Goal: Transaction & Acquisition: Purchase product/service

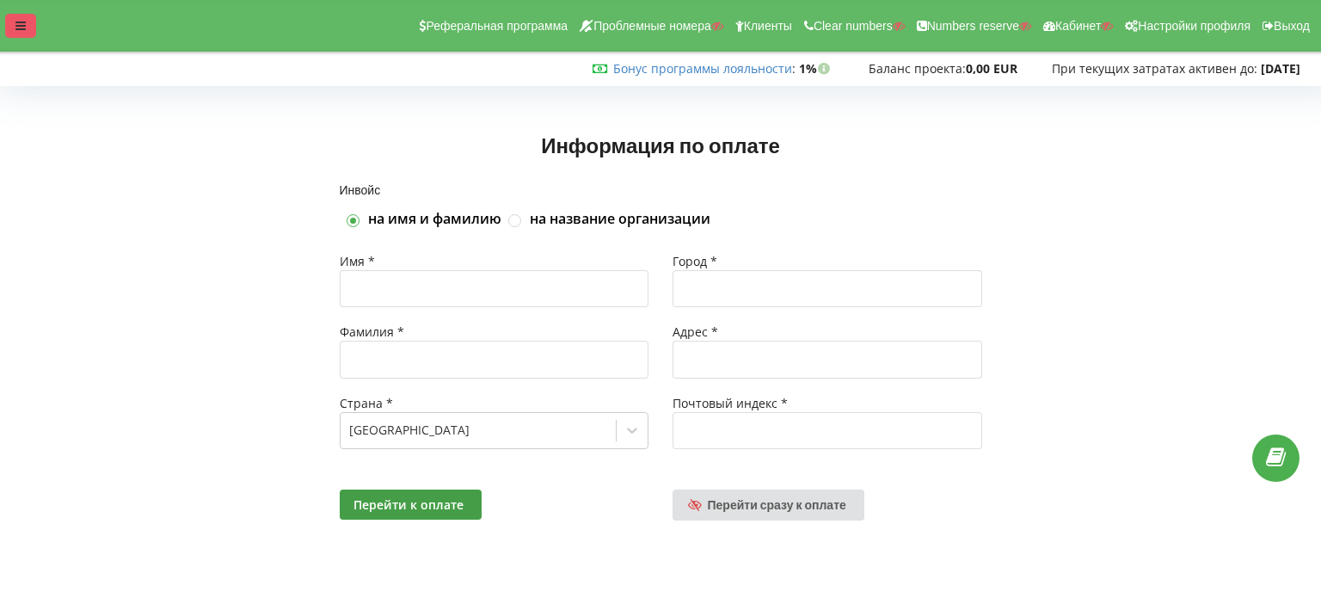
click at [33, 28] on div at bounding box center [20, 26] width 31 height 24
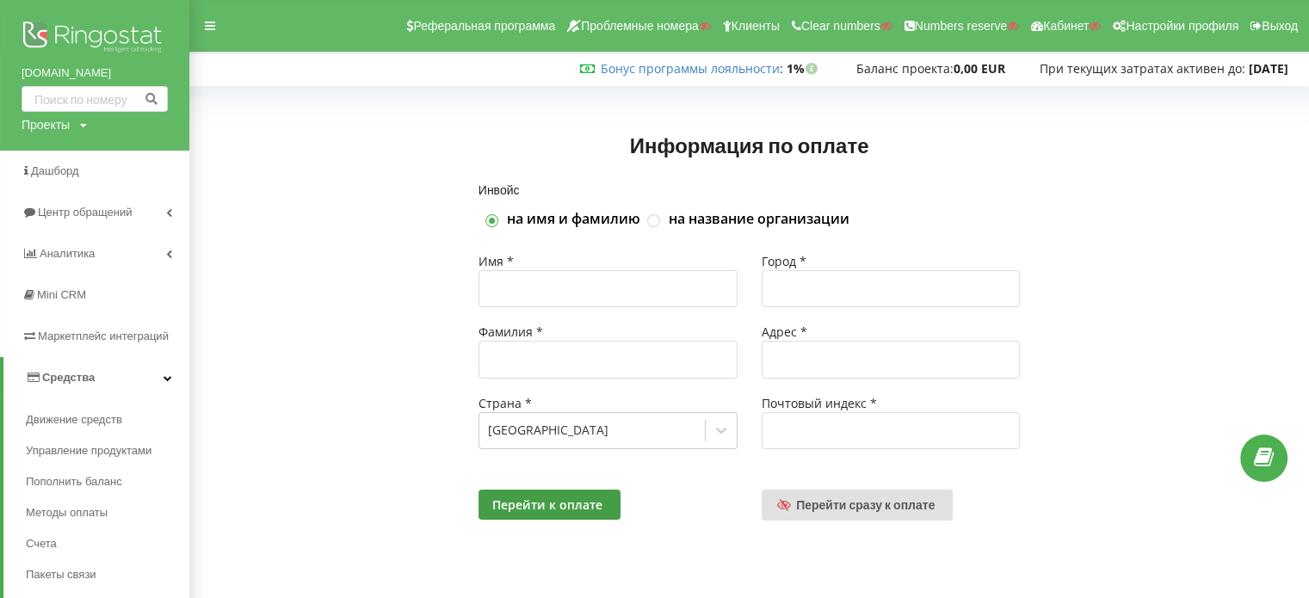
click at [52, 123] on div "Проекты" at bounding box center [46, 124] width 48 height 17
click at [54, 160] on input "text" at bounding box center [75, 160] width 86 height 25
paste input "[DOMAIN_NAME]"
type input "viodent.dental.clinic"
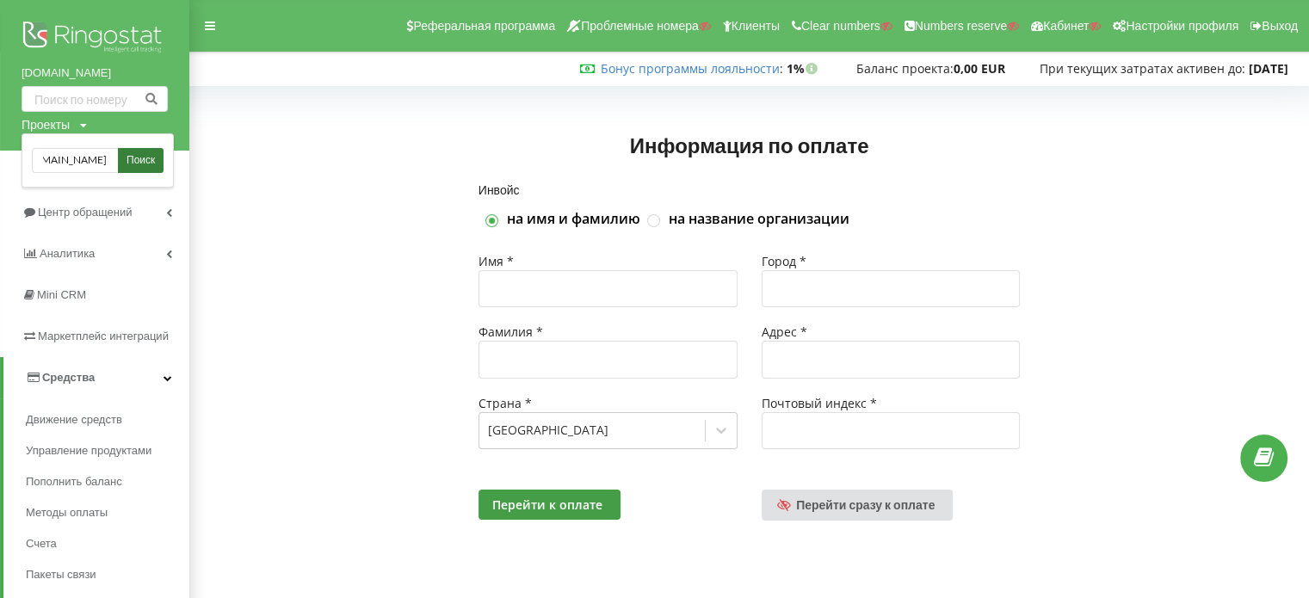
click at [120, 159] on link "Поиск" at bounding box center [141, 160] width 46 height 25
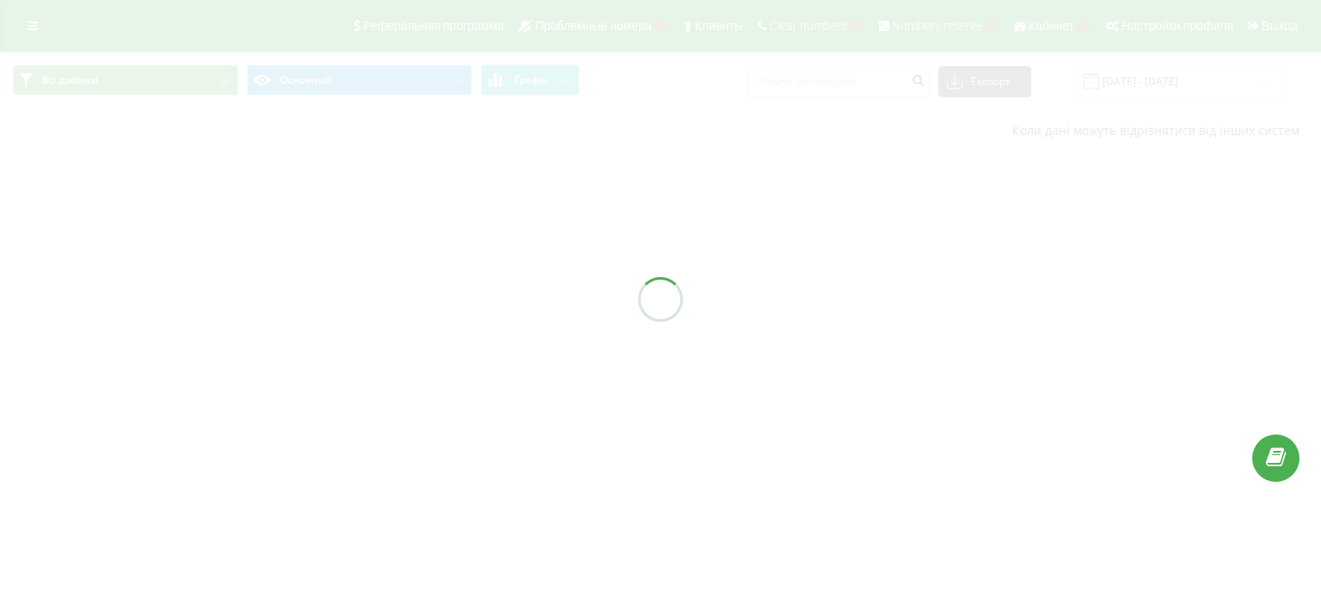
click at [120, 343] on div at bounding box center [660, 299] width 1321 height 598
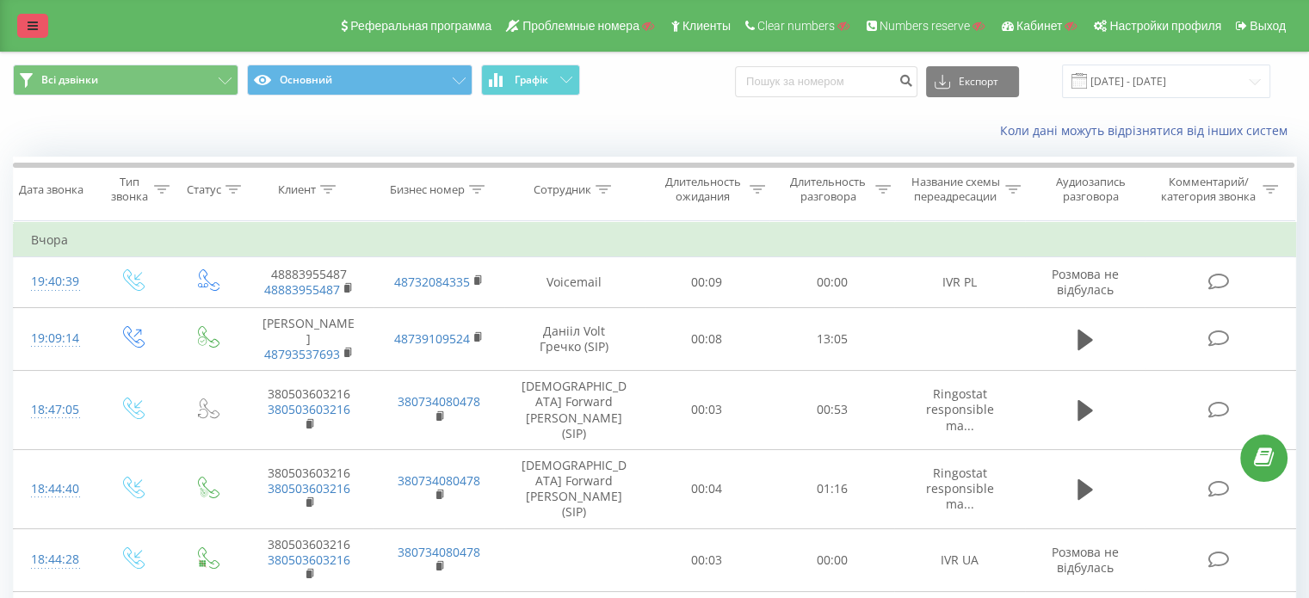
click at [25, 35] on link at bounding box center [32, 26] width 31 height 24
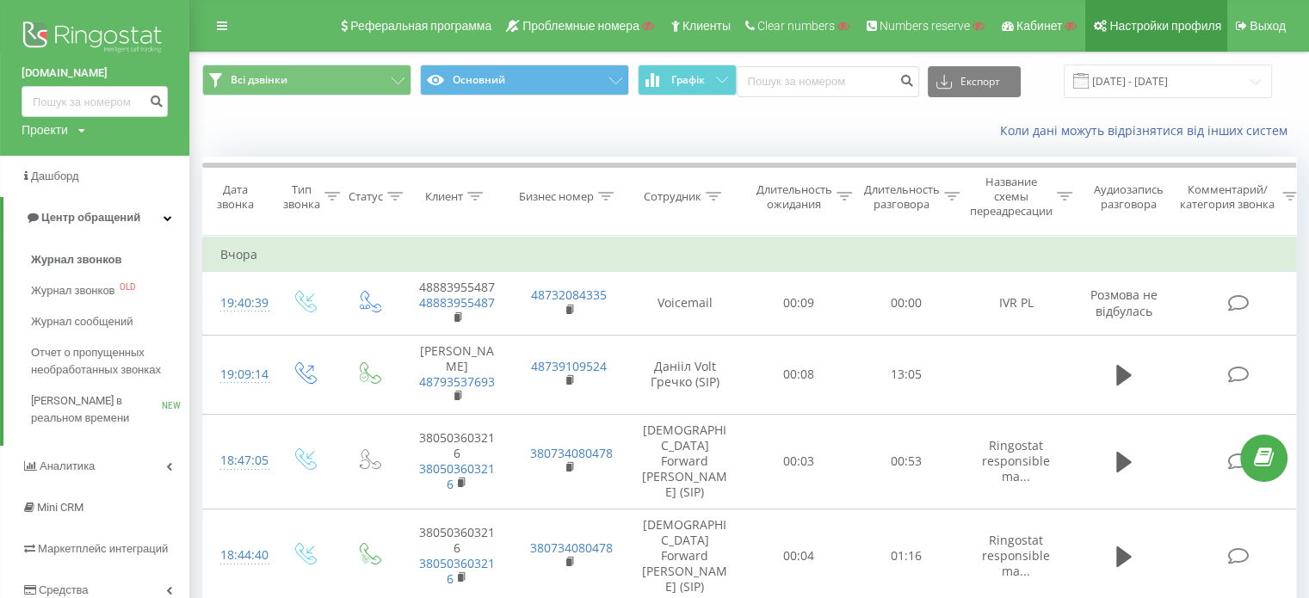
click at [1143, 14] on link "Настройки профиля" at bounding box center [1156, 26] width 142 height 52
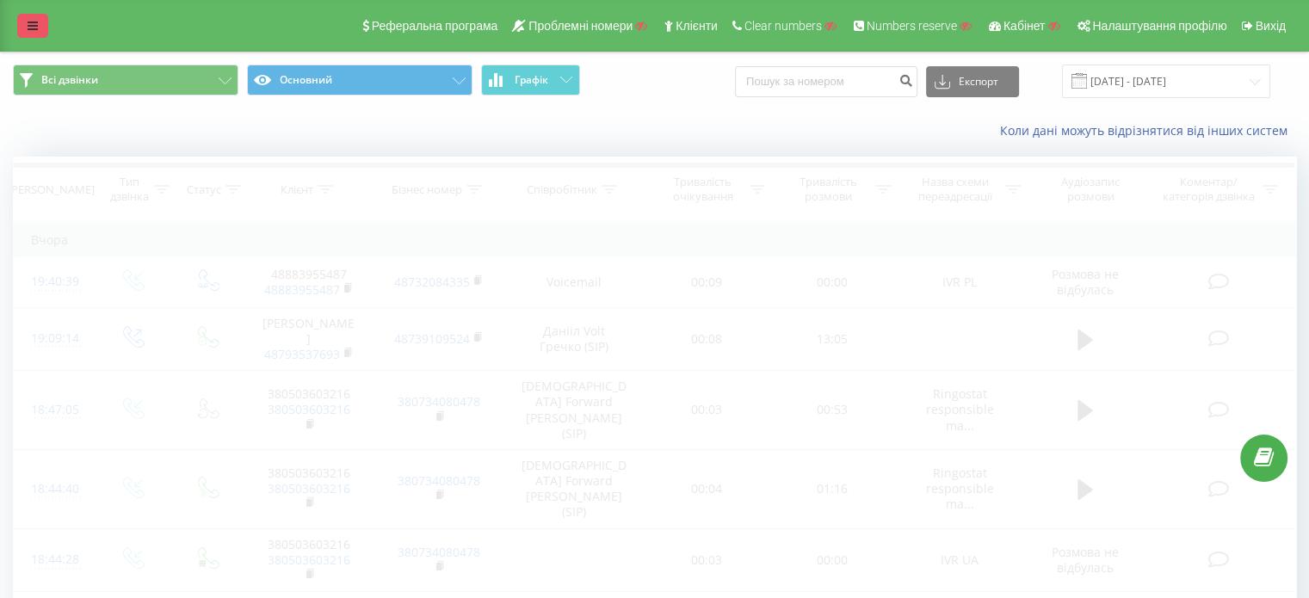
click at [42, 23] on link at bounding box center [32, 26] width 31 height 24
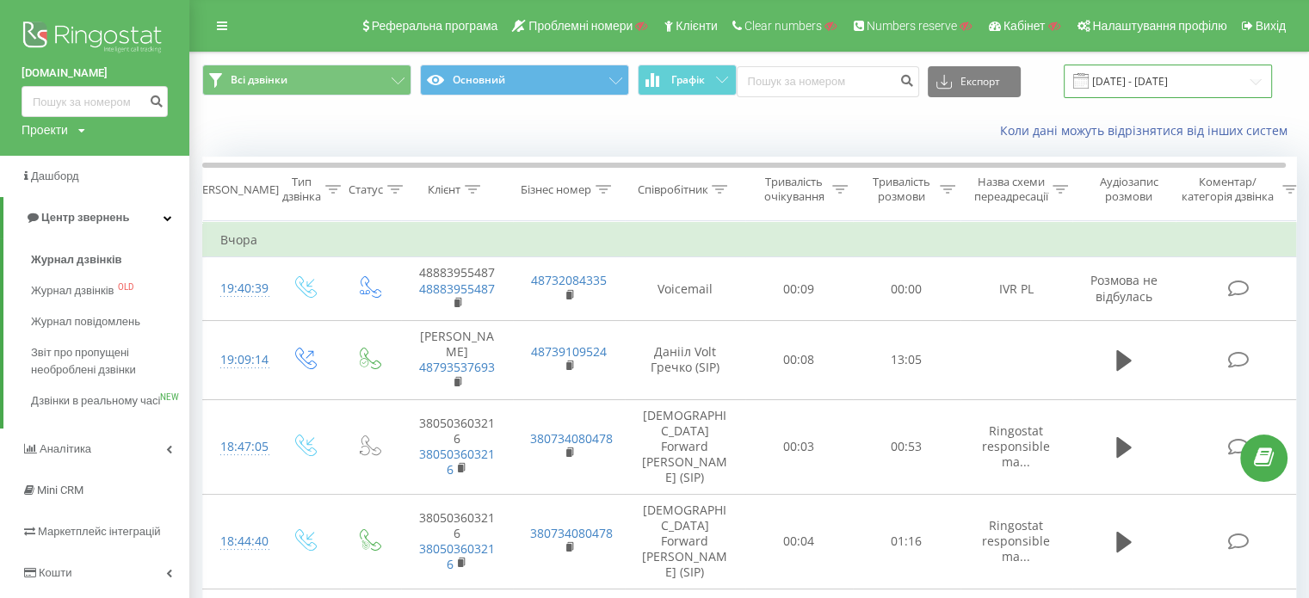
click at [1190, 72] on input "21.07.2025 - 21.08.2025" at bounding box center [1167, 82] width 208 height 34
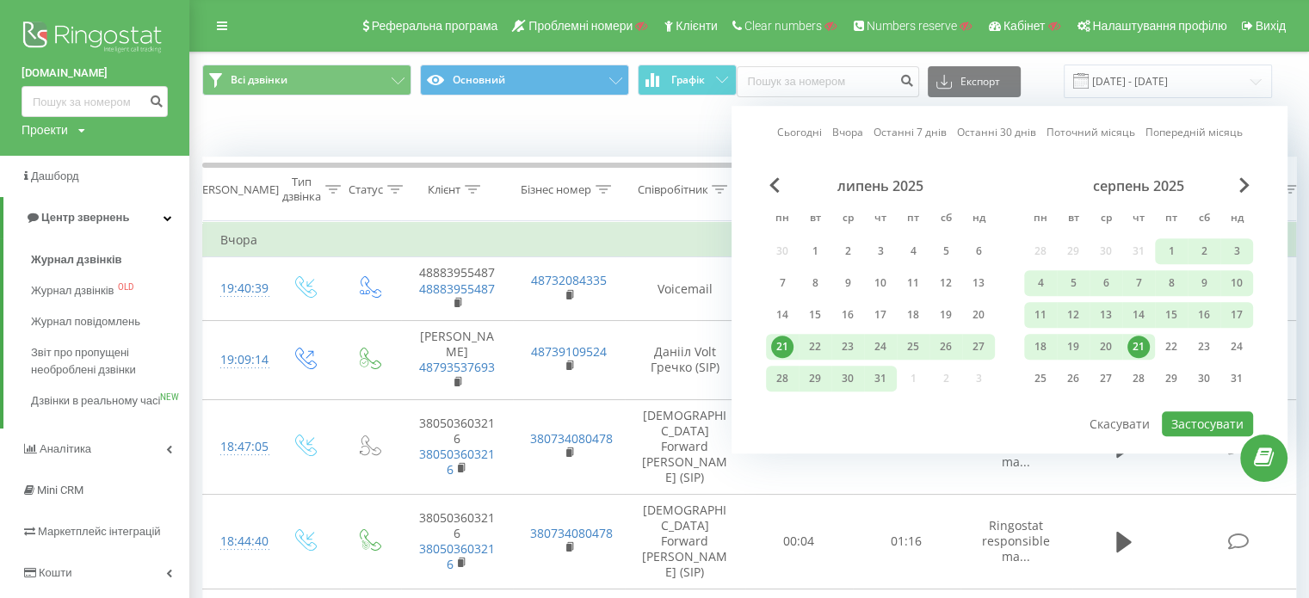
click at [902, 137] on link "Останні 7 днів" at bounding box center [909, 133] width 73 height 16
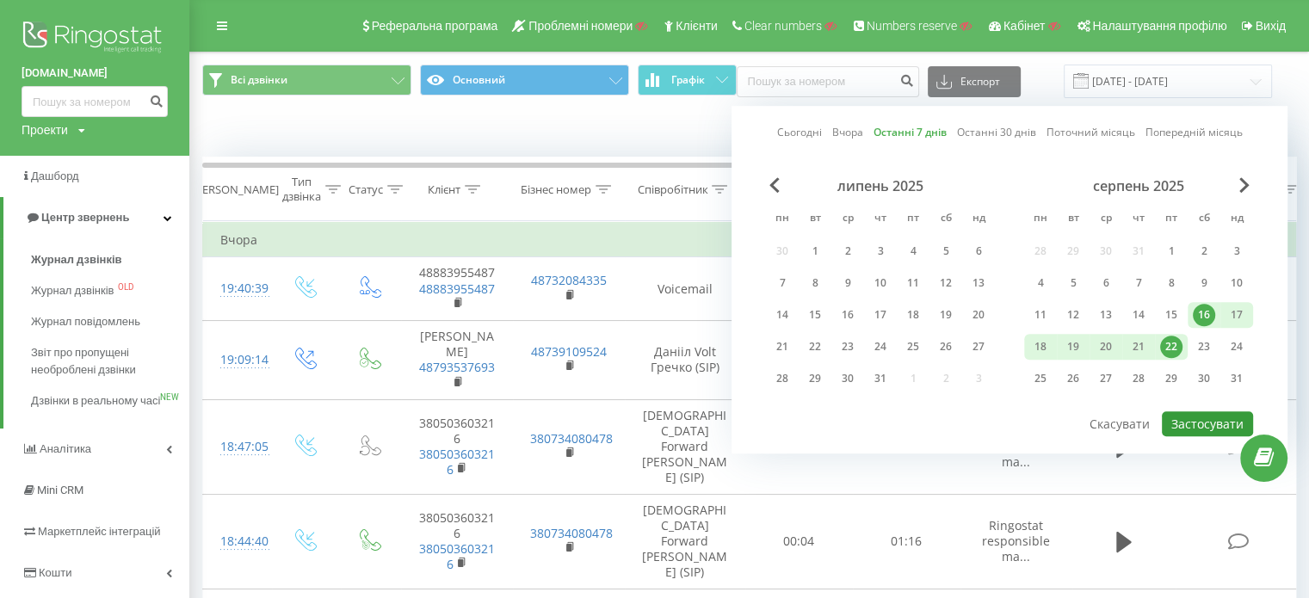
click at [1210, 419] on button "Застосувати" at bounding box center [1206, 423] width 91 height 25
type input "16.08.2025 - 22.08.2025"
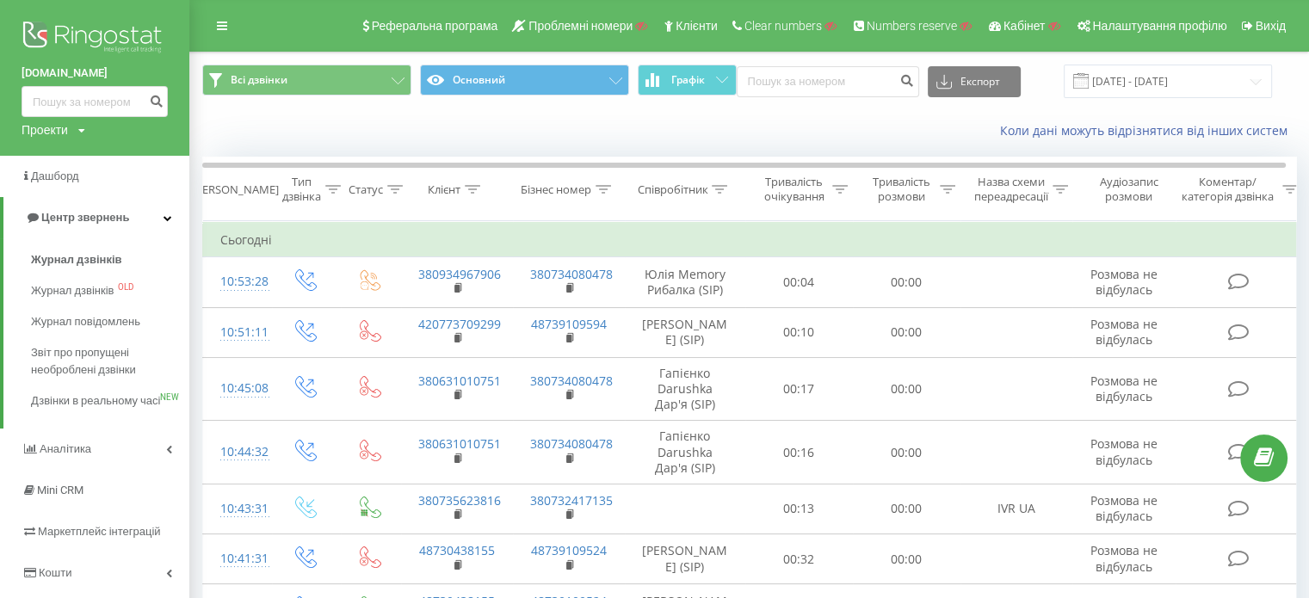
click at [699, 99] on div "Всі дзвінки Основний Графік Експорт .csv .xls .xlsx 16.08.2025 - 22.08.2025" at bounding box center [749, 81] width 1118 height 58
click at [699, 87] on button "Графік" at bounding box center [686, 80] width 99 height 31
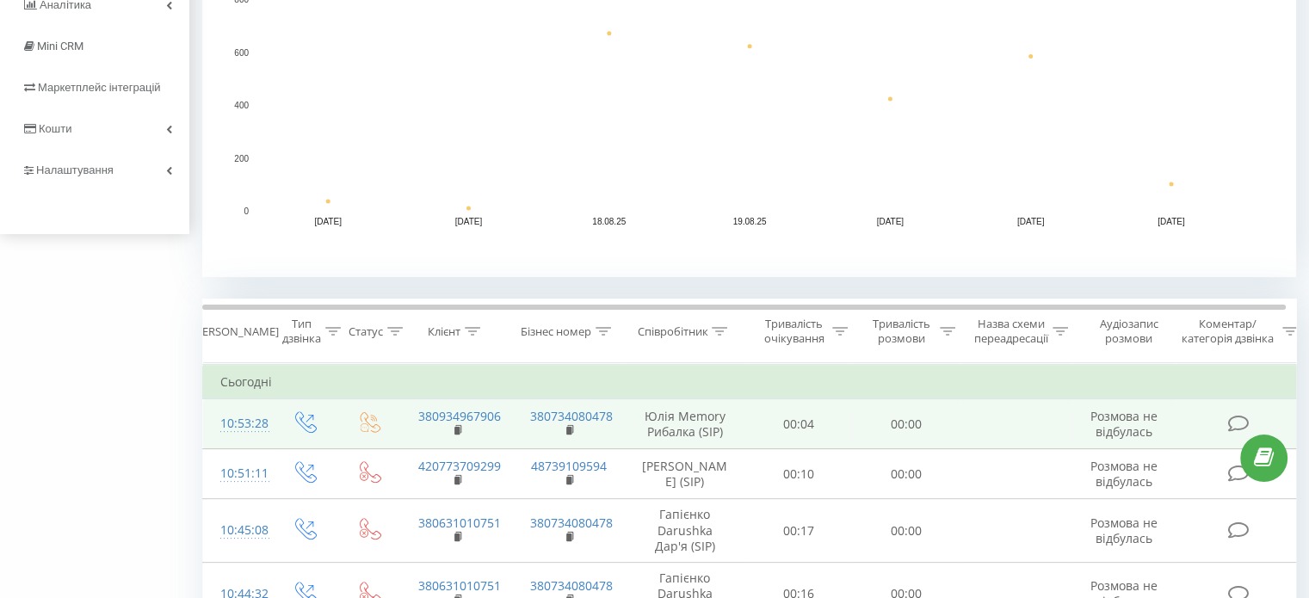
scroll to position [516, 0]
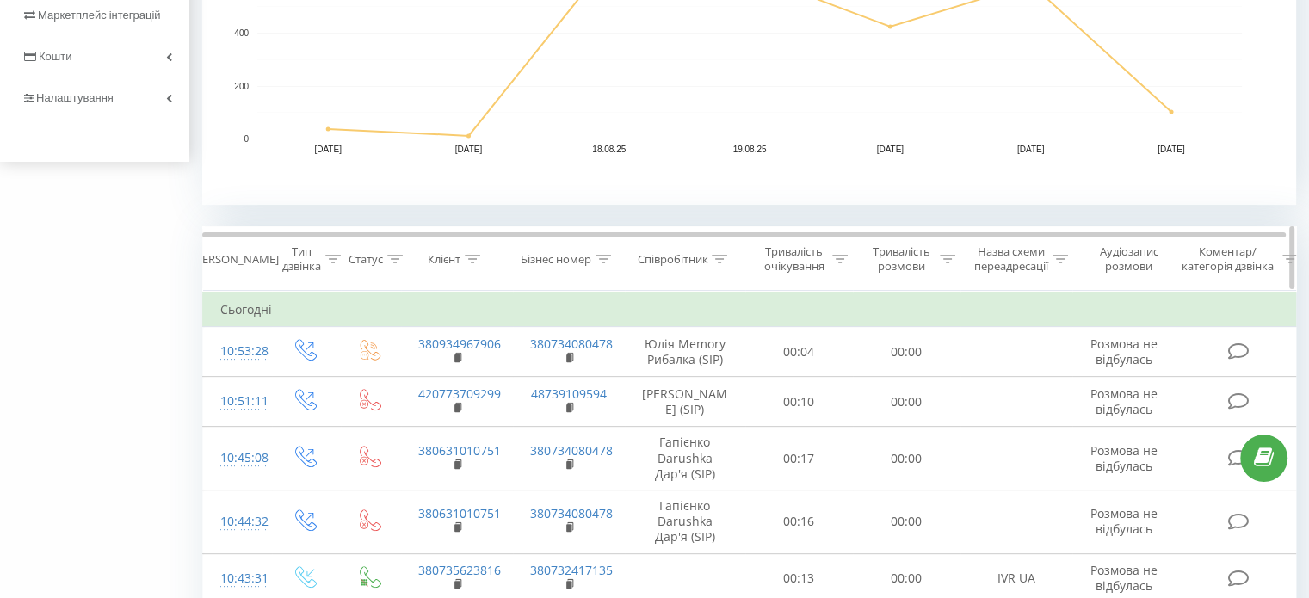
click at [331, 260] on icon at bounding box center [332, 259] width 15 height 9
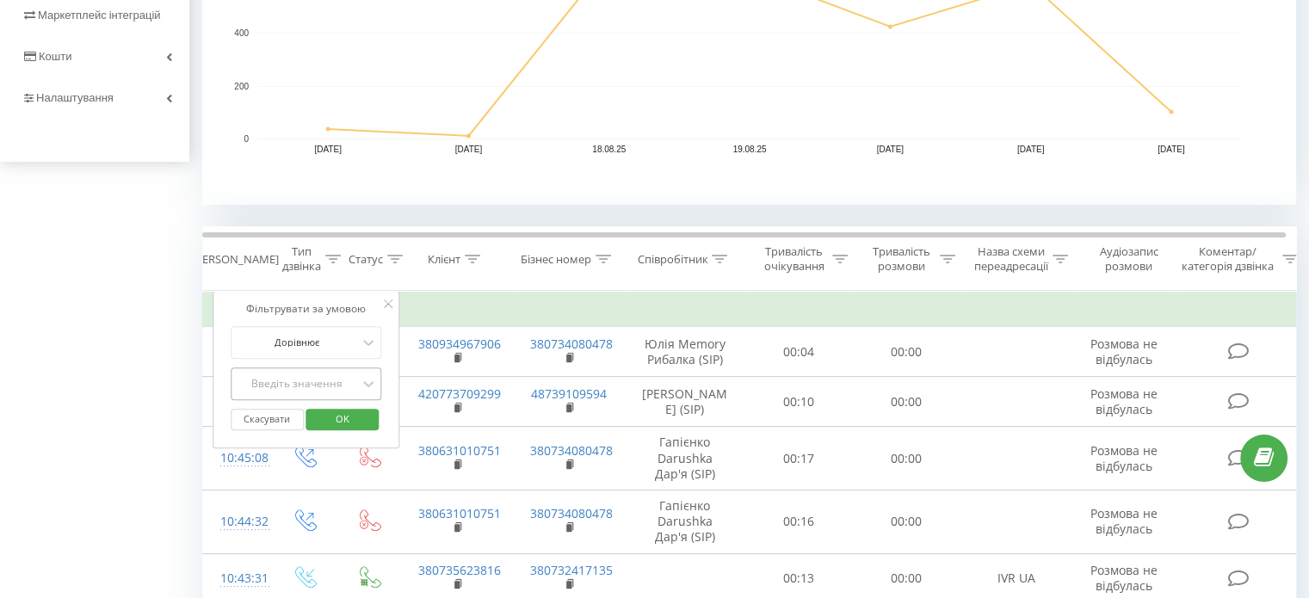
click at [304, 385] on div "Введіть значення" at bounding box center [297, 384] width 122 height 14
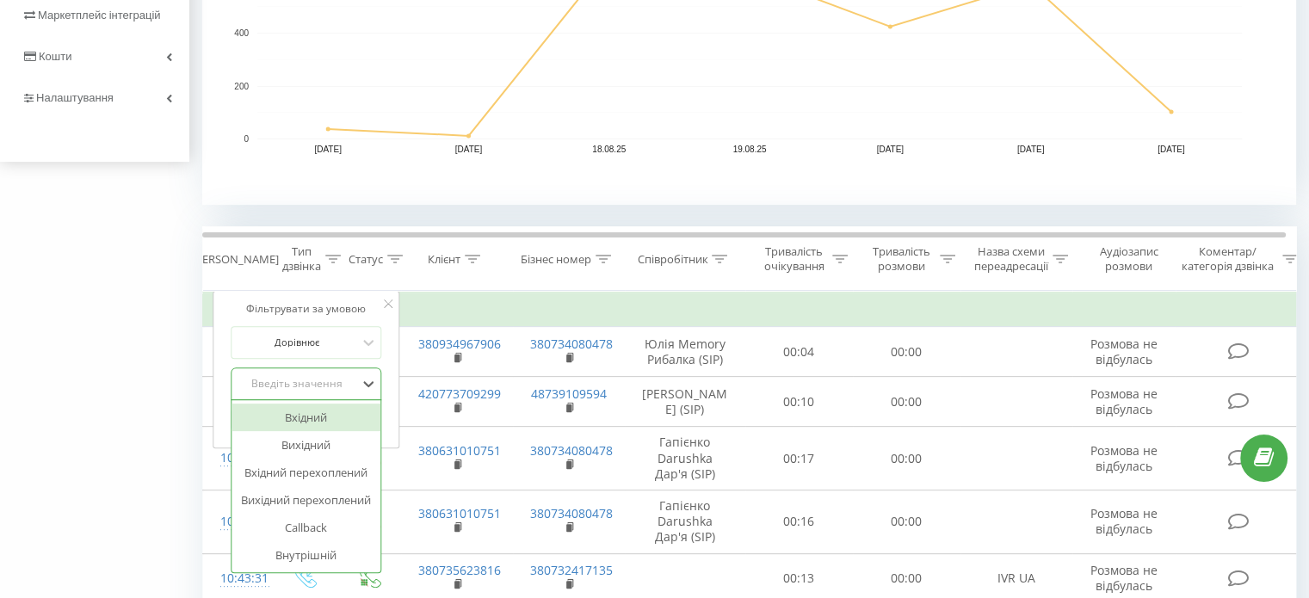
click at [308, 422] on div "Вхідний" at bounding box center [306, 417] width 150 height 28
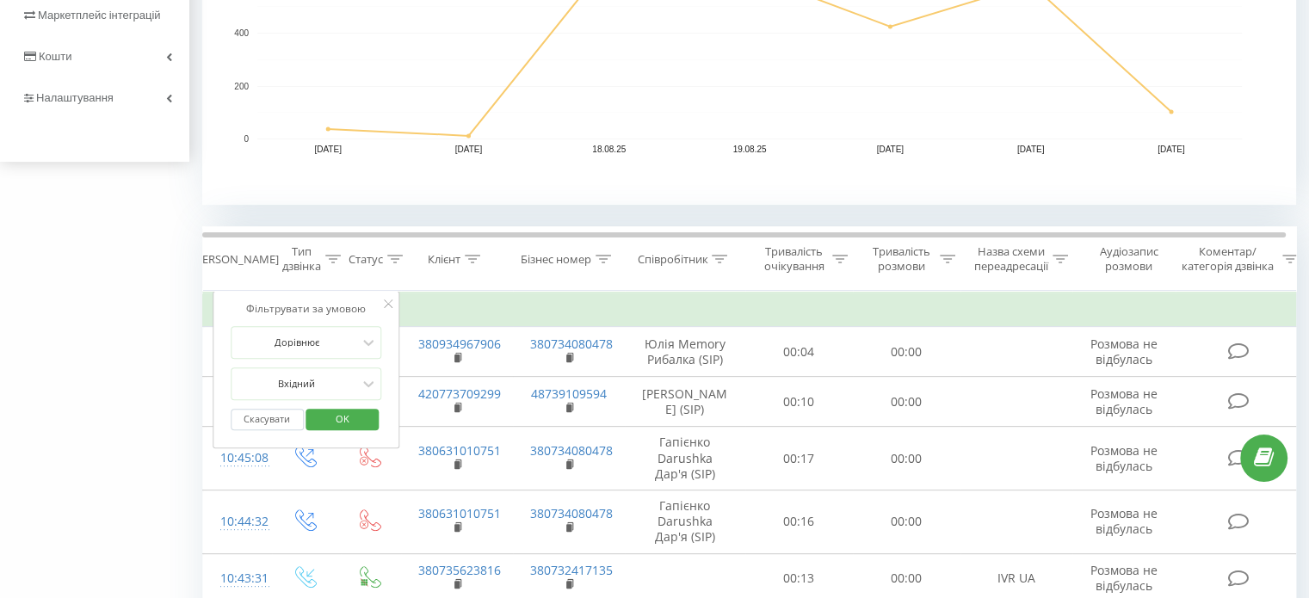
click at [339, 419] on span "OK" at bounding box center [342, 418] width 48 height 27
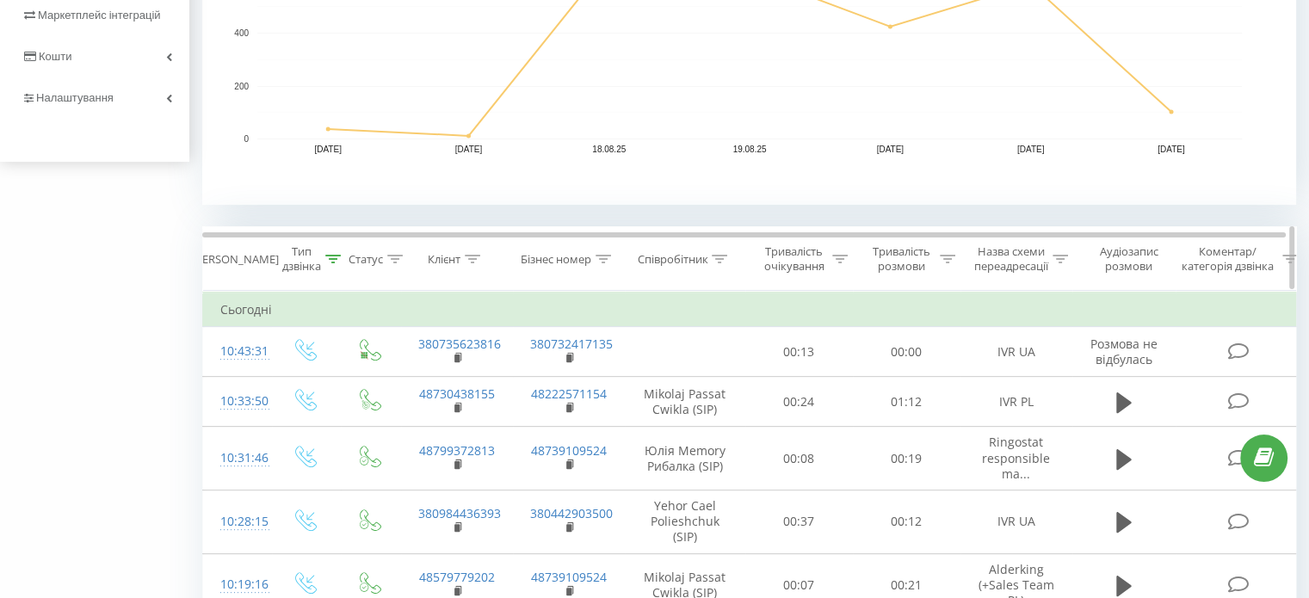
click at [401, 257] on div "Клієнт" at bounding box center [457, 259] width 112 height 15
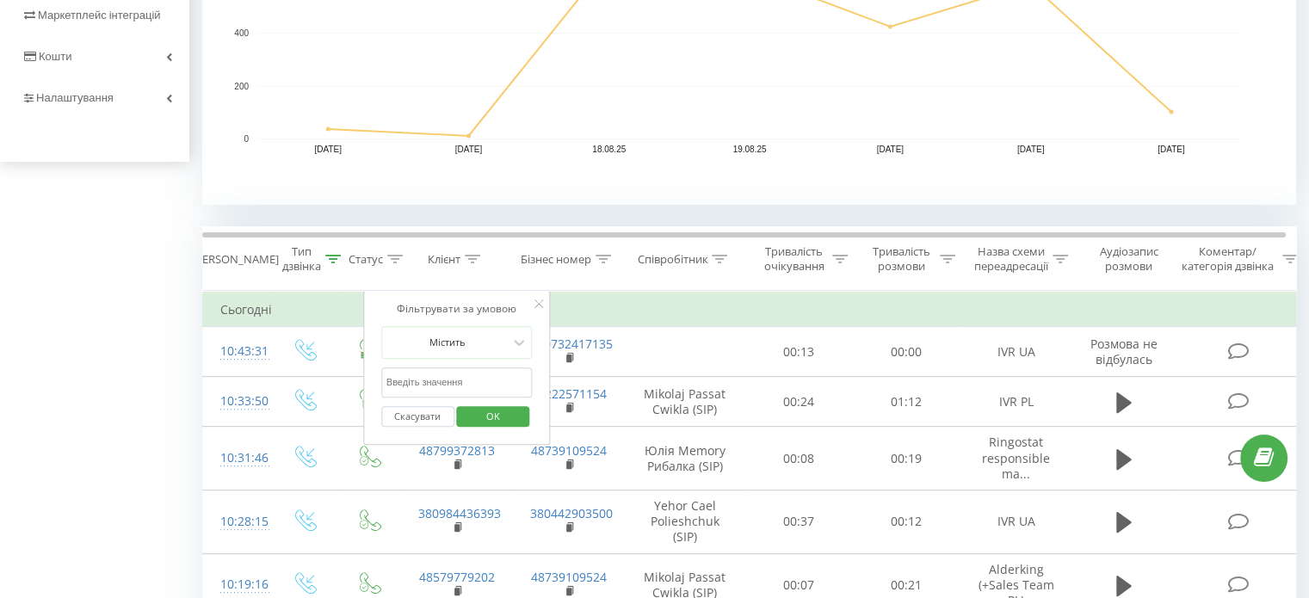
click at [446, 381] on input "text" at bounding box center [456, 382] width 151 height 30
click at [414, 291] on div "Фільтрувати за умовою Містить Скасувати OK" at bounding box center [457, 368] width 188 height 155
click at [407, 409] on button "Скасувати" at bounding box center [417, 417] width 73 height 22
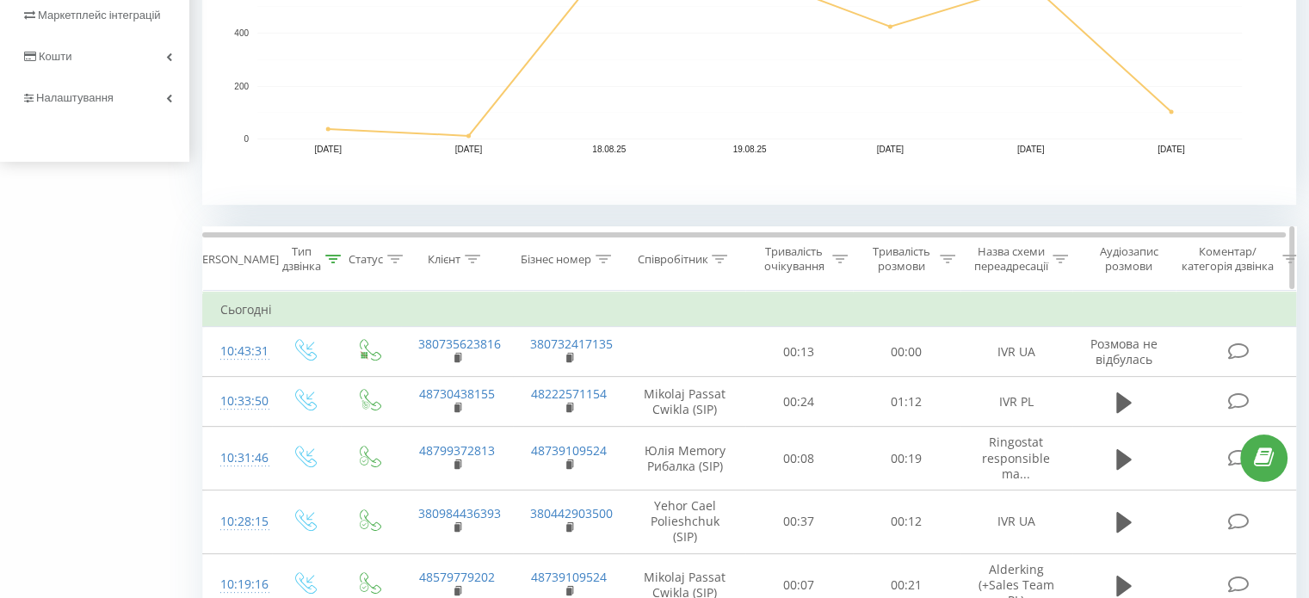
click at [394, 257] on icon at bounding box center [394, 259] width 15 height 9
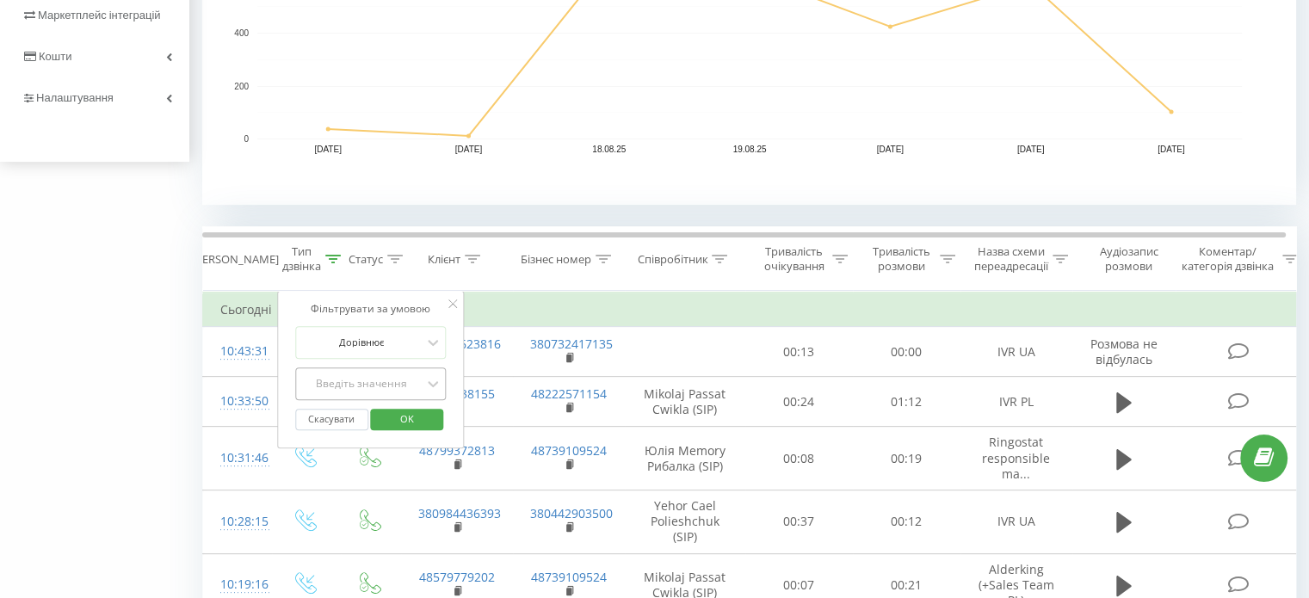
scroll to position [576, 0]
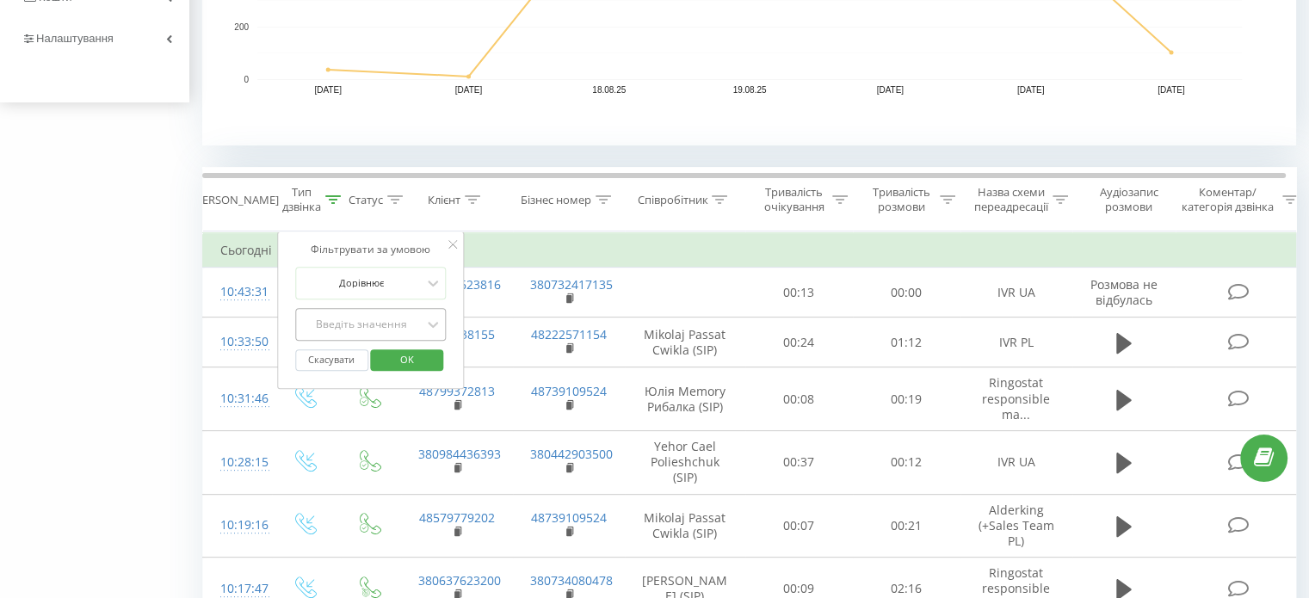
click at [382, 341] on div "Введіть значення" at bounding box center [370, 324] width 151 height 33
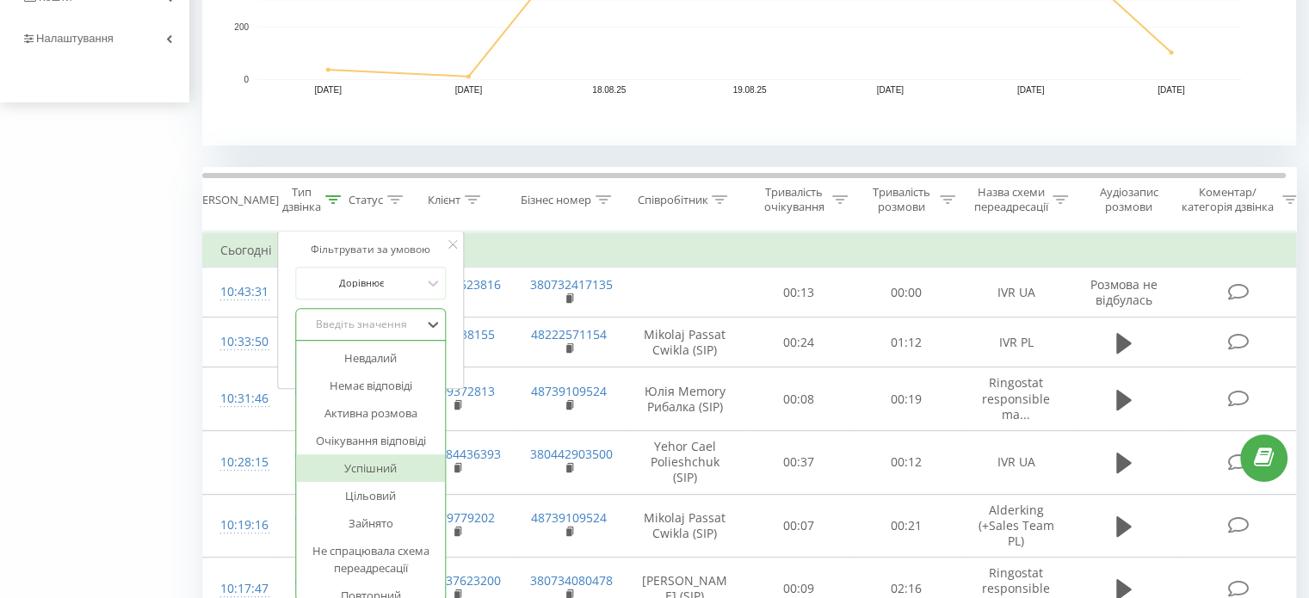
click at [378, 464] on div "Успішний" at bounding box center [371, 468] width 150 height 28
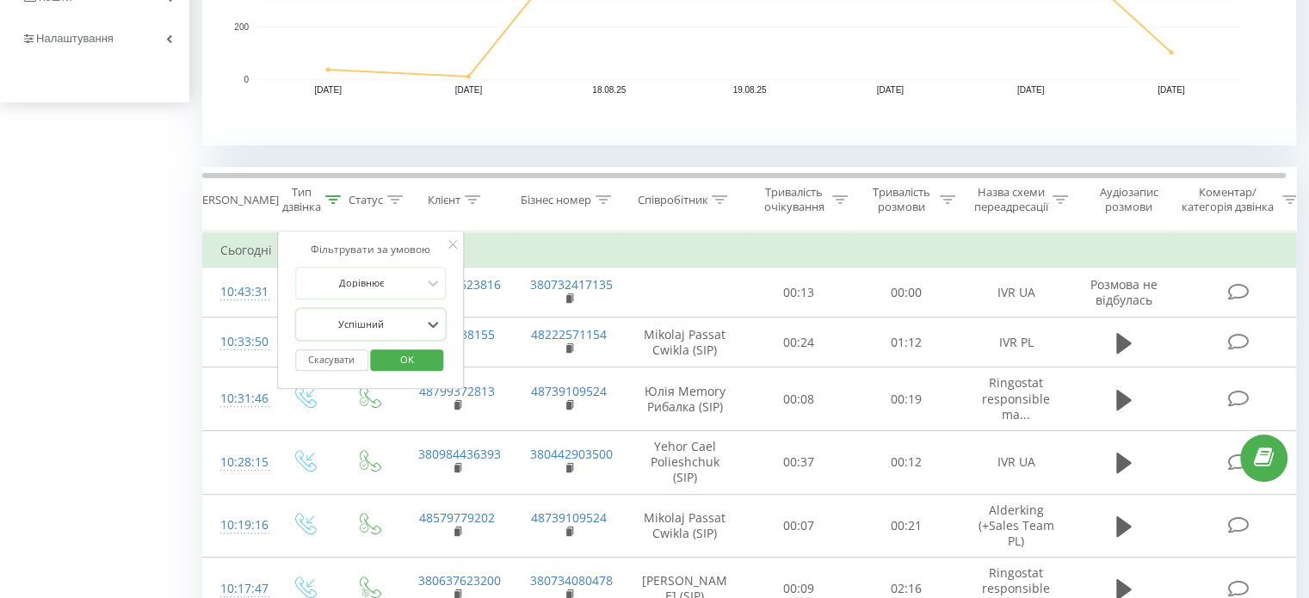
click at [418, 360] on span "OK" at bounding box center [407, 359] width 48 height 27
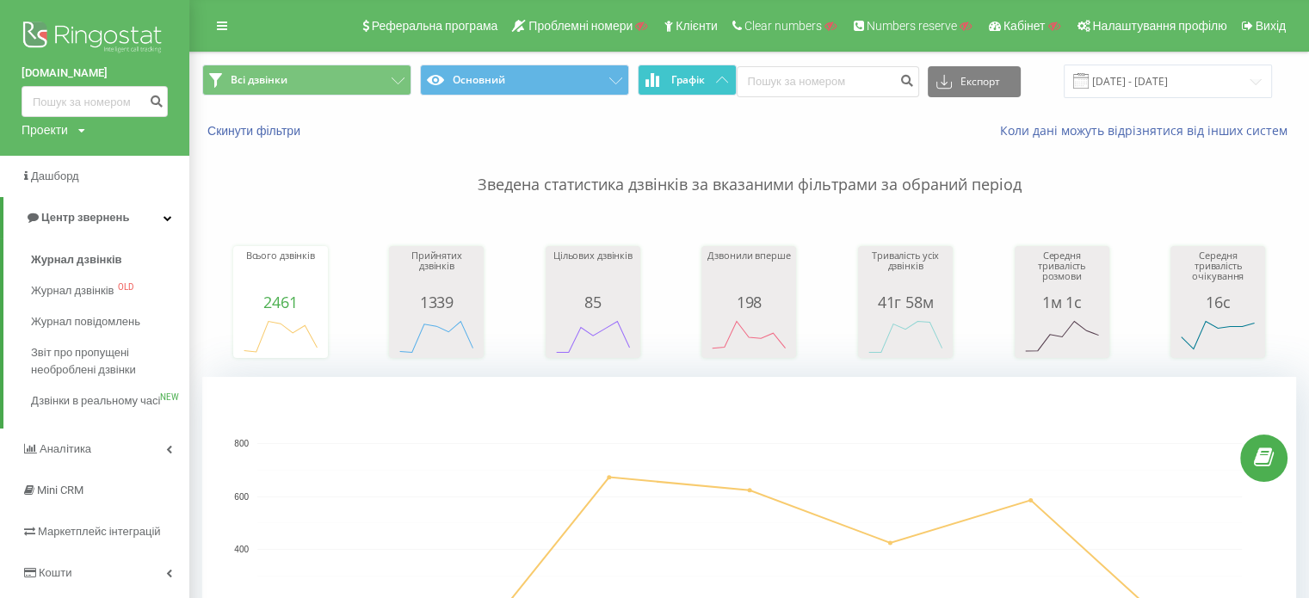
click at [734, 89] on button "Графік" at bounding box center [686, 80] width 99 height 31
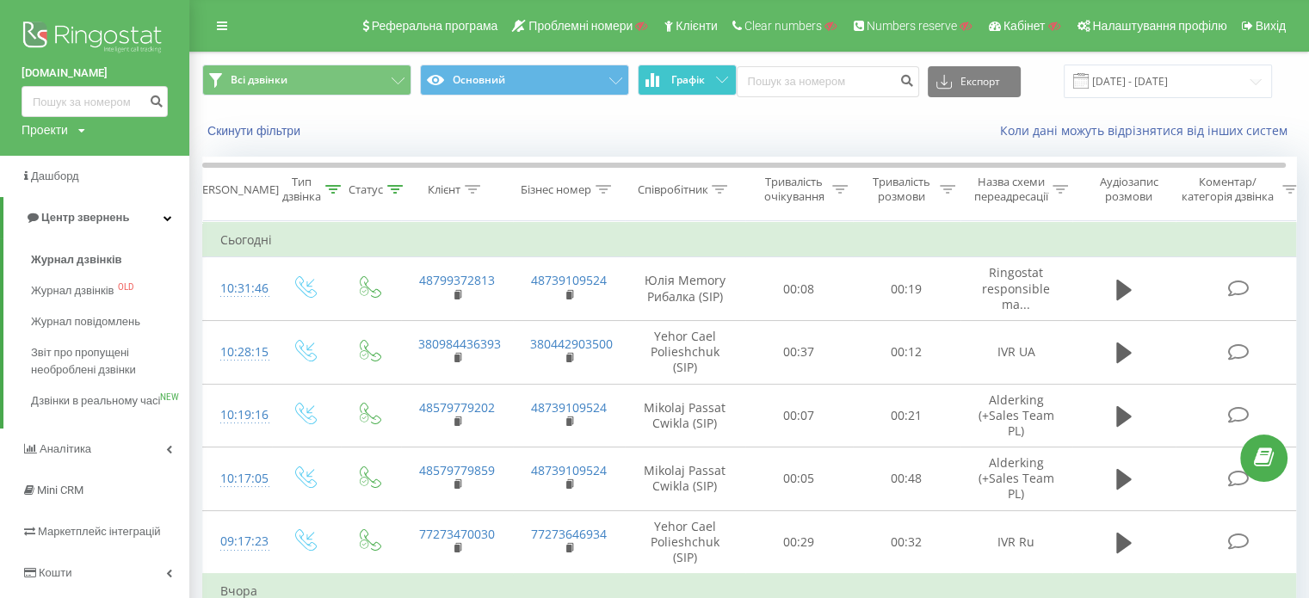
click at [722, 83] on button "Графік" at bounding box center [686, 80] width 99 height 31
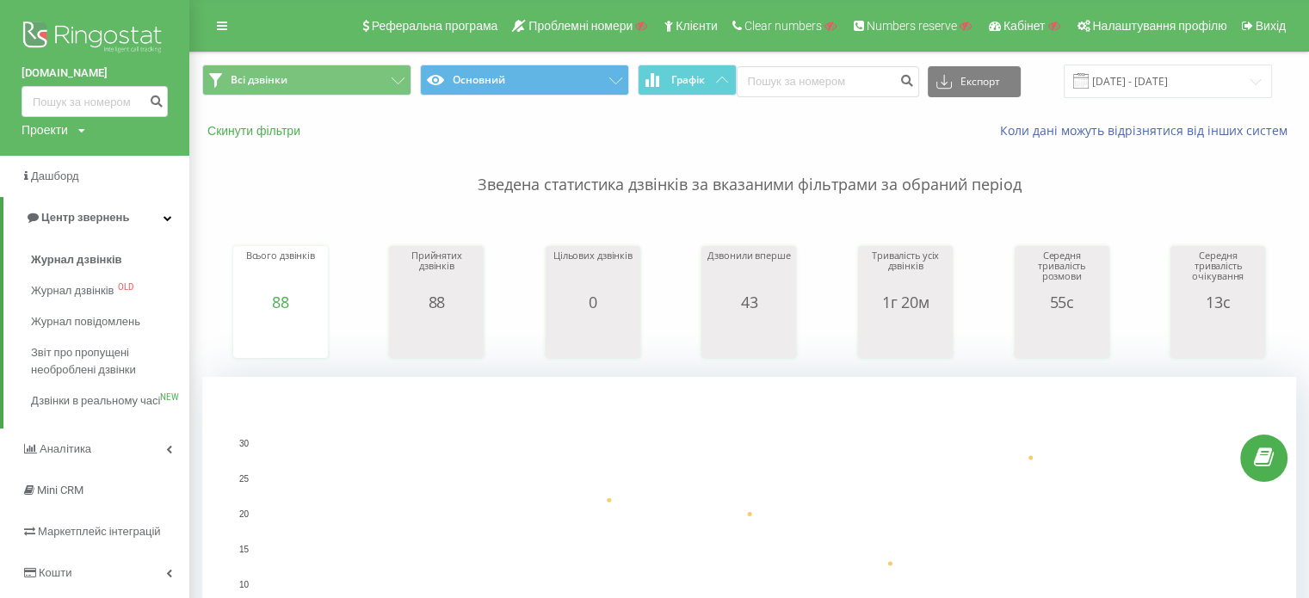
click at [272, 128] on button "Скинути фільтри" at bounding box center [255, 130] width 107 height 15
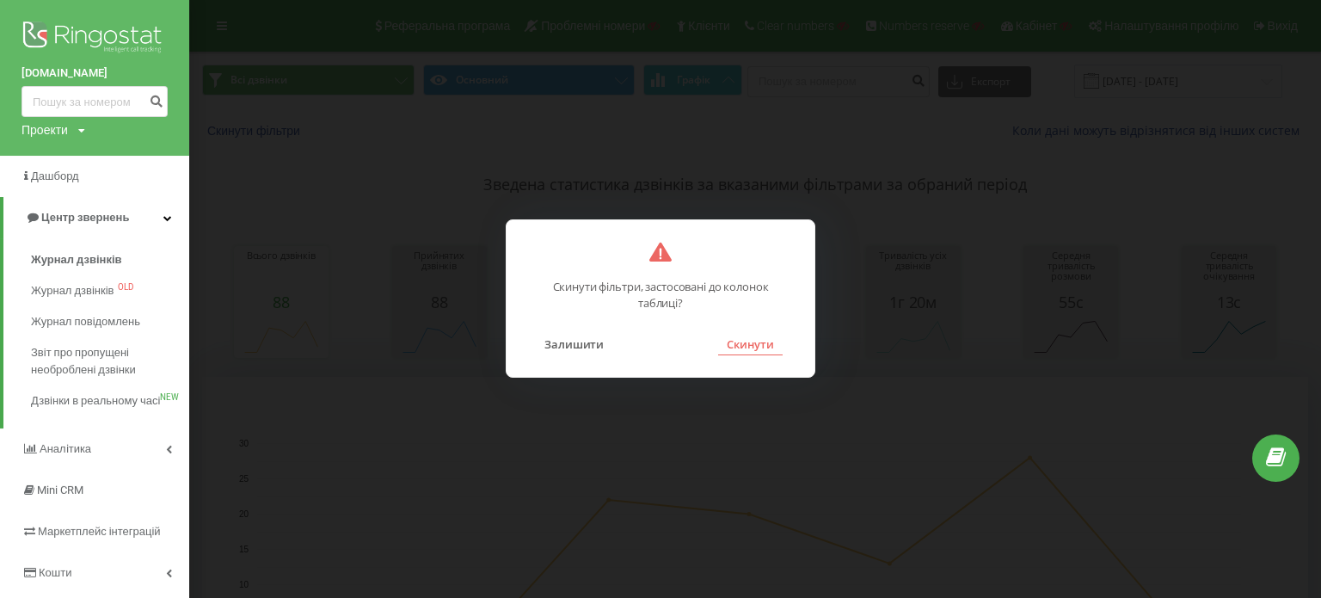
click at [767, 345] on button "Скинути" at bounding box center [750, 344] width 65 height 22
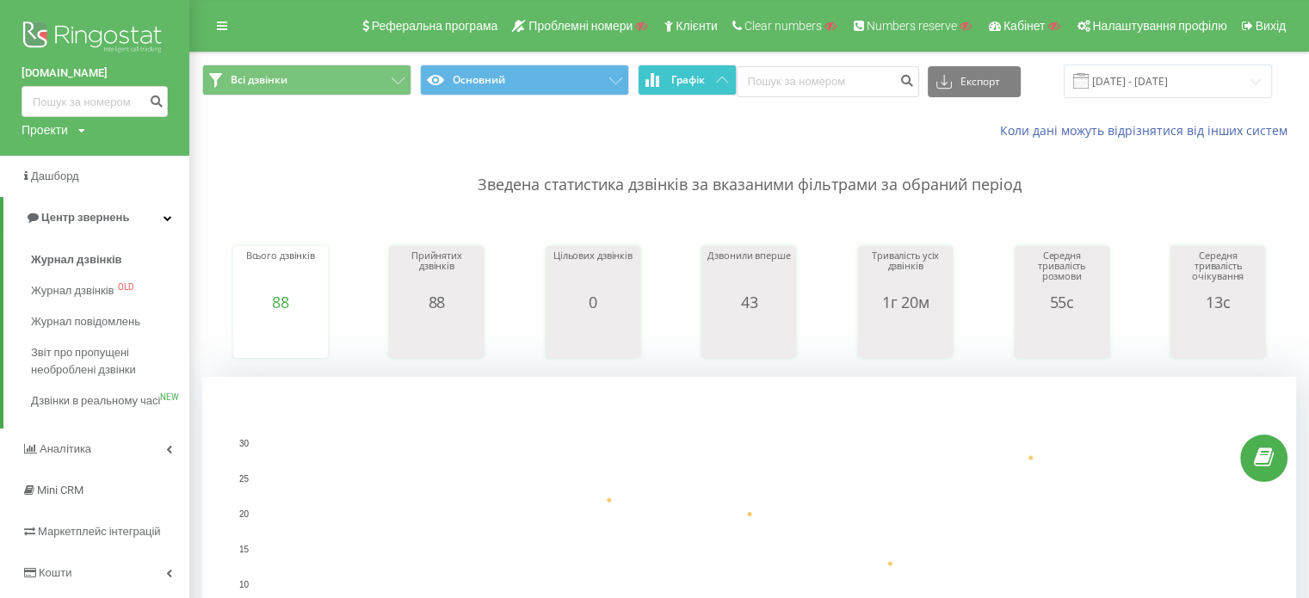
click at [686, 83] on span "Графік" at bounding box center [688, 80] width 34 height 12
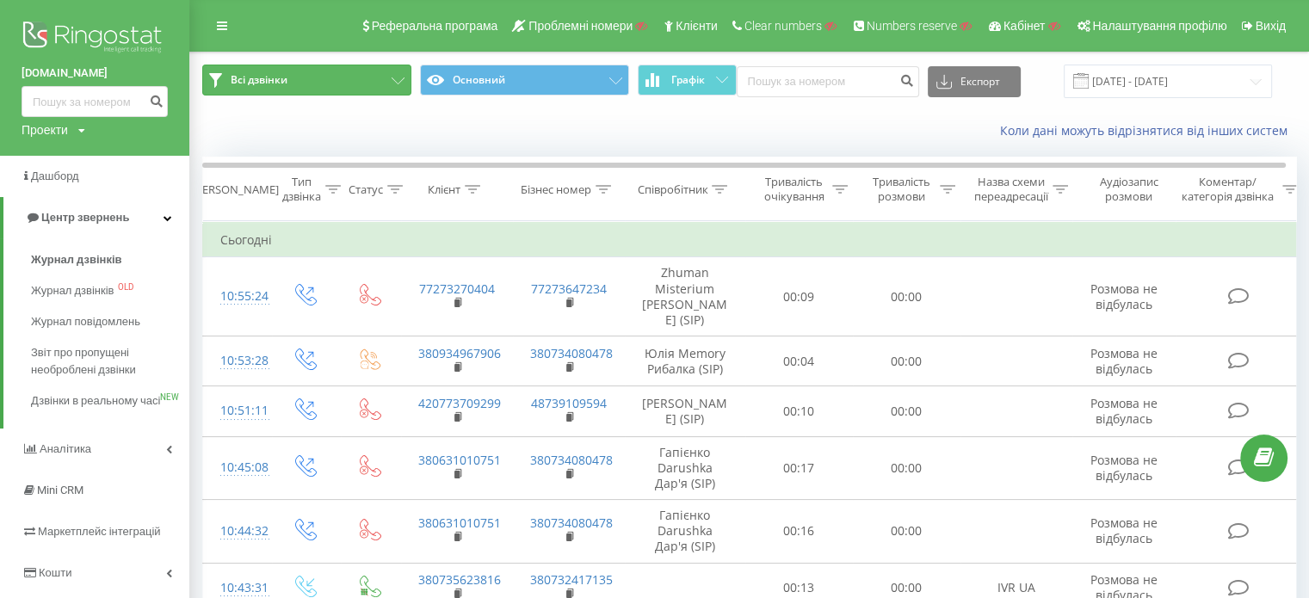
click at [338, 65] on button "Всі дзвінки" at bounding box center [306, 80] width 209 height 31
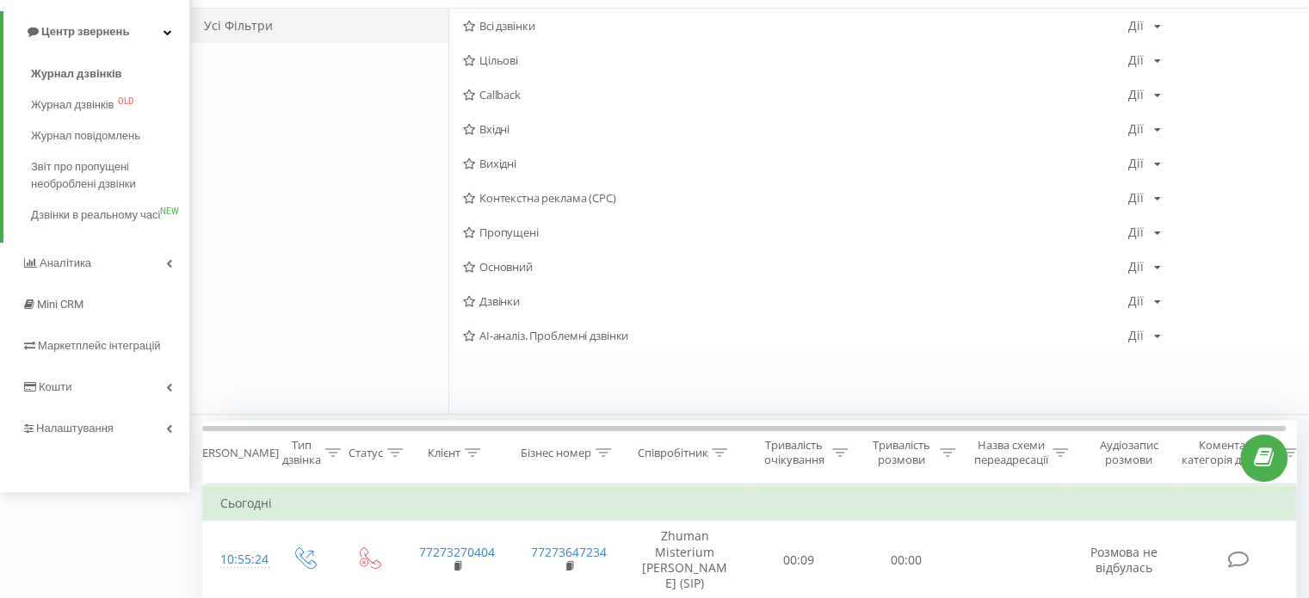
scroll to position [172, 0]
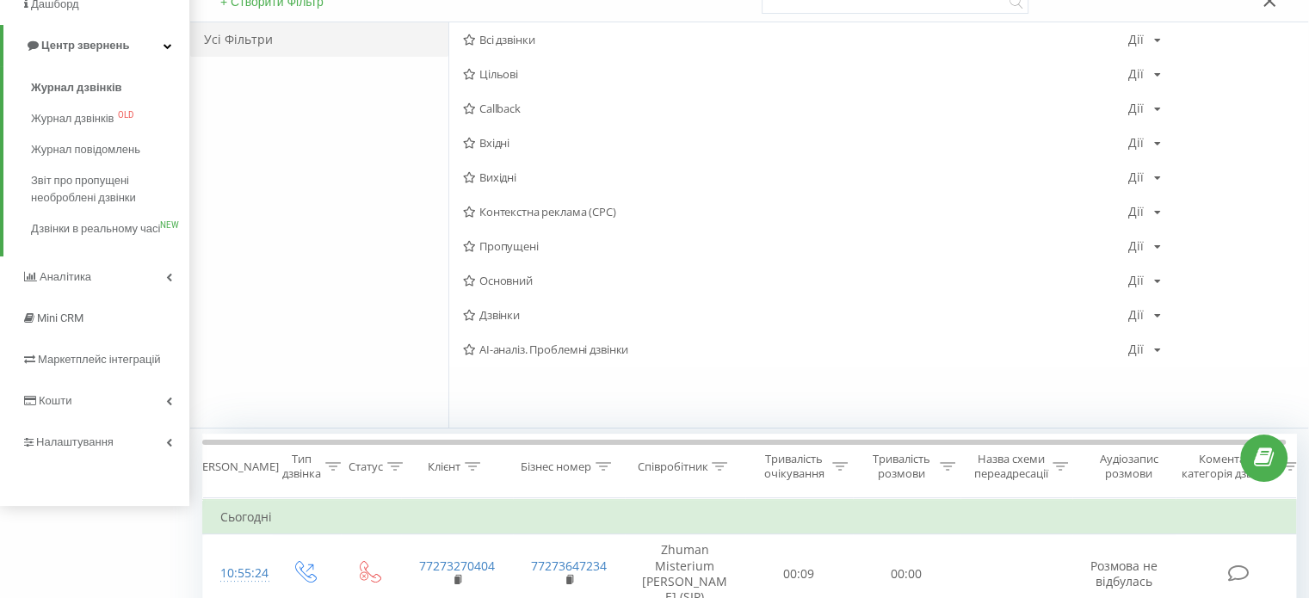
click at [511, 250] on span "Пропущені" at bounding box center [795, 246] width 665 height 12
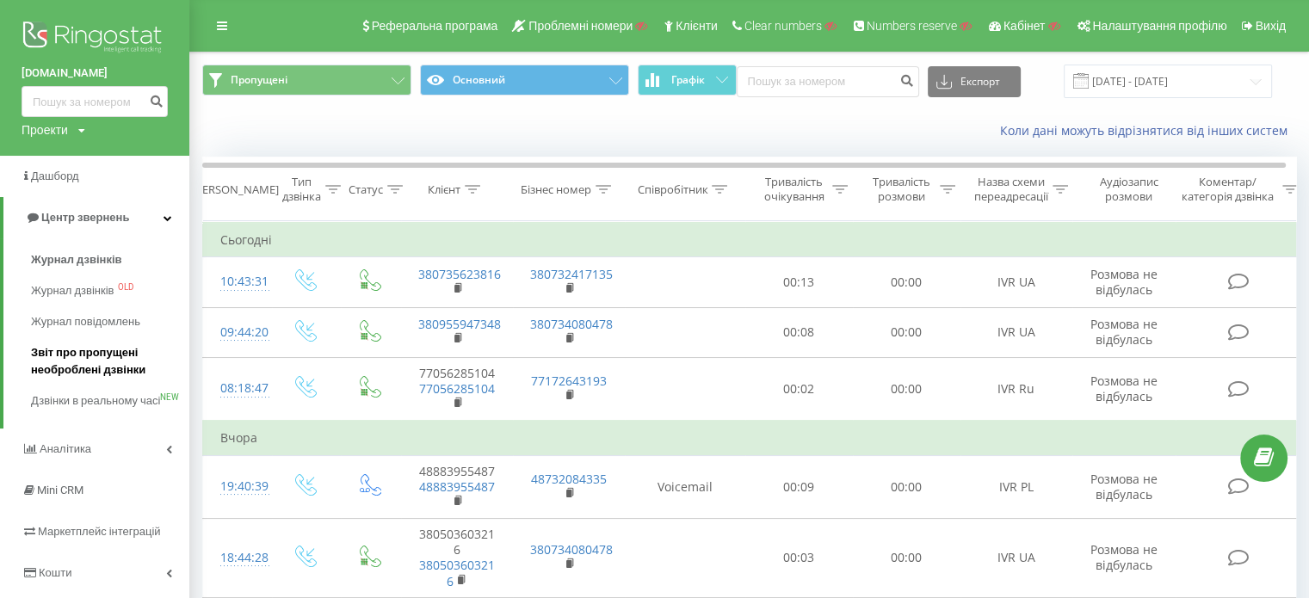
click at [101, 369] on span "Звіт про пропущені необроблені дзвінки" at bounding box center [106, 361] width 150 height 34
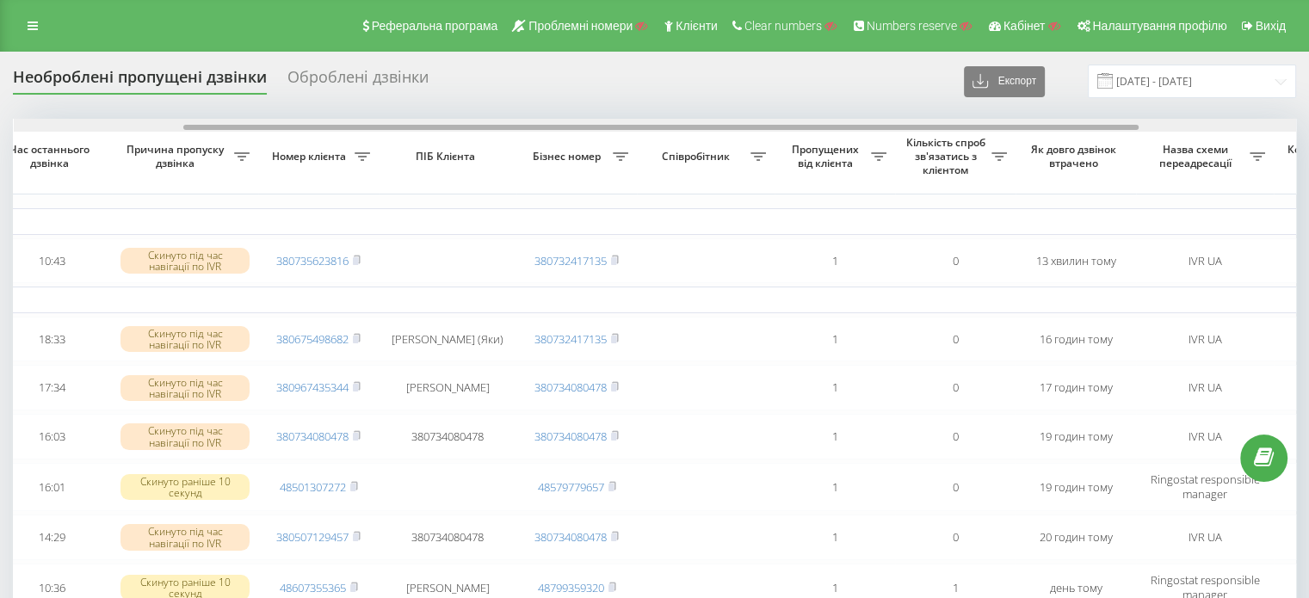
scroll to position [0, 235]
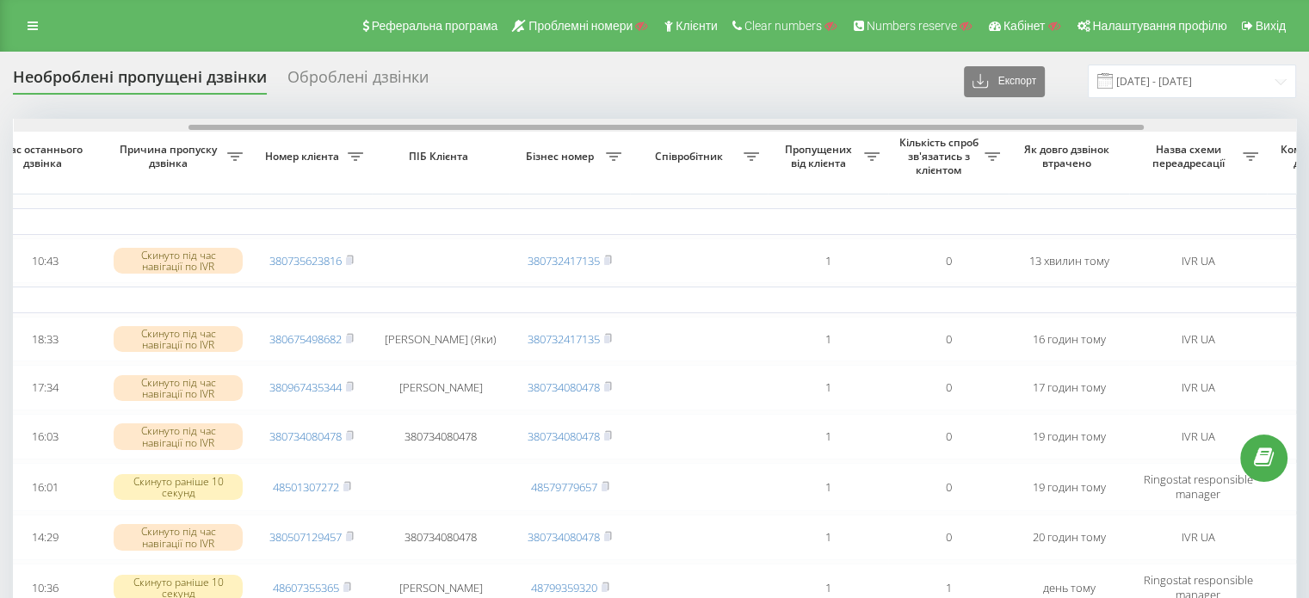
drag, startPoint x: 571, startPoint y: 126, endPoint x: 747, endPoint y: 137, distance: 175.8
click at [747, 137] on div "Обрати всі Час першого дзвінка Час останнього дзвінка Причина пропуску дзвінка …" at bounding box center [654, 490] width 1283 height 743
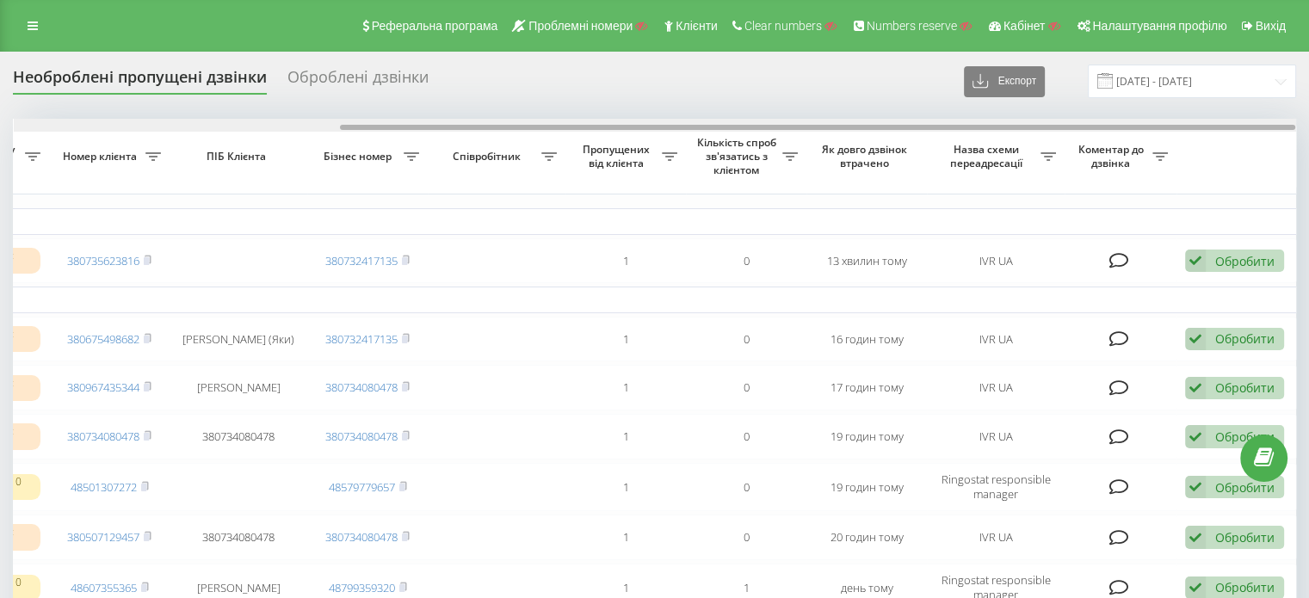
scroll to position [0, 0]
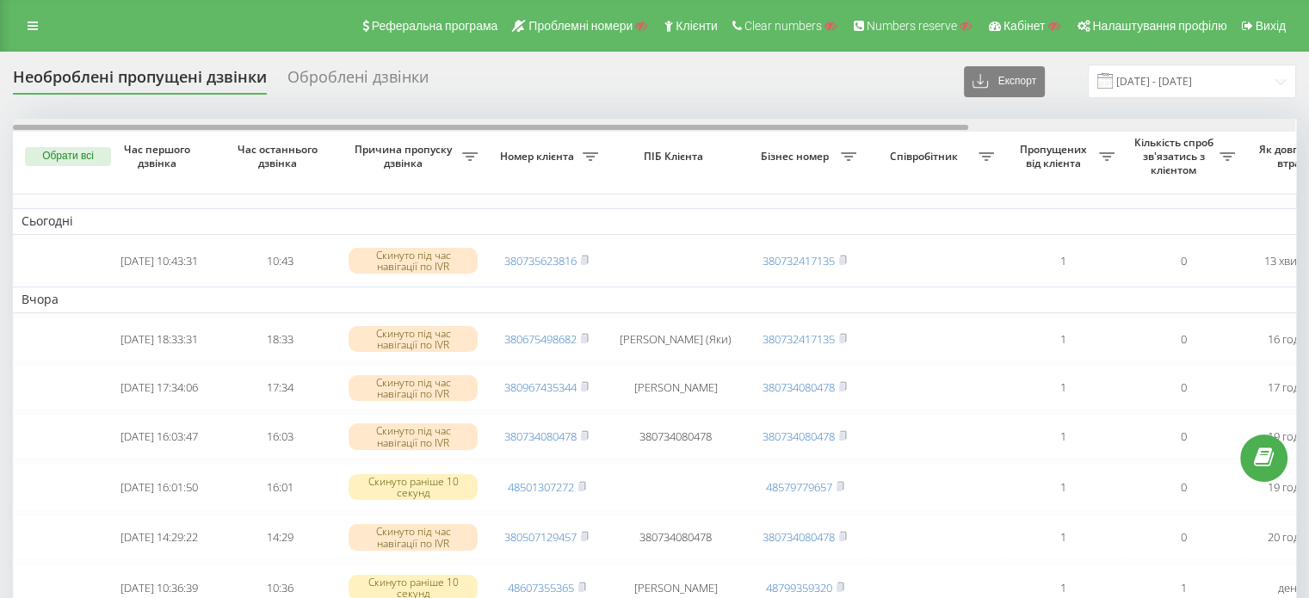
drag, startPoint x: 847, startPoint y: 126, endPoint x: 299, endPoint y: 176, distance: 549.4
click at [299, 176] on div "Обрати всі Час першого дзвінка Час останнього дзвінка Причина пропуску дзвінка …" at bounding box center [654, 490] width 1283 height 743
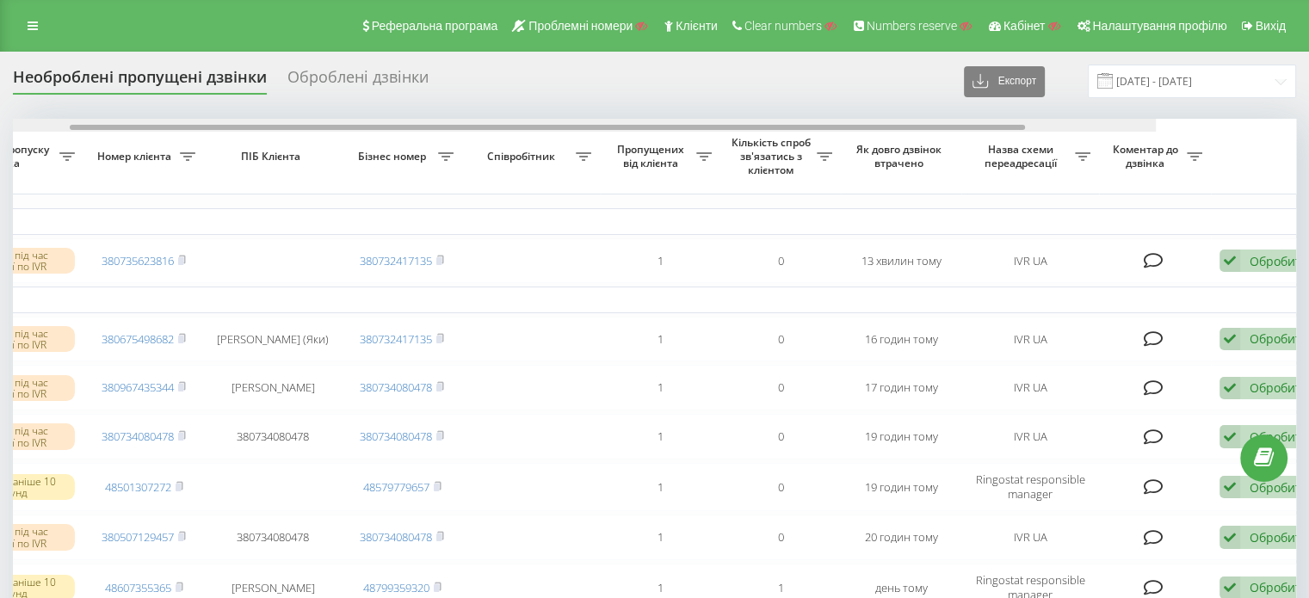
scroll to position [0, 437]
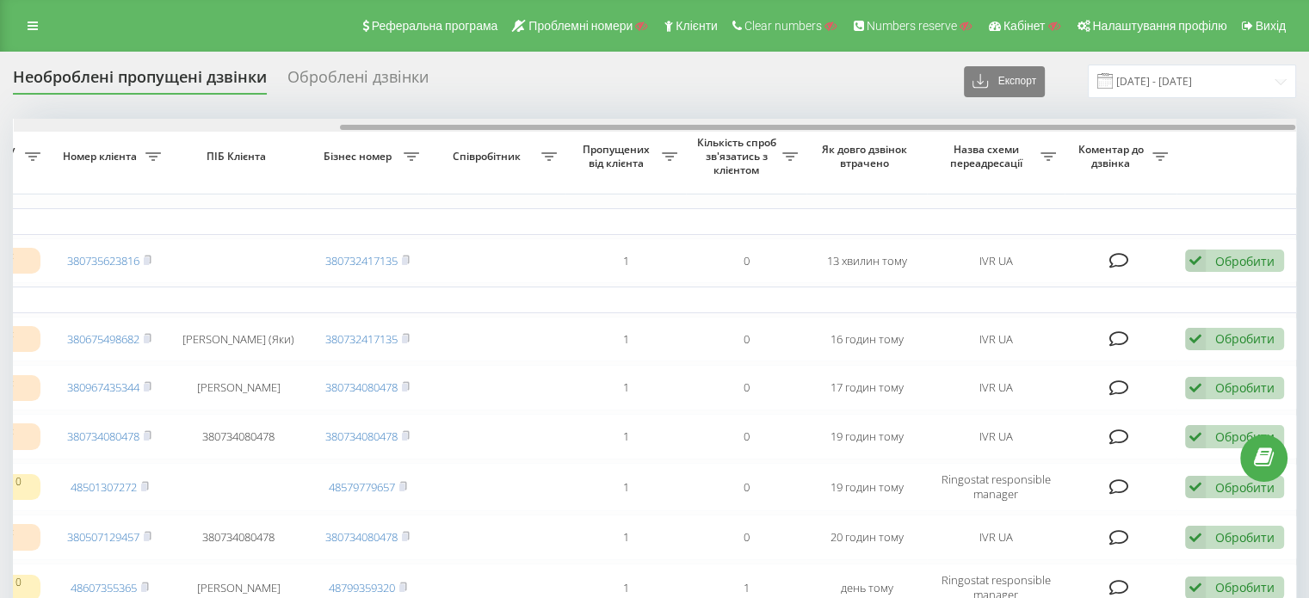
drag, startPoint x: 368, startPoint y: 126, endPoint x: 742, endPoint y: 151, distance: 374.2
click at [742, 151] on div "Обрати всі Час першого дзвінка Час останнього дзвінка Причина пропуску дзвінка …" at bounding box center [654, 490] width 1283 height 743
drag, startPoint x: 742, startPoint y: 151, endPoint x: 750, endPoint y: 153, distance: 8.8
click at [750, 153] on span "Кількість спроб зв'язатись з клієнтом" at bounding box center [738, 156] width 88 height 40
click at [823, 123] on div at bounding box center [655, 125] width 1282 height 13
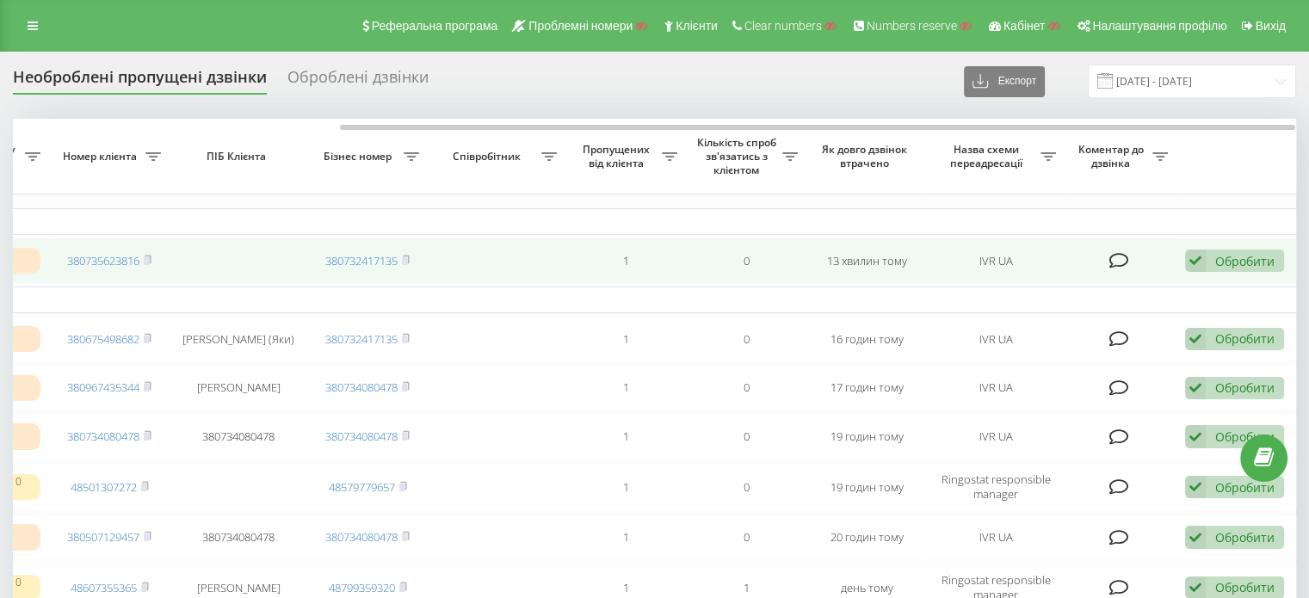
click at [1218, 260] on div "Обробити" at bounding box center [1244, 261] width 59 height 16
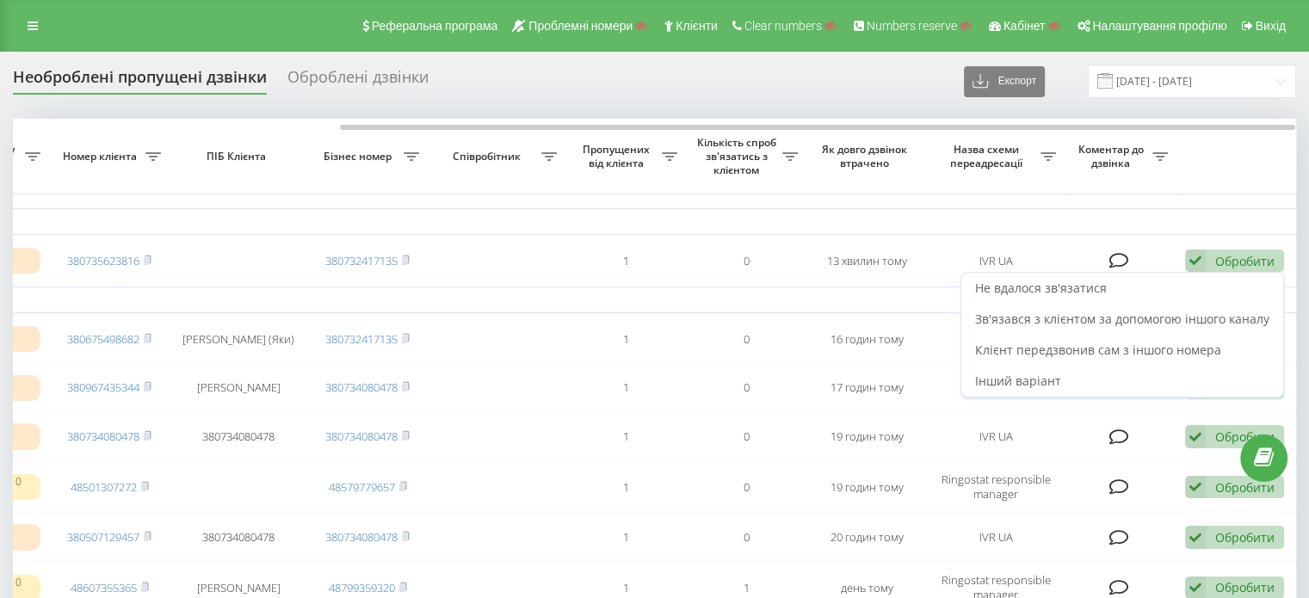
click at [909, 199] on table "Сьогодні 2025-08-22 10:43:31 10:43 Скинуто під час навігації по IVR 38073562381…" at bounding box center [436, 490] width 1721 height 743
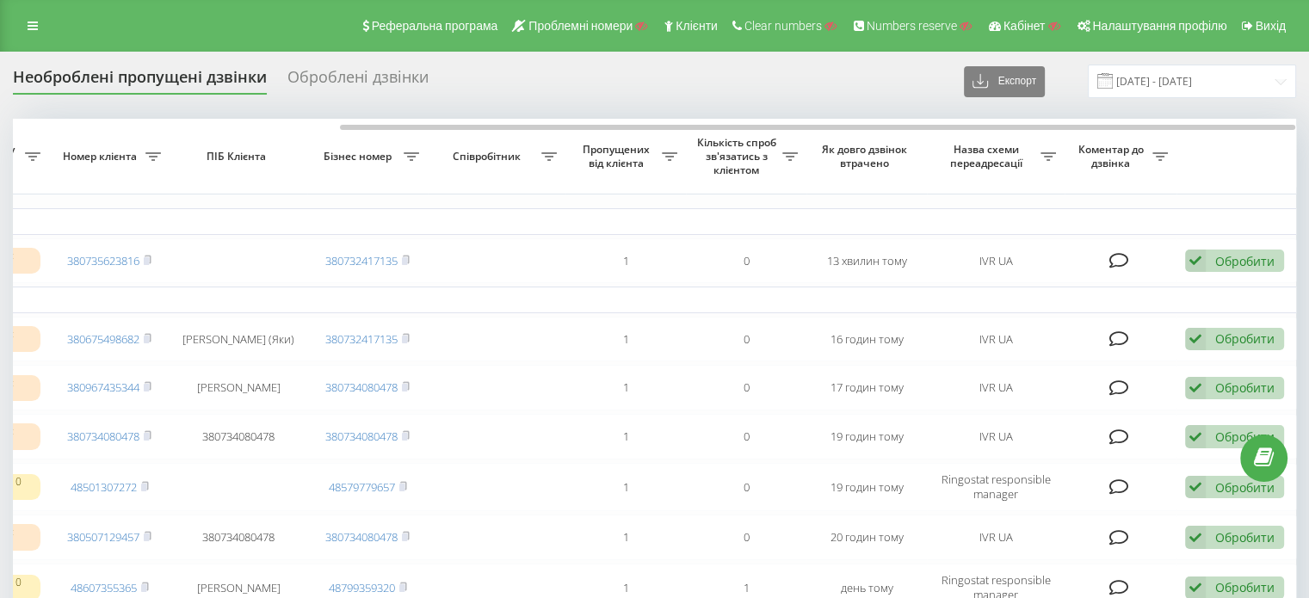
click at [351, 71] on div "Оброблені дзвінки" at bounding box center [357, 81] width 141 height 27
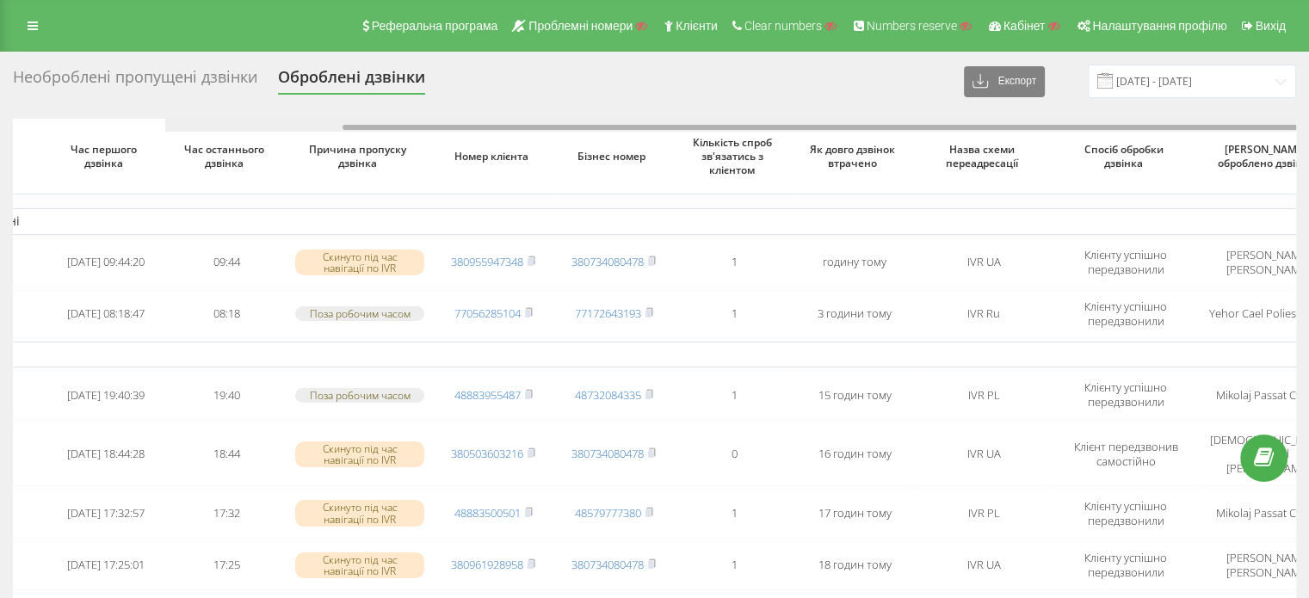
scroll to position [0, 206]
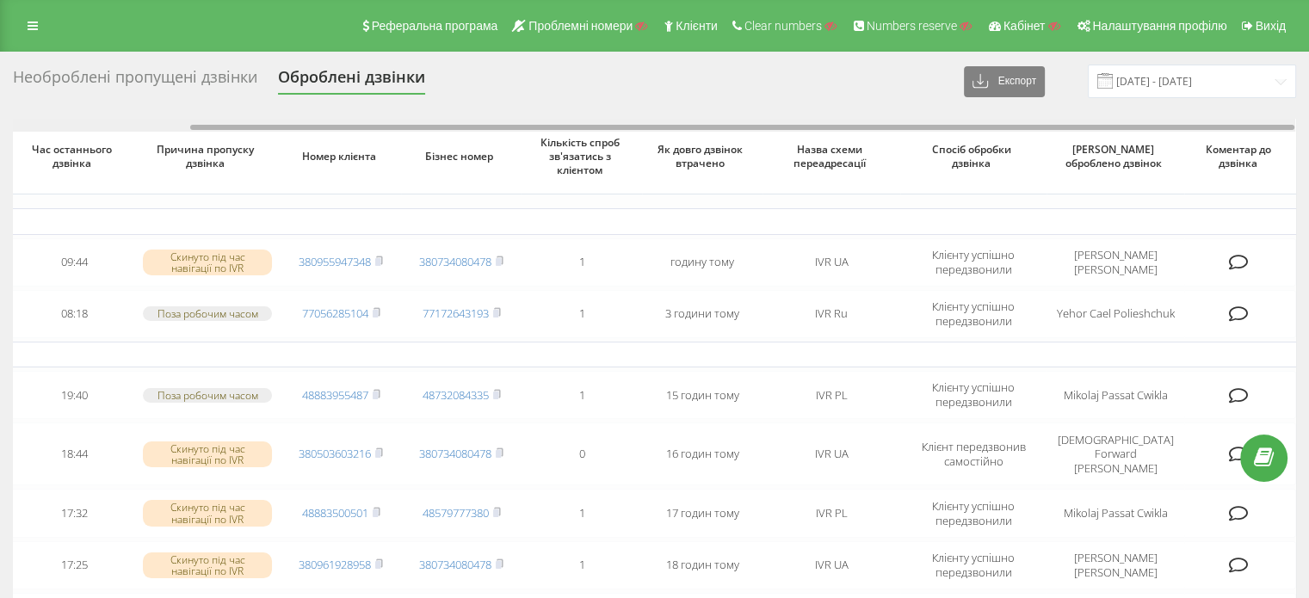
drag, startPoint x: 305, startPoint y: 129, endPoint x: 688, endPoint y: 175, distance: 386.4
click at [688, 175] on div "Час першого дзвінка Час останнього дзвінка Причина пропуску дзвінка Номер клієн…" at bounding box center [654, 587] width 1283 height 937
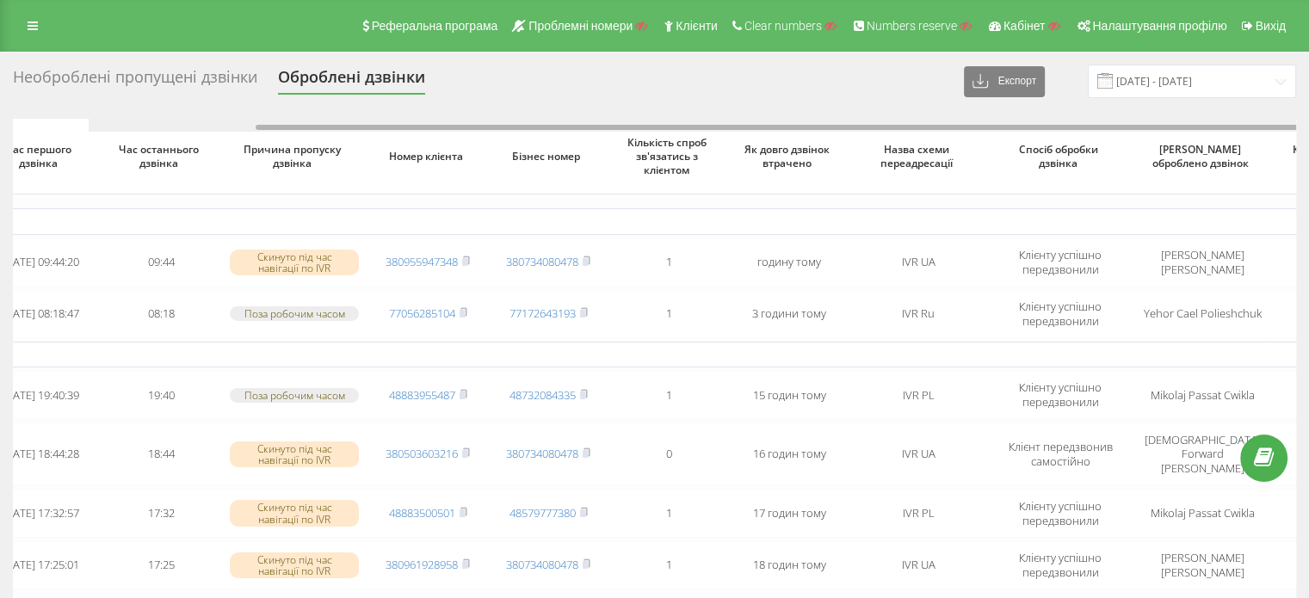
scroll to position [0, 0]
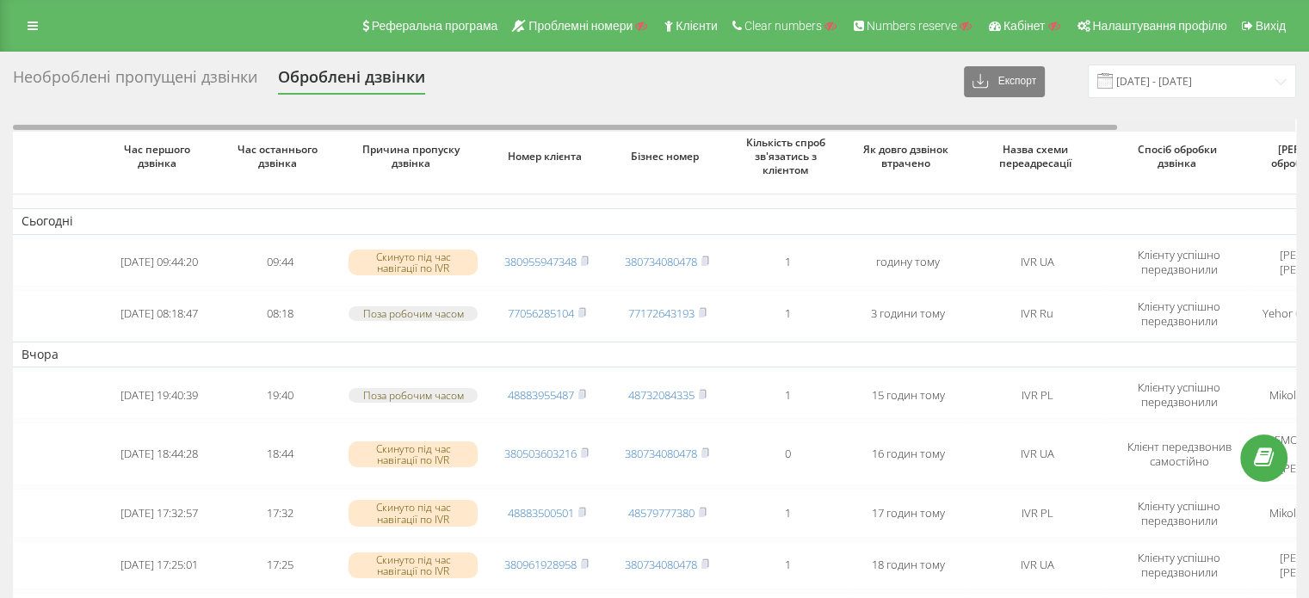
drag, startPoint x: 691, startPoint y: 130, endPoint x: 70, endPoint y: 89, distance: 622.5
click at [91, 106] on div "Необроблені пропущені дзвінки Оброблені дзвінки Експорт .csv .xlsx 22.07.2025 -…" at bounding box center [654, 561] width 1283 height 992
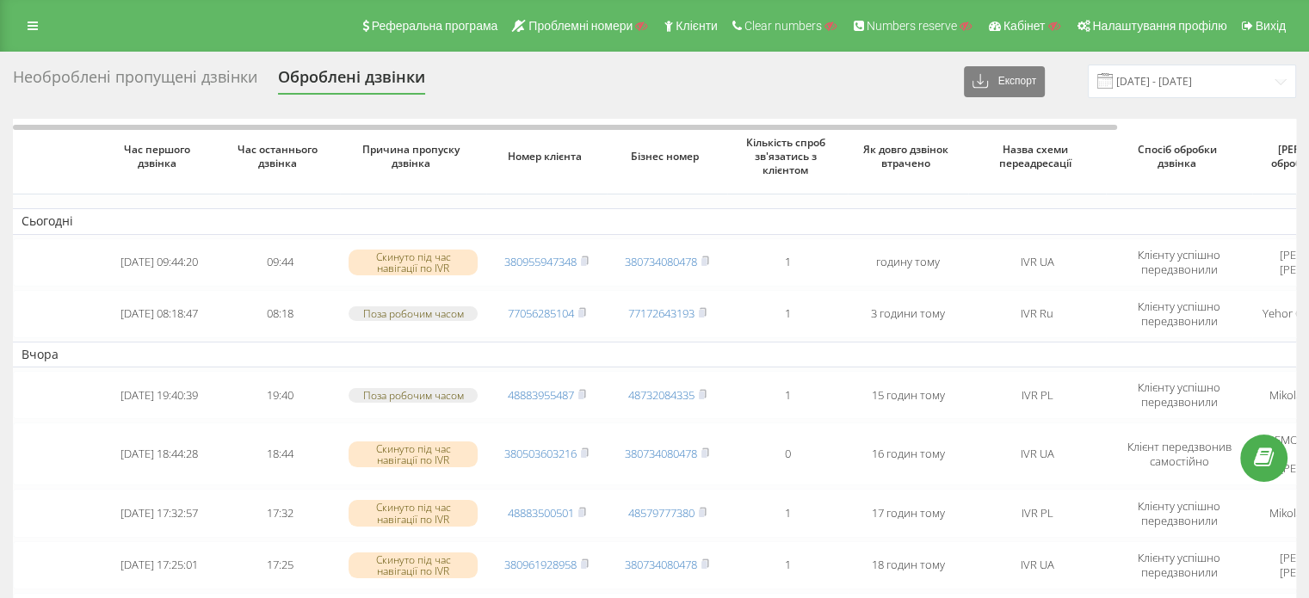
click at [71, 81] on div "Необроблені пропущені дзвінки" at bounding box center [135, 81] width 244 height 27
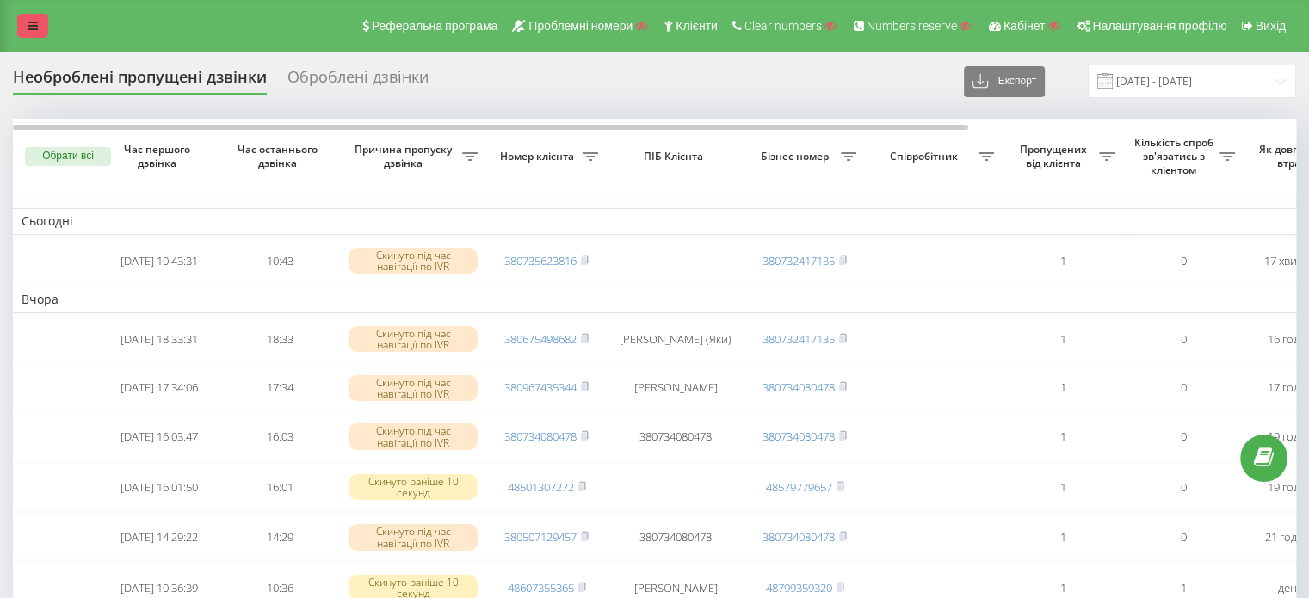
click at [38, 29] on link at bounding box center [32, 26] width 31 height 24
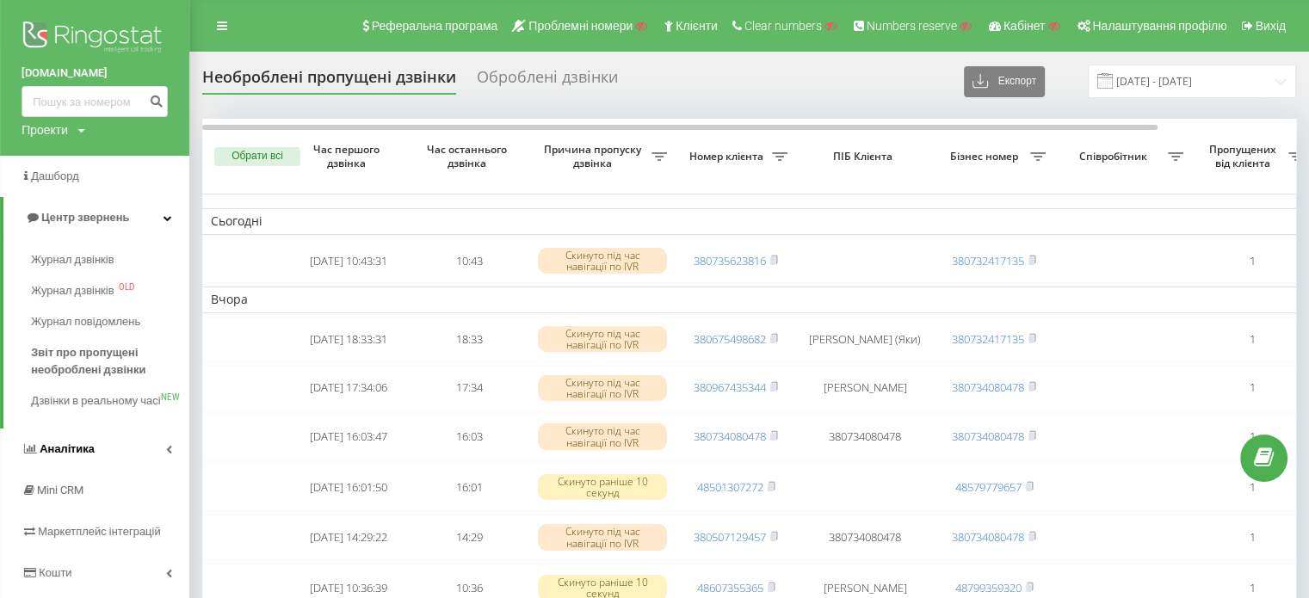
click at [75, 455] on span "Аналiтика" at bounding box center [67, 448] width 55 height 13
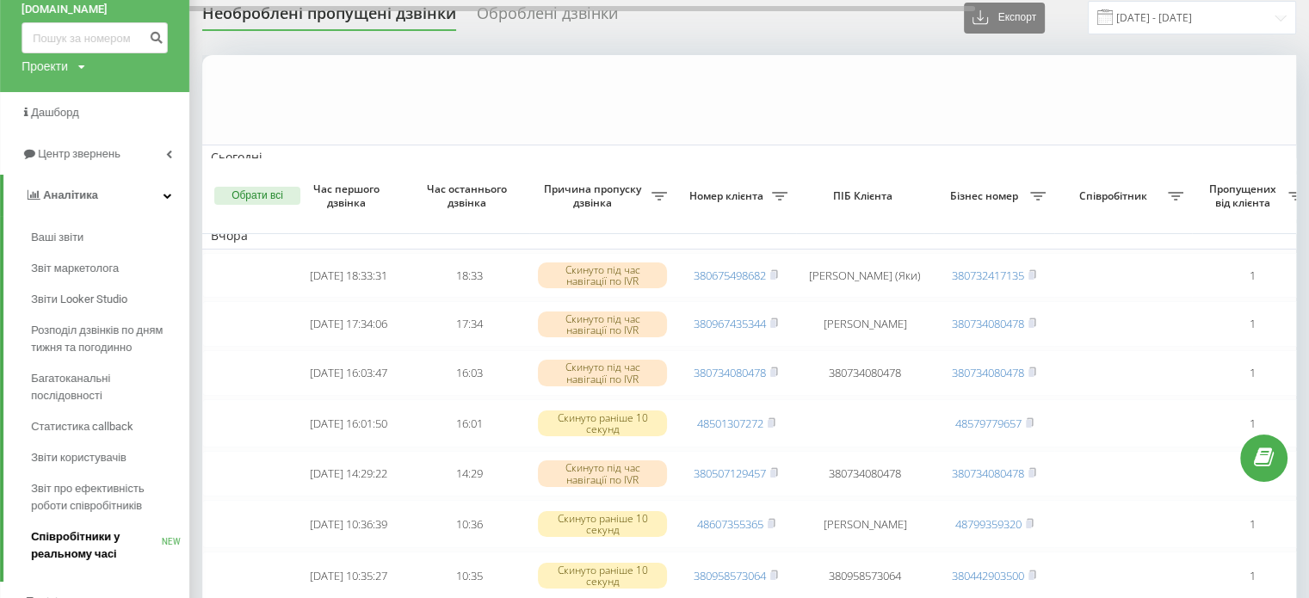
scroll to position [258, 0]
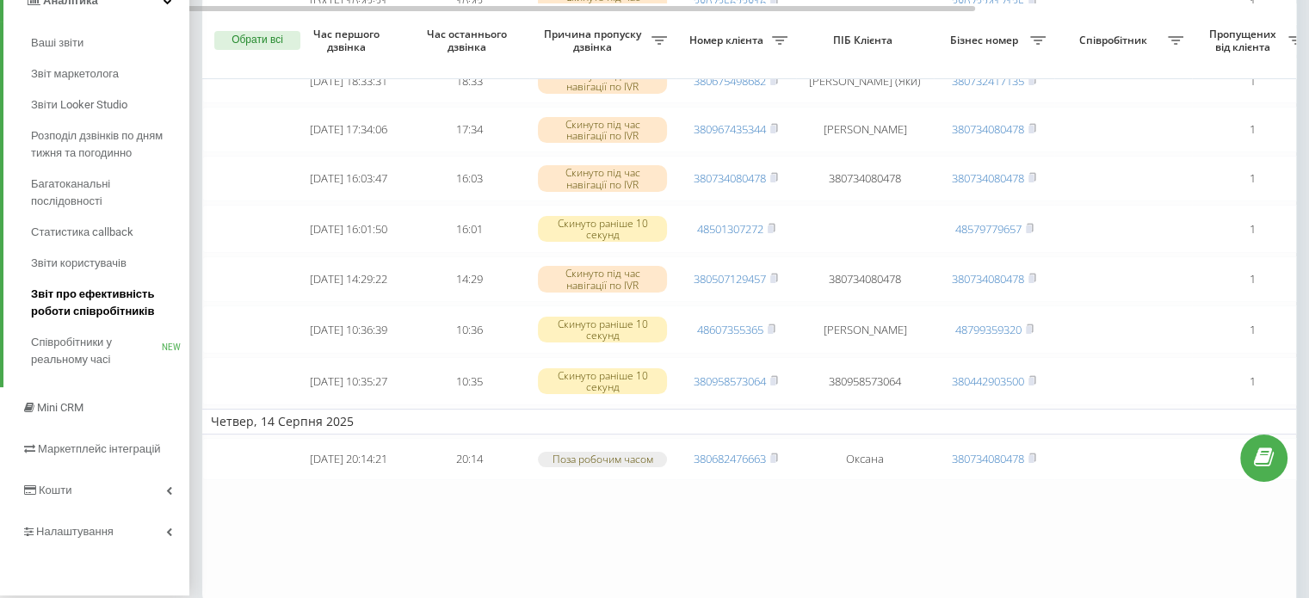
click at [114, 298] on span "Звіт про ефективність роботи співробітників" at bounding box center [106, 303] width 150 height 34
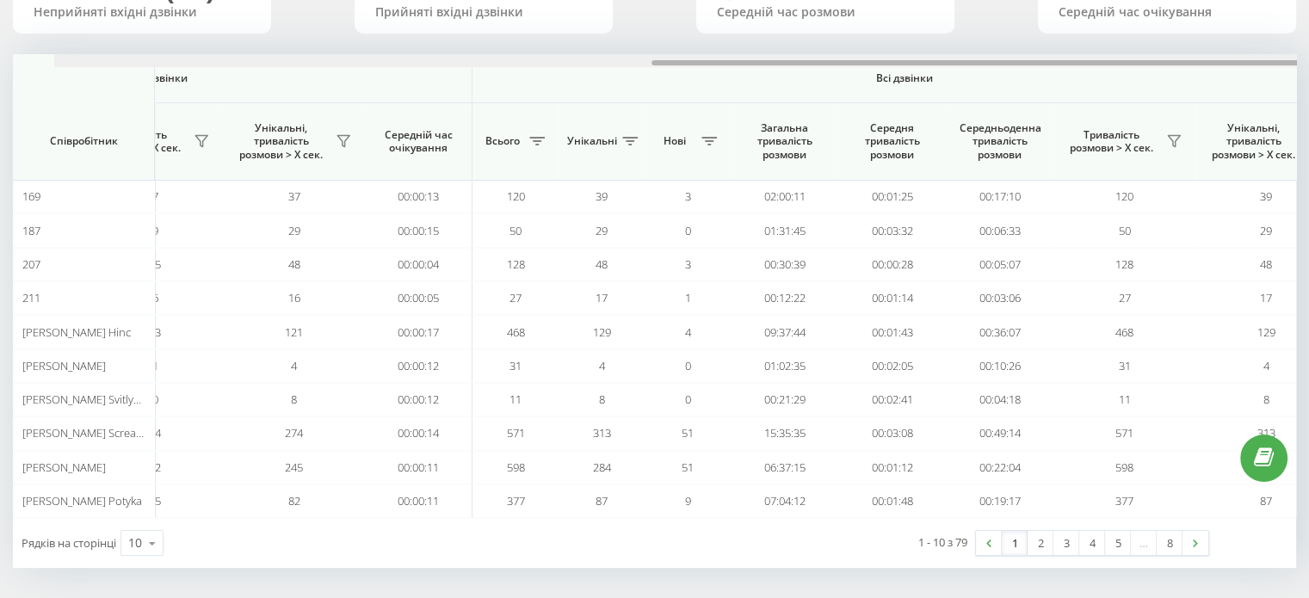
scroll to position [0, 1118]
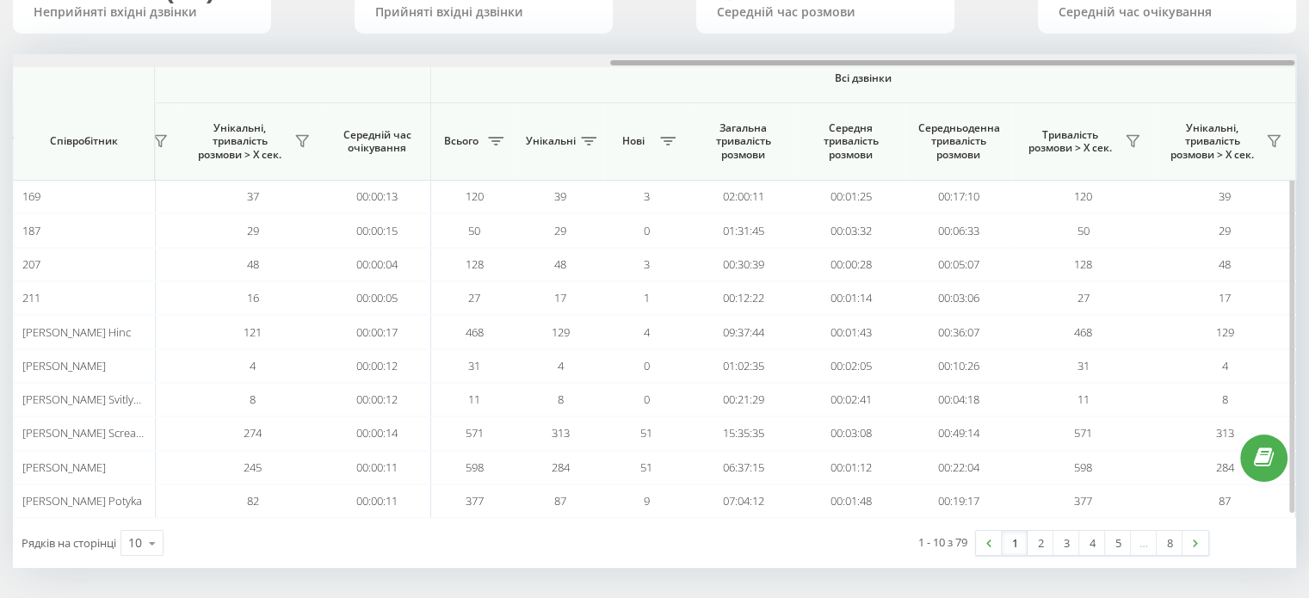
drag, startPoint x: 374, startPoint y: 64, endPoint x: 1092, endPoint y: 144, distance: 721.9
click at [1092, 144] on div "Вхідні дзвінки Вихідні дзвінки Всі дзвінки Співробітник Всього Унікальні Нові П…" at bounding box center [654, 286] width 1283 height 464
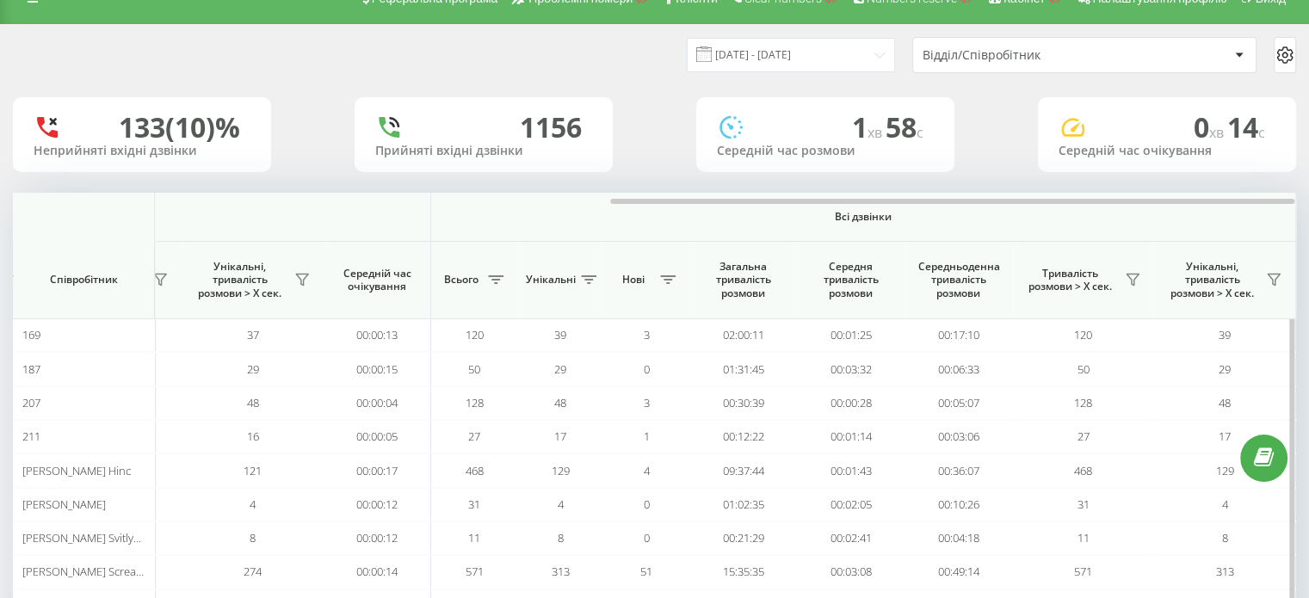
scroll to position [0, 0]
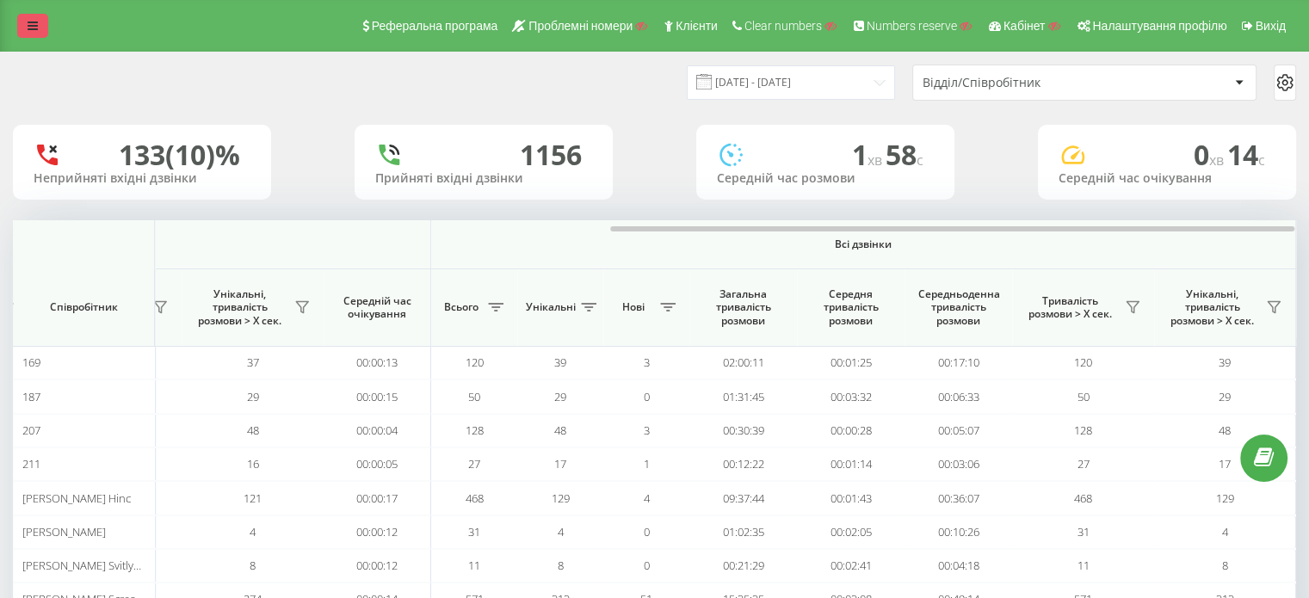
click at [28, 16] on link at bounding box center [32, 26] width 31 height 24
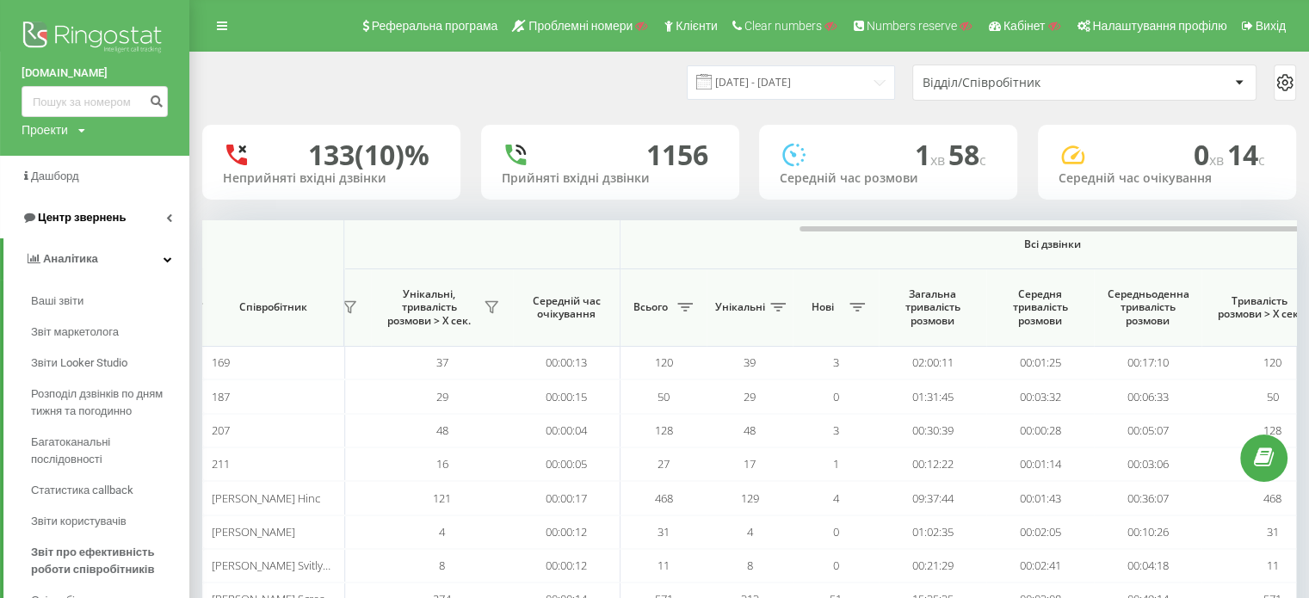
click at [101, 224] on span "Центр звернень" at bounding box center [82, 217] width 88 height 13
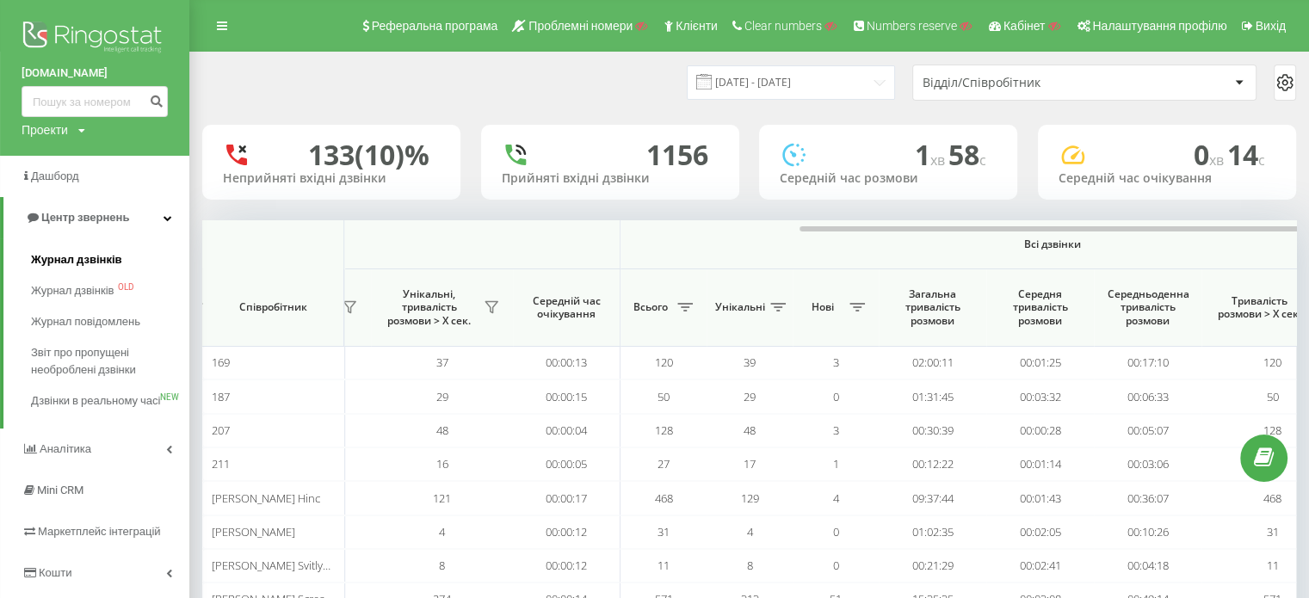
click at [93, 264] on span "Журнал дзвінків" at bounding box center [76, 259] width 91 height 17
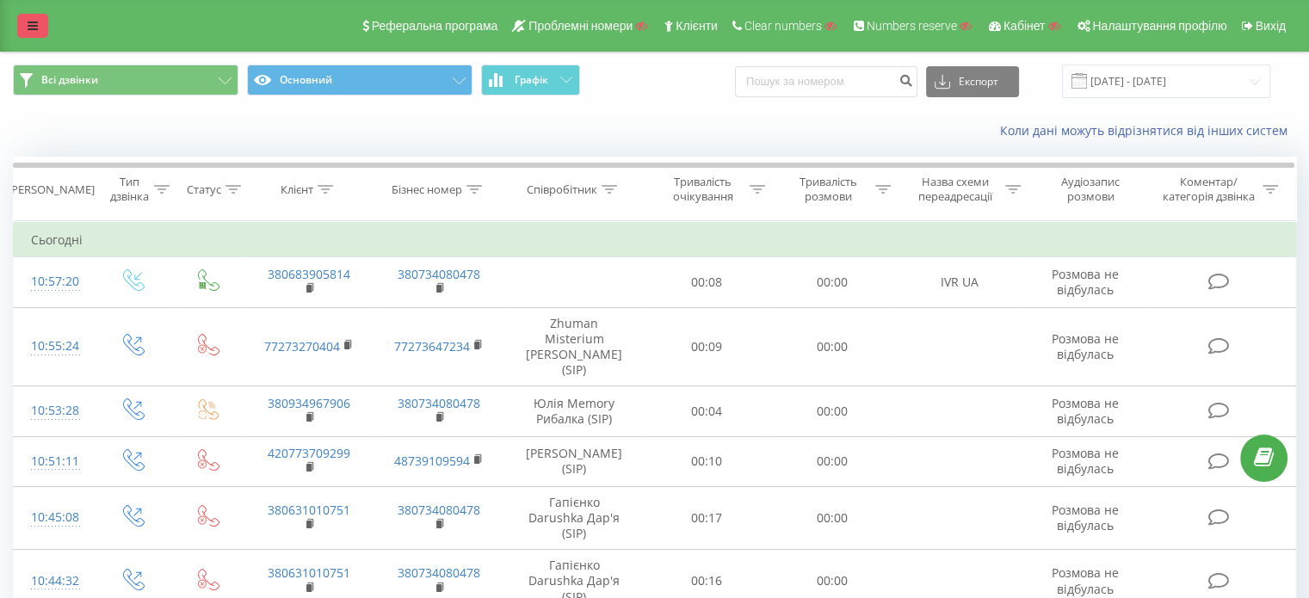
click at [34, 18] on link at bounding box center [32, 26] width 31 height 24
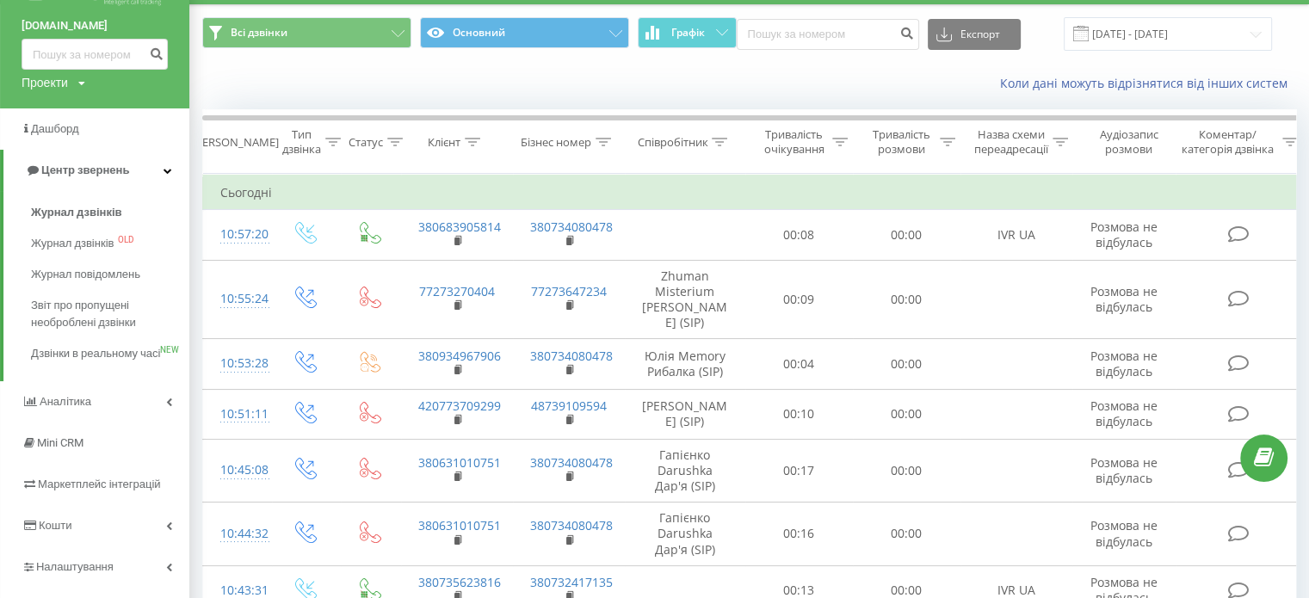
scroll to position [86, 0]
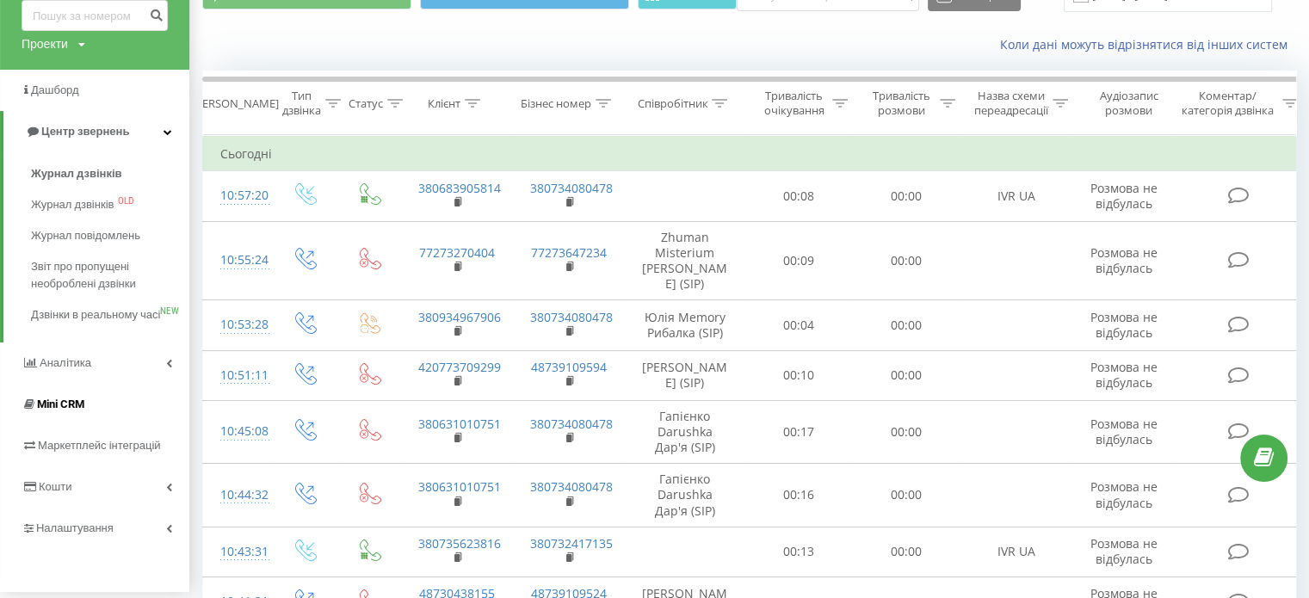
click at [48, 410] on span "Mini CRM" at bounding box center [60, 403] width 47 height 13
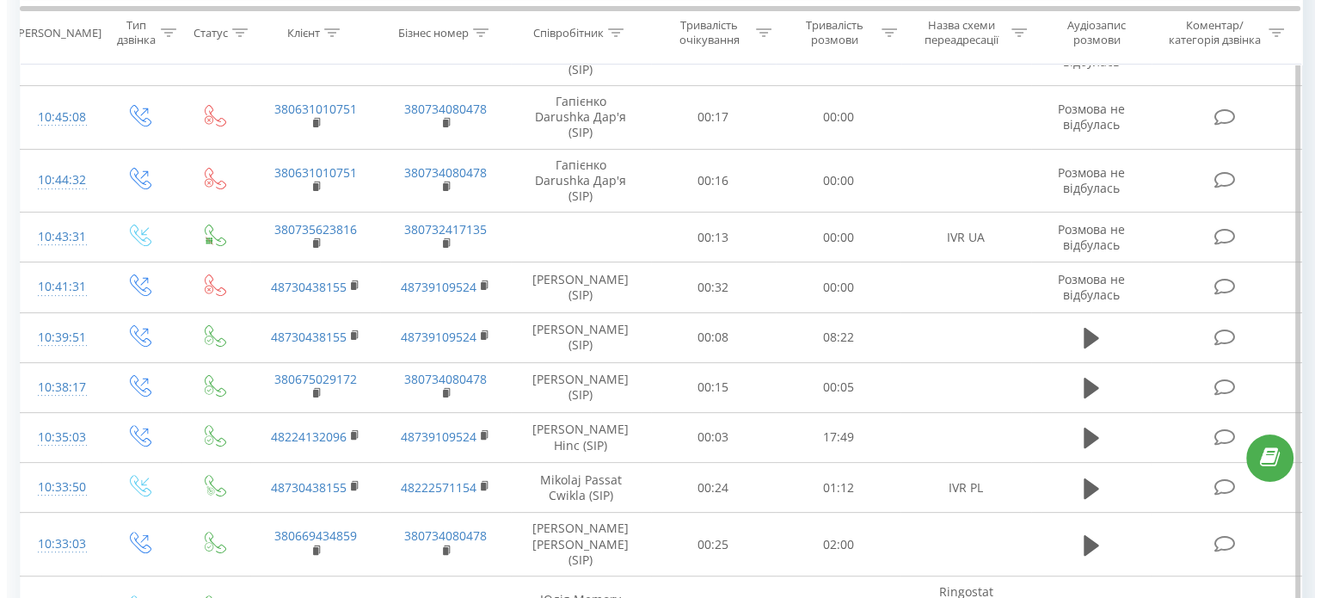
scroll to position [430, 0]
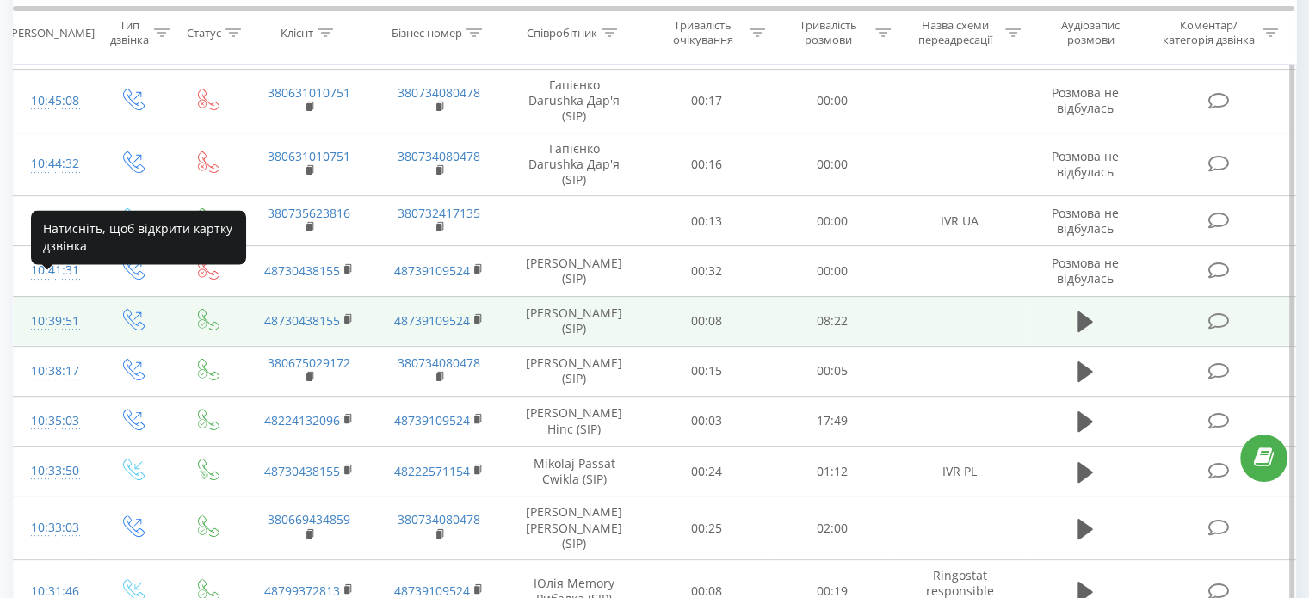
click at [56, 305] on div "10:39:51" at bounding box center [54, 322] width 46 height 34
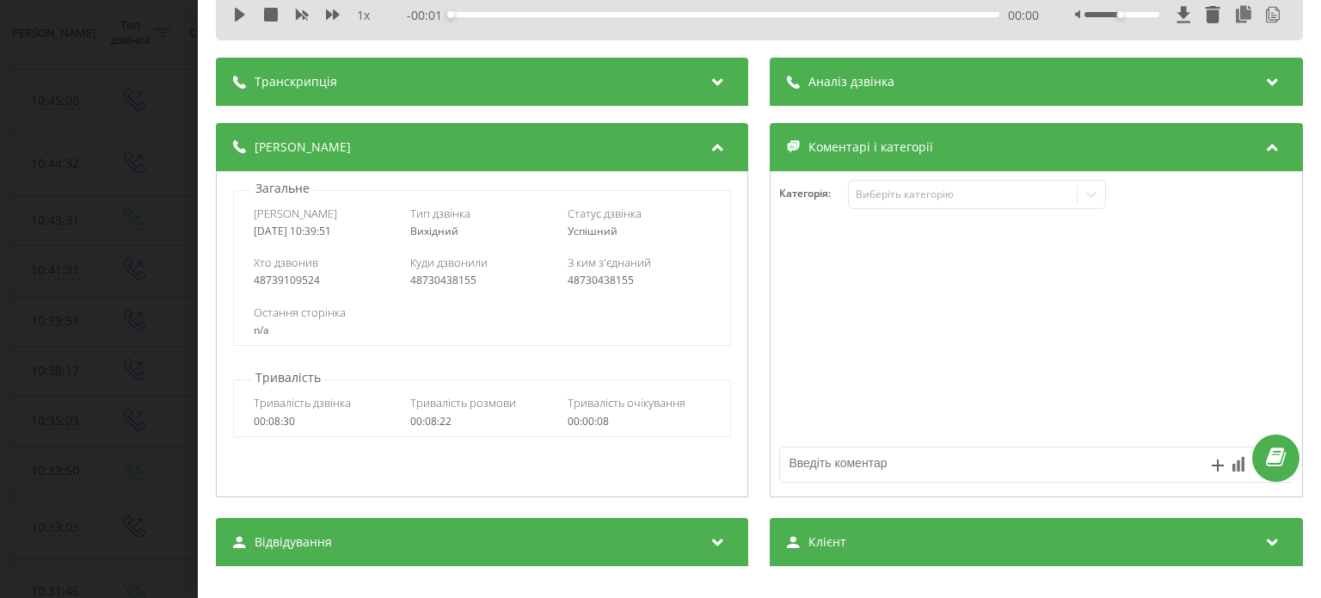
scroll to position [85, 0]
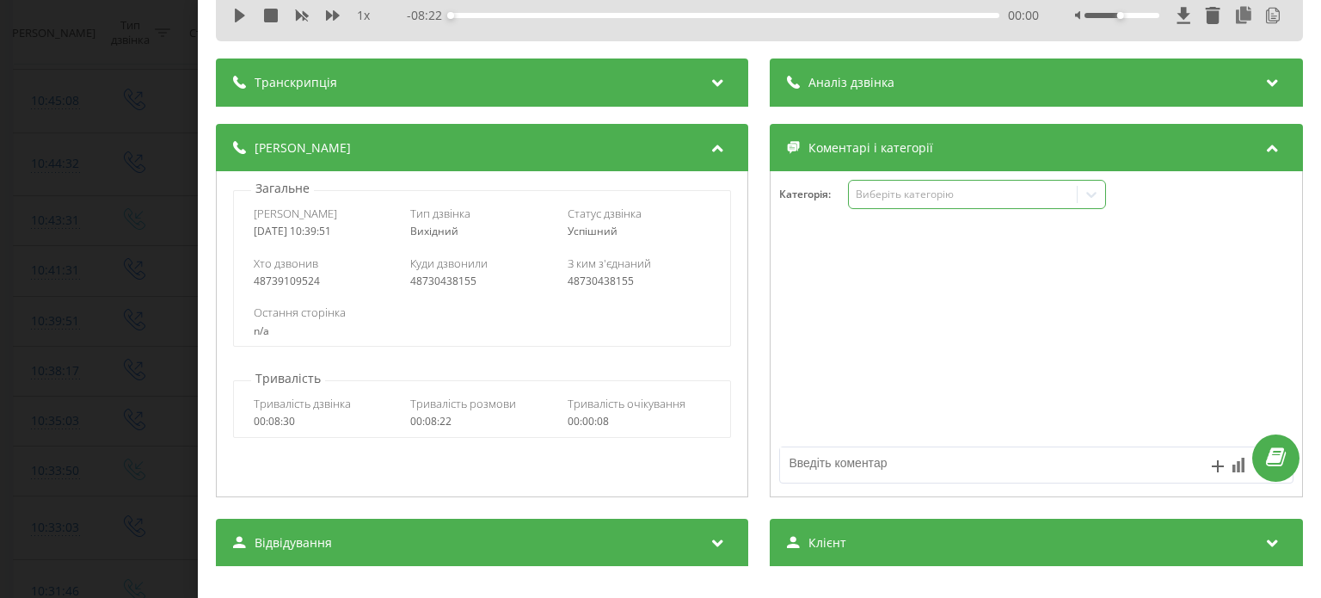
click at [908, 185] on div "Виберіть категорію" at bounding box center [978, 194] width 258 height 29
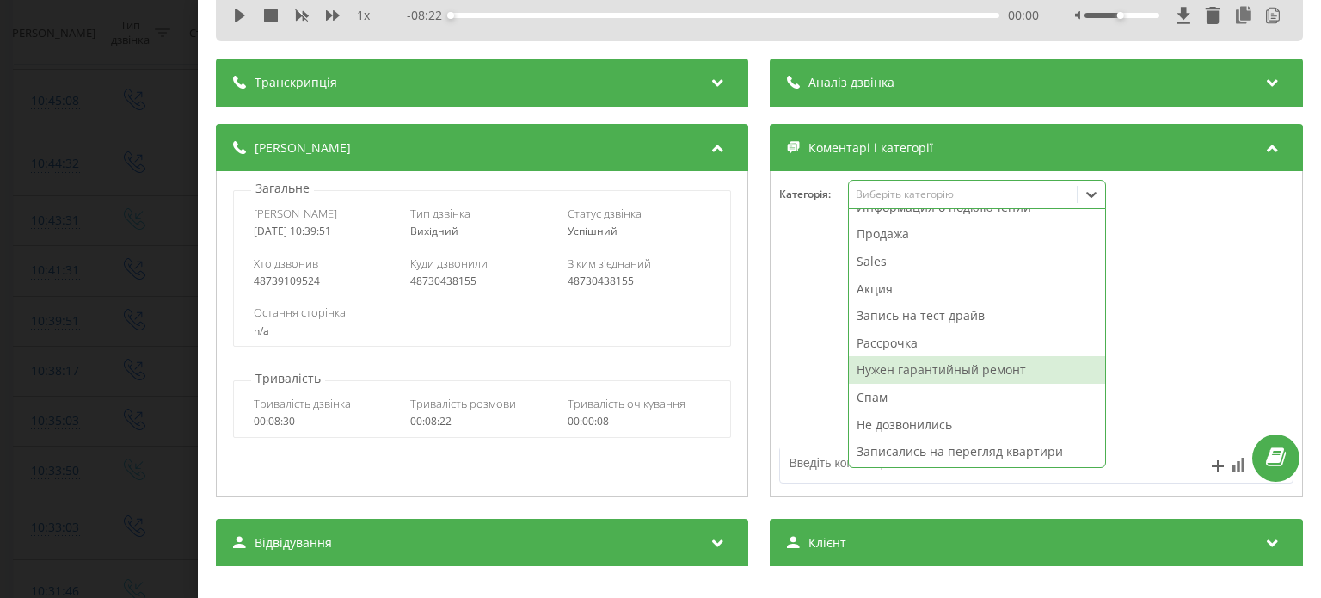
scroll to position [0, 0]
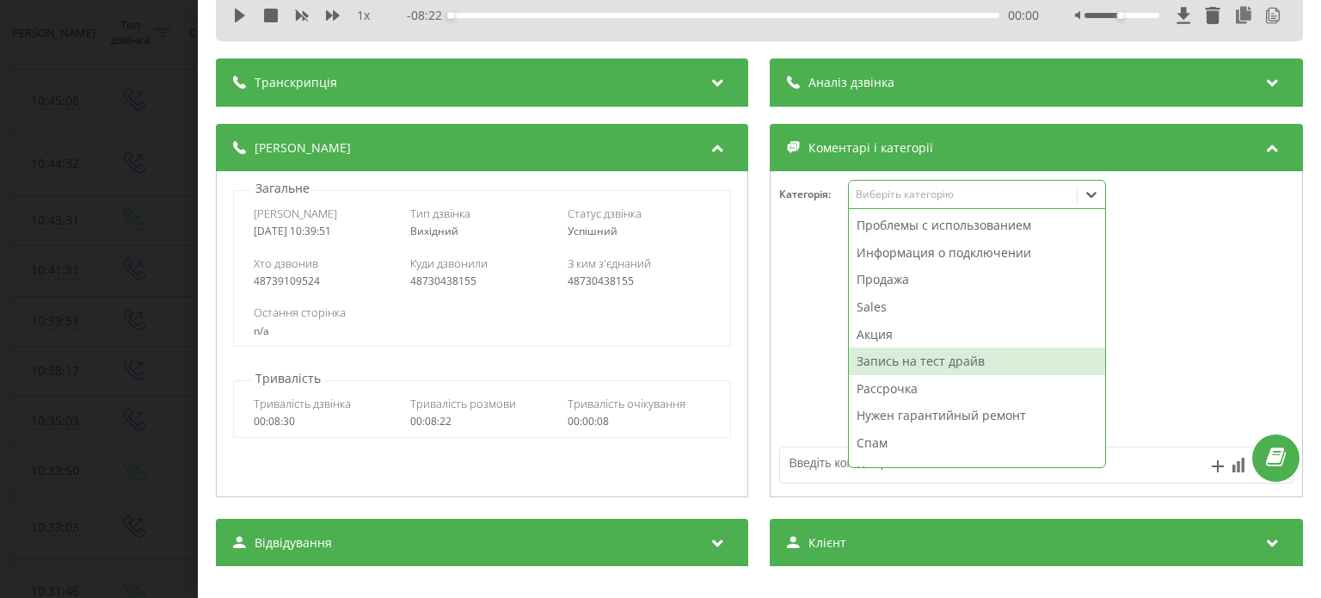
click at [802, 321] on div at bounding box center [1037, 334] width 531 height 206
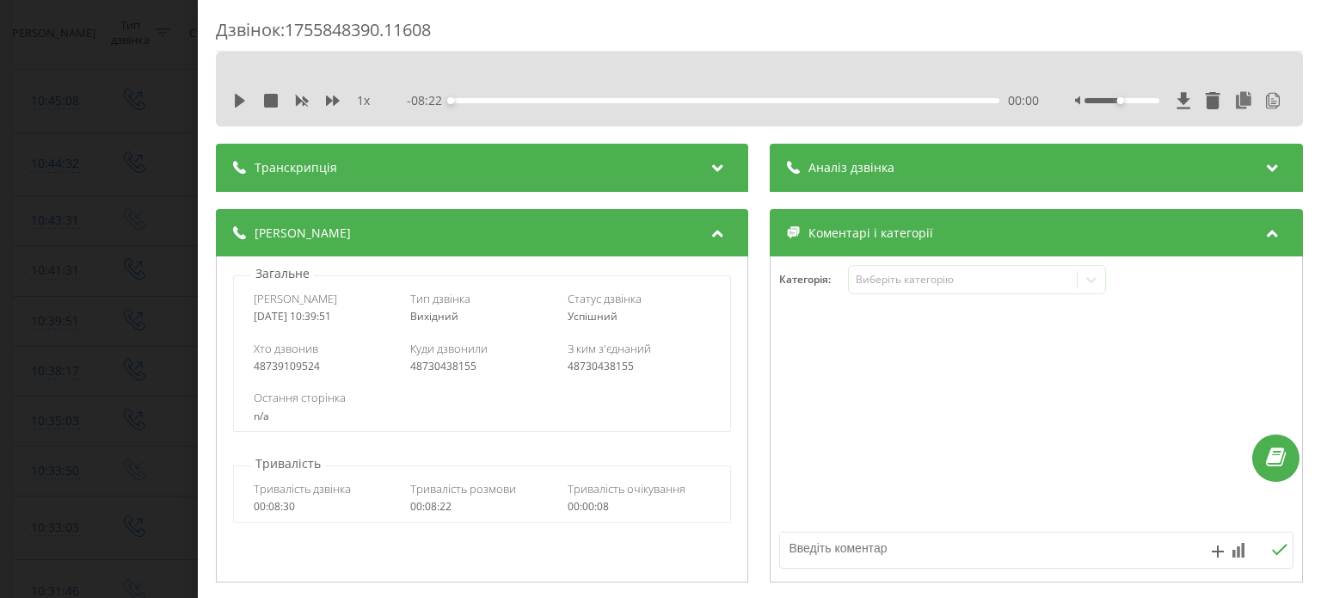
click at [751, 417] on div "Деталі дзвінка Загальне Дата дзвінка 2025-08-22 10:39:51 Тип дзвінка Вихідний С…" at bounding box center [759, 398] width 1087 height 378
click at [625, 182] on div "Транскрипція" at bounding box center [482, 168] width 533 height 48
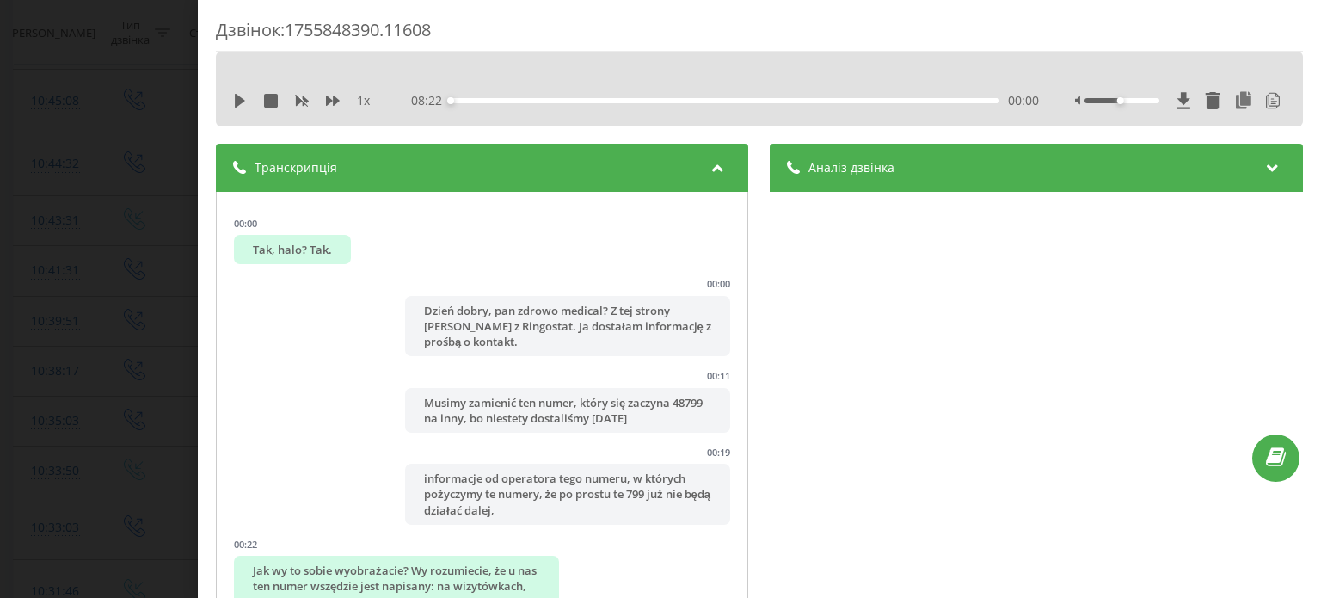
click at [865, 183] on div "Аналіз дзвінка" at bounding box center [1037, 168] width 533 height 48
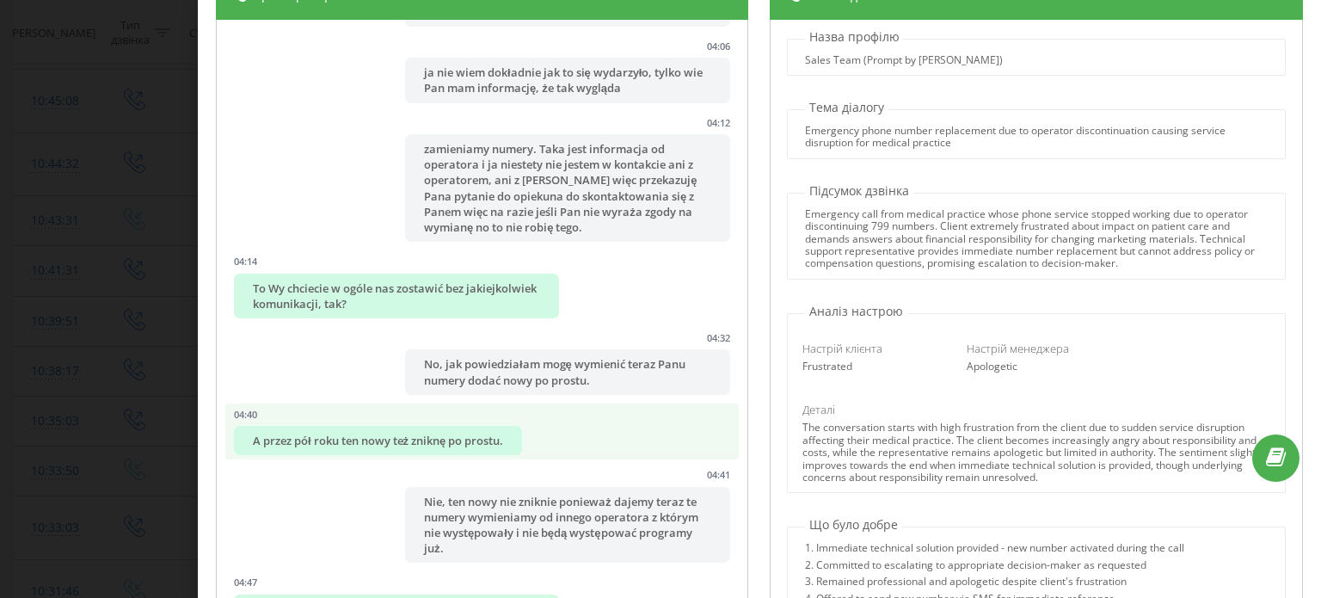
scroll to position [2839, 0]
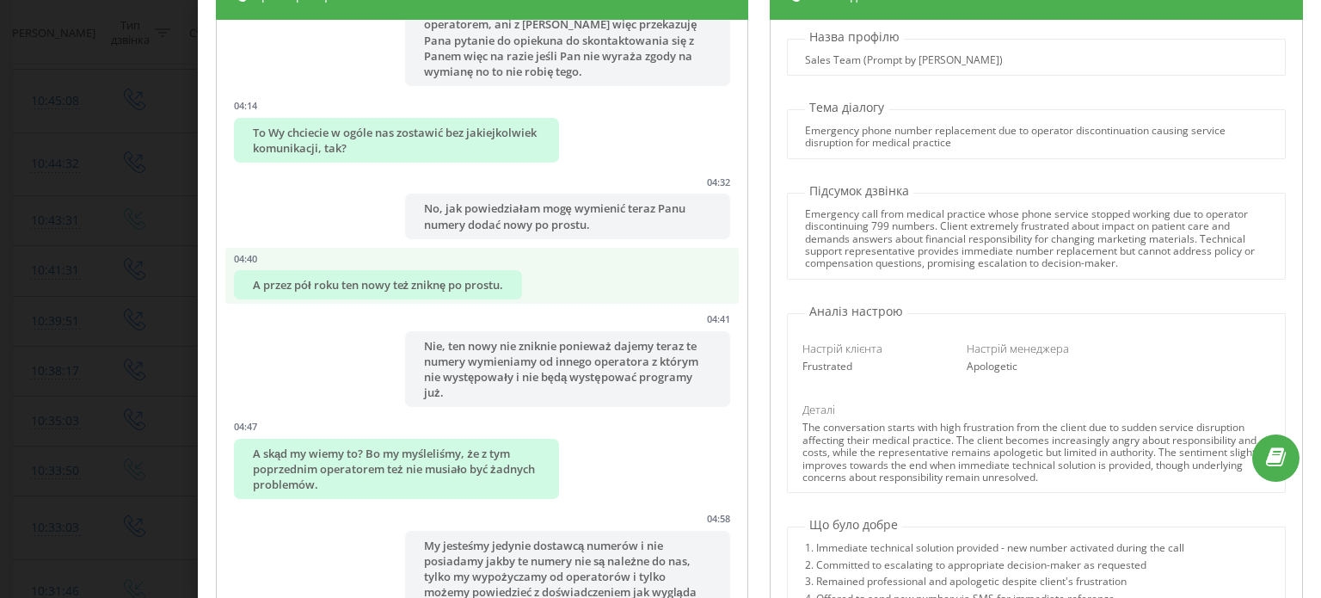
click at [311, 299] on div "A przez pół roku ten nowy też zniknę po prostu." at bounding box center [378, 284] width 288 height 29
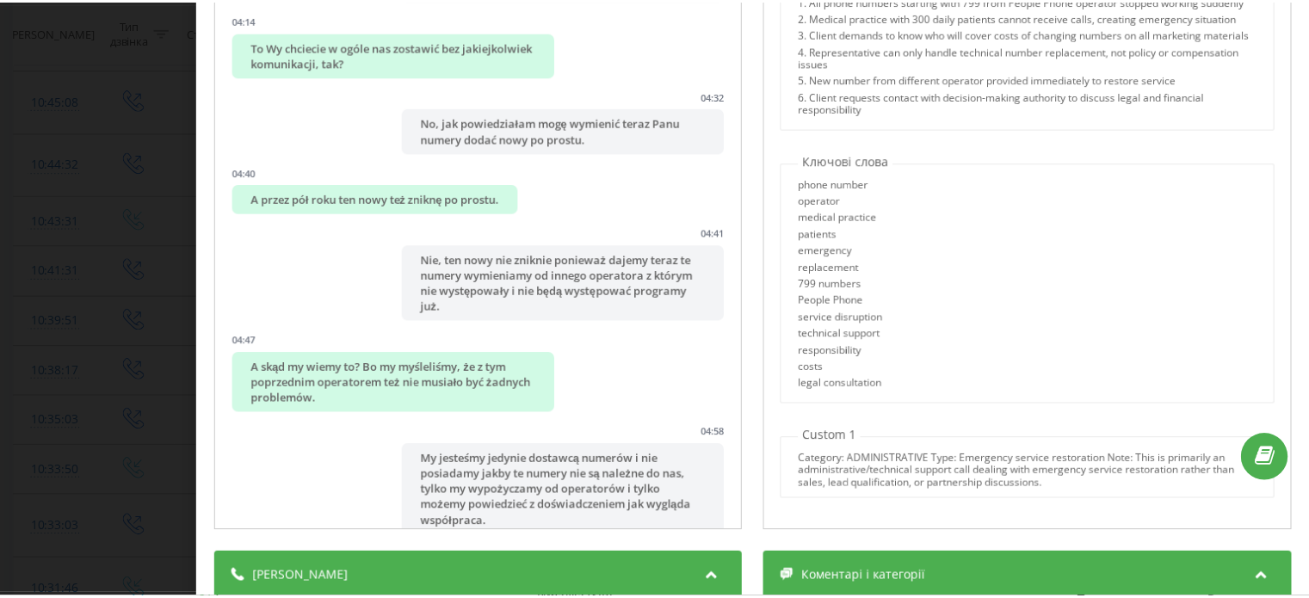
scroll to position [86, 0]
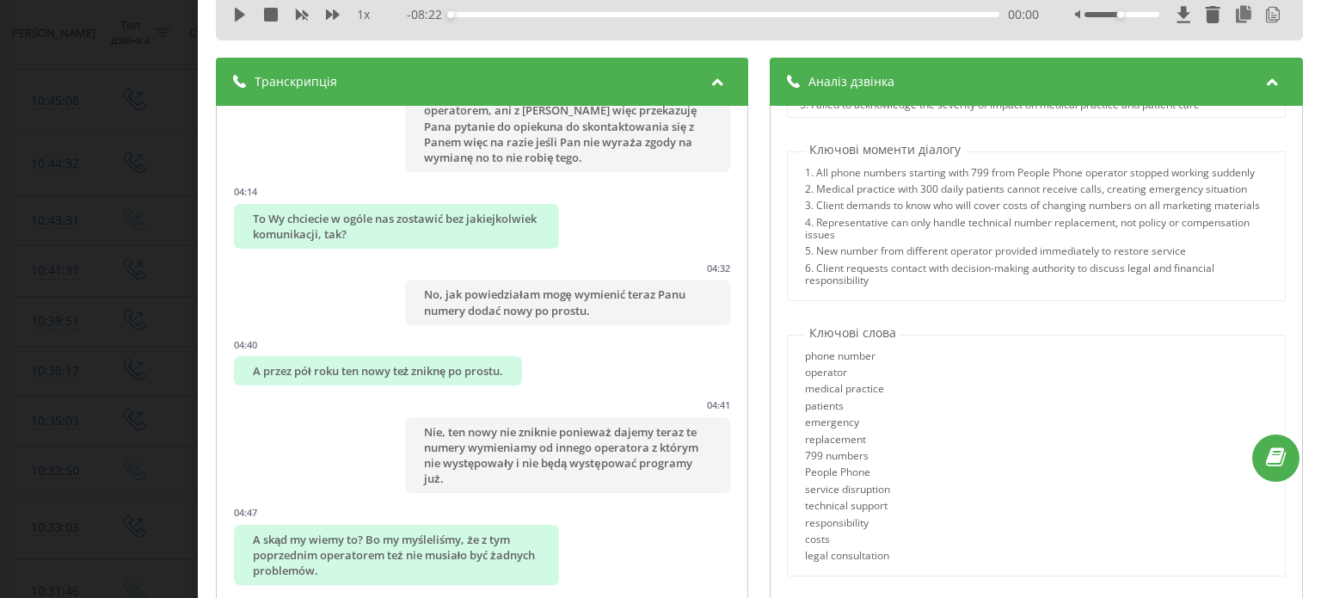
drag, startPoint x: 1264, startPoint y: 77, endPoint x: 1215, endPoint y: 91, distance: 50.9
click at [1264, 77] on icon at bounding box center [1273, 79] width 21 height 17
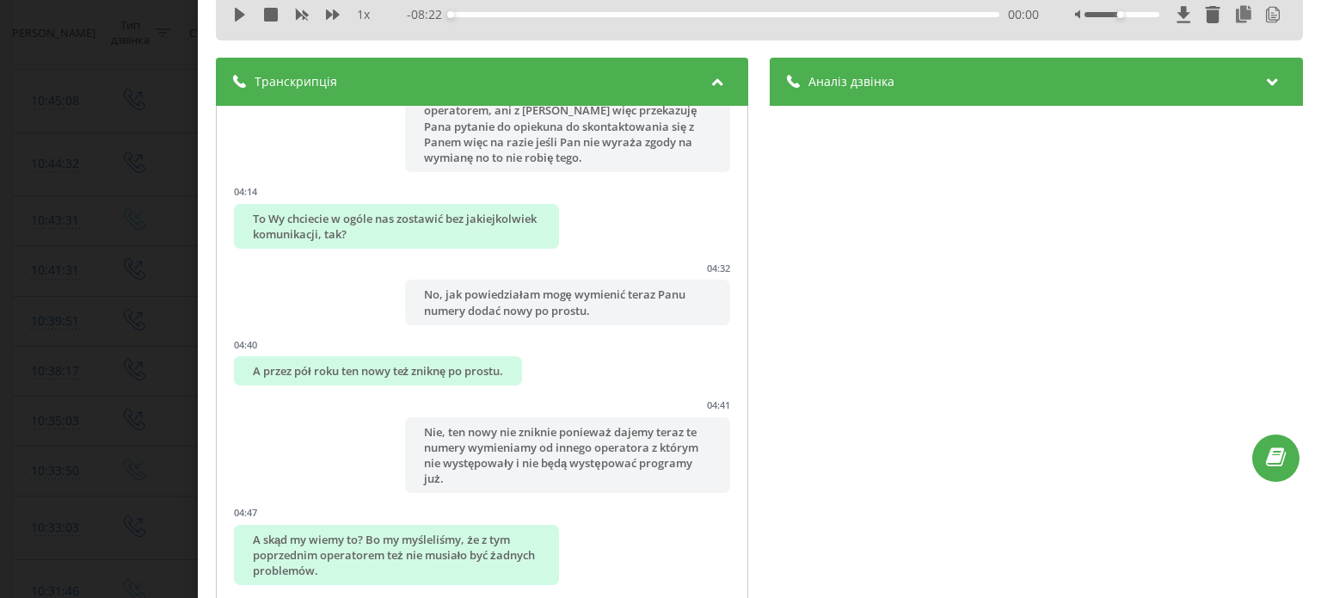
click at [715, 74] on icon at bounding box center [718, 79] width 21 height 17
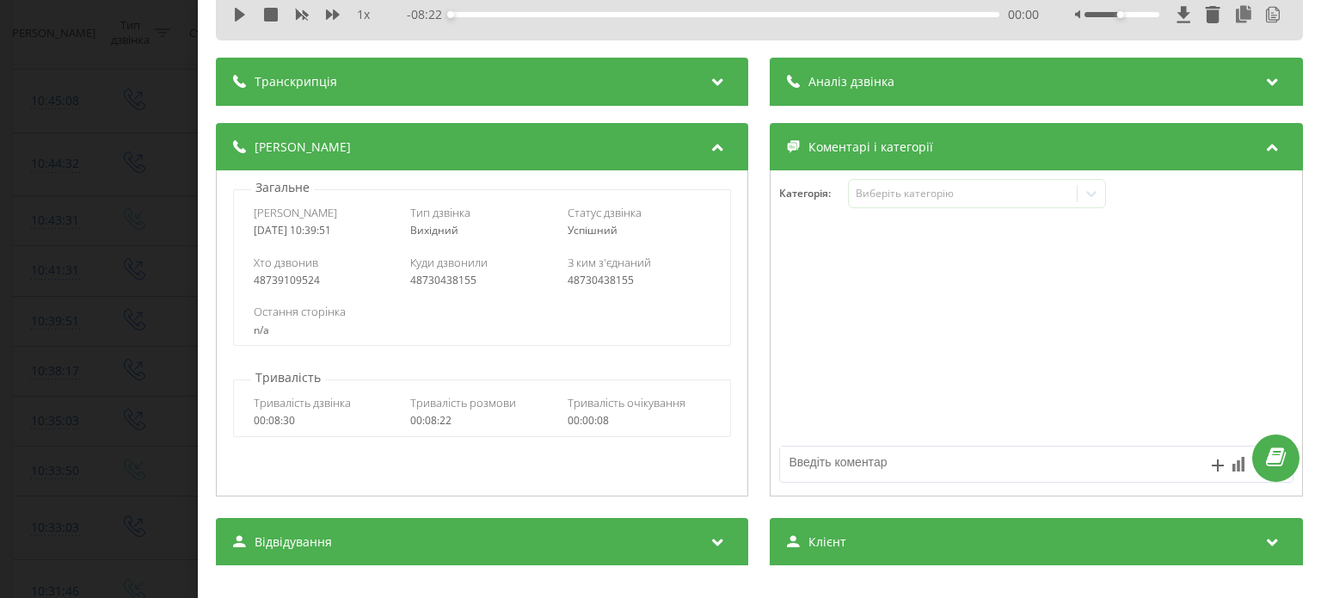
click at [159, 232] on div "Дзвінок : 1755848390.11608 1 x - 08:22 00:00 00:00 Транскрипція 00:00 Tak, halo…" at bounding box center [660, 299] width 1321 height 598
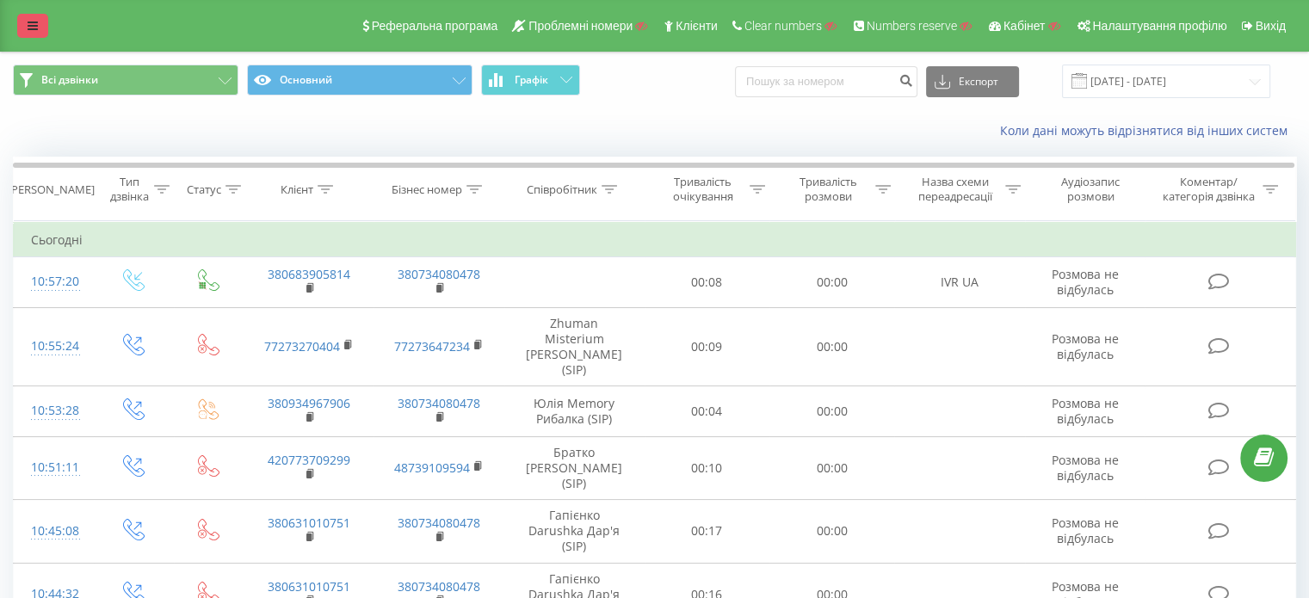
click at [40, 35] on link at bounding box center [32, 26] width 31 height 24
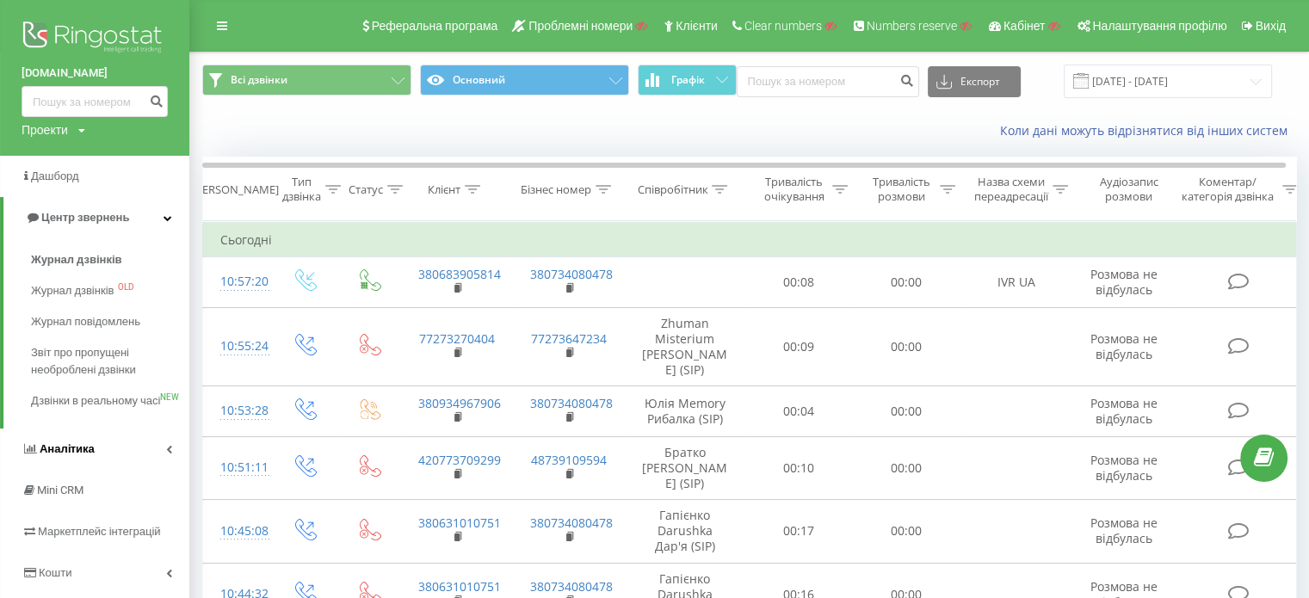
click at [117, 470] on link "Аналiтика" at bounding box center [94, 448] width 189 height 41
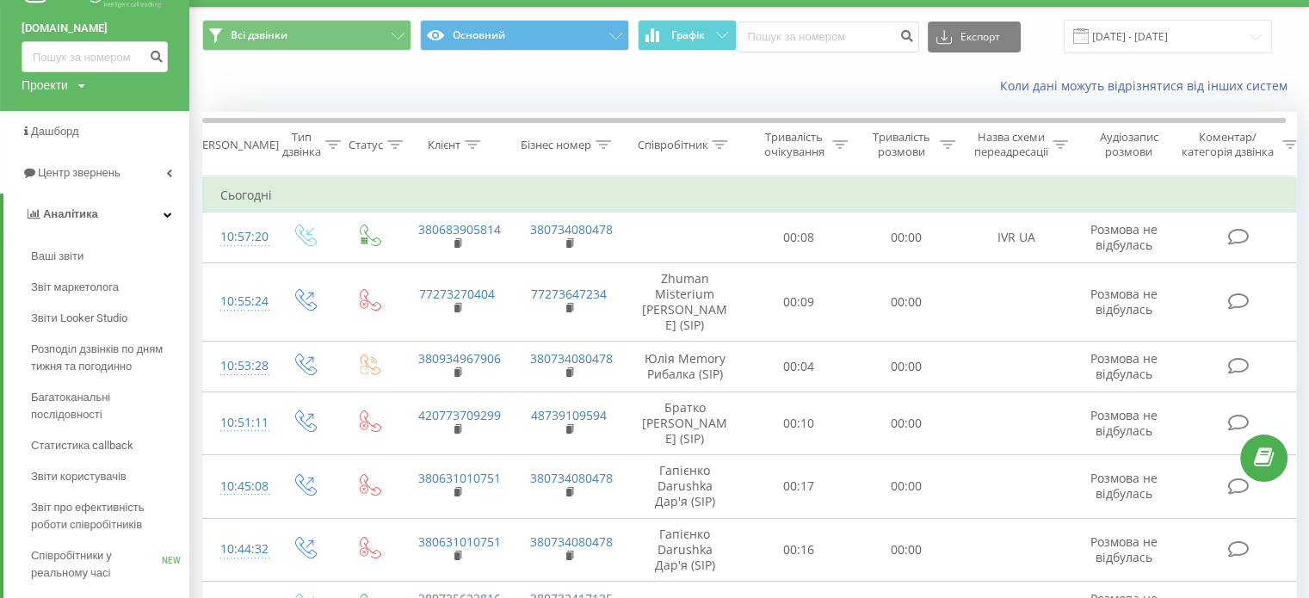
scroll to position [258, 0]
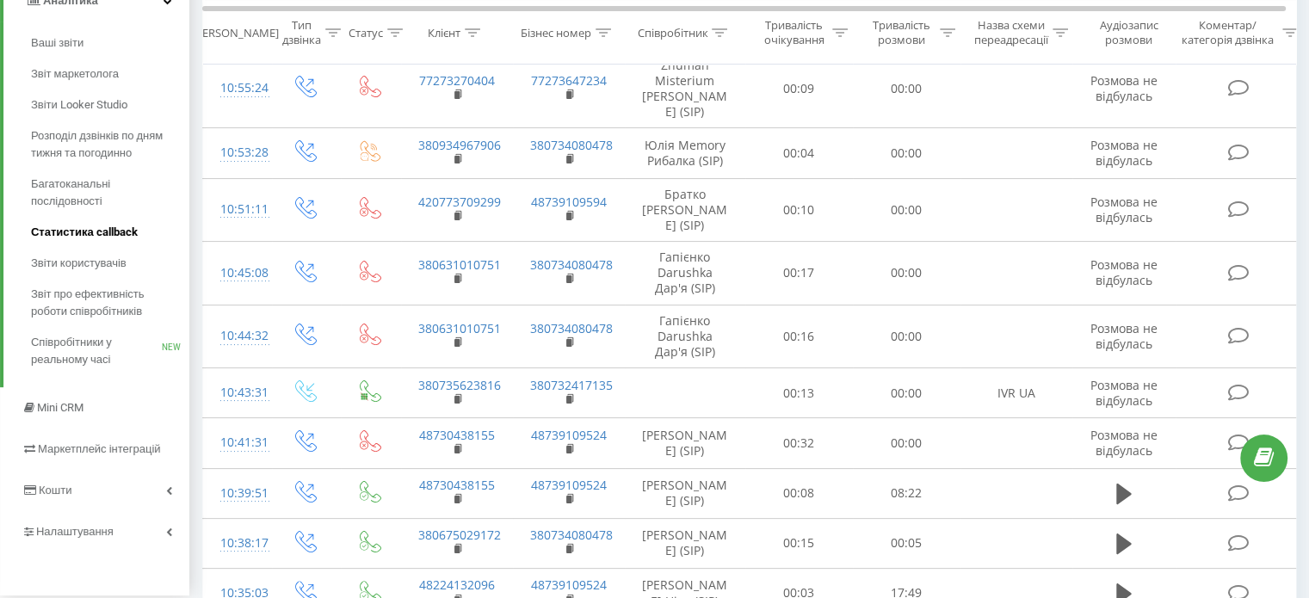
click at [80, 227] on span "Статистика callback" at bounding box center [84, 232] width 107 height 17
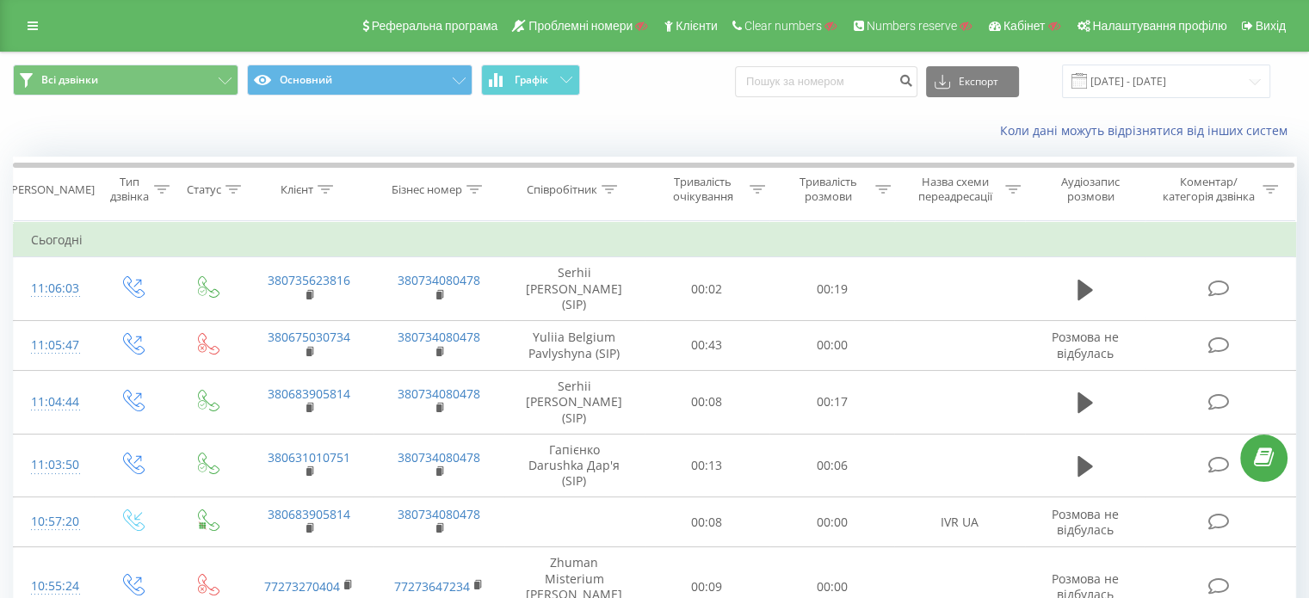
click at [256, 139] on div "Коли дані можуть відрізнятися вiд інших систем" at bounding box center [654, 130] width 1307 height 41
click at [477, 140] on div "Коли дані можуть відрізнятися вiд інших систем" at bounding box center [654, 130] width 1307 height 41
click at [29, 23] on icon at bounding box center [33, 26] width 10 height 12
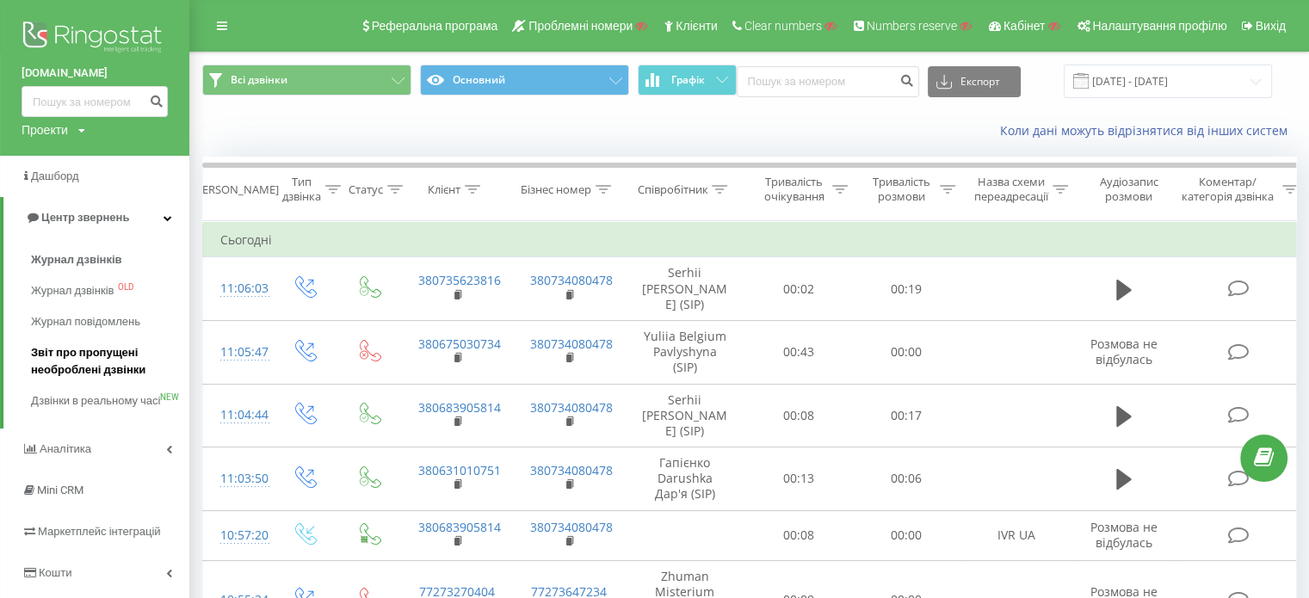
click at [89, 353] on span "Звіт про пропущені необроблені дзвінки" at bounding box center [106, 361] width 150 height 34
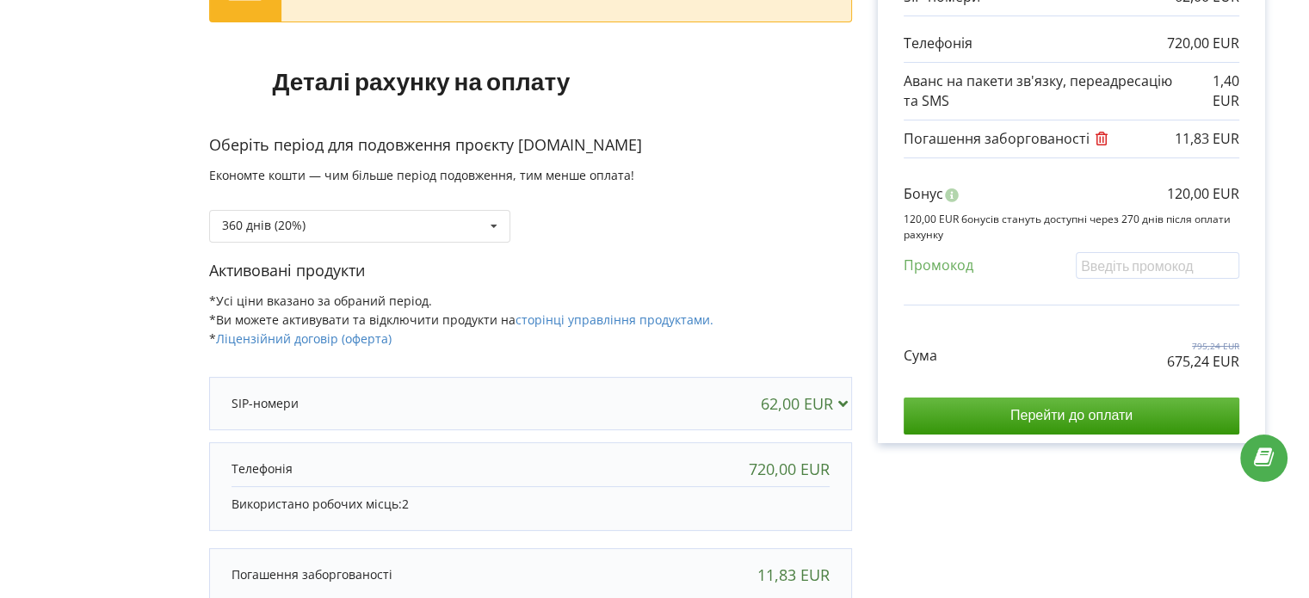
scroll to position [258, 0]
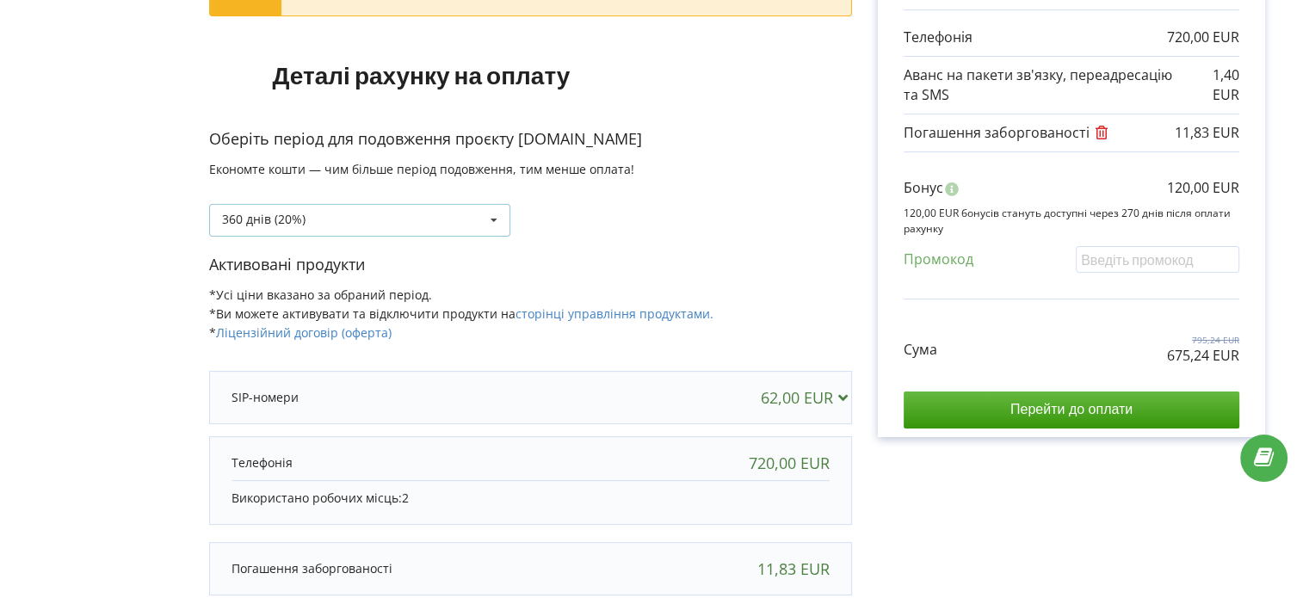
click at [262, 214] on div "360 днів (20%)" at bounding box center [263, 219] width 83 height 12
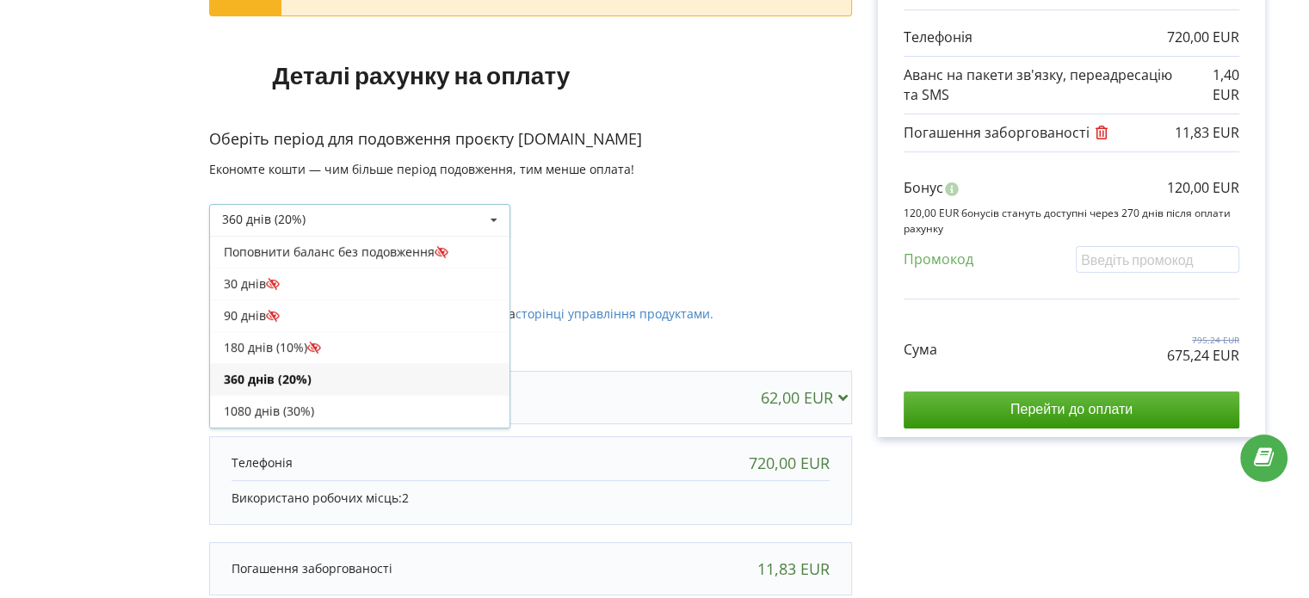
scroll to position [28, 0]
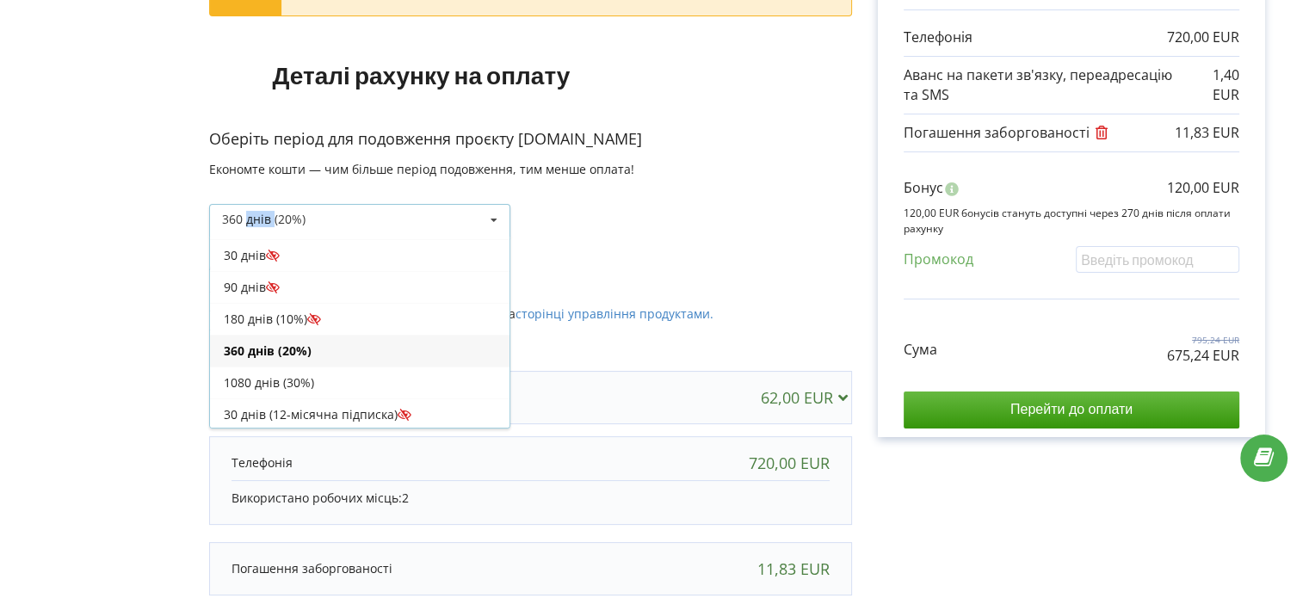
click at [262, 214] on div "360 днів (20%)" at bounding box center [263, 219] width 83 height 12
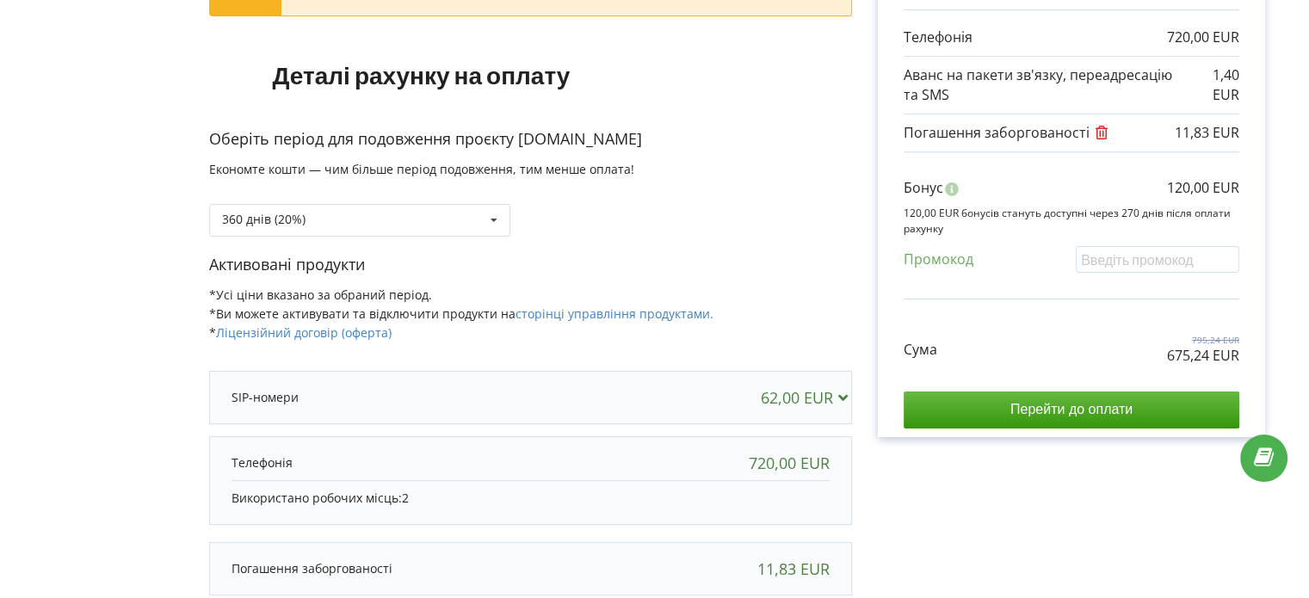
click at [915, 505] on div "Рахунок Обрані продукти Період 360 днів 62,00 EUR 720,00 EUR 1,40 EUR 11,83 EUR…" at bounding box center [1071, 304] width 439 height 940
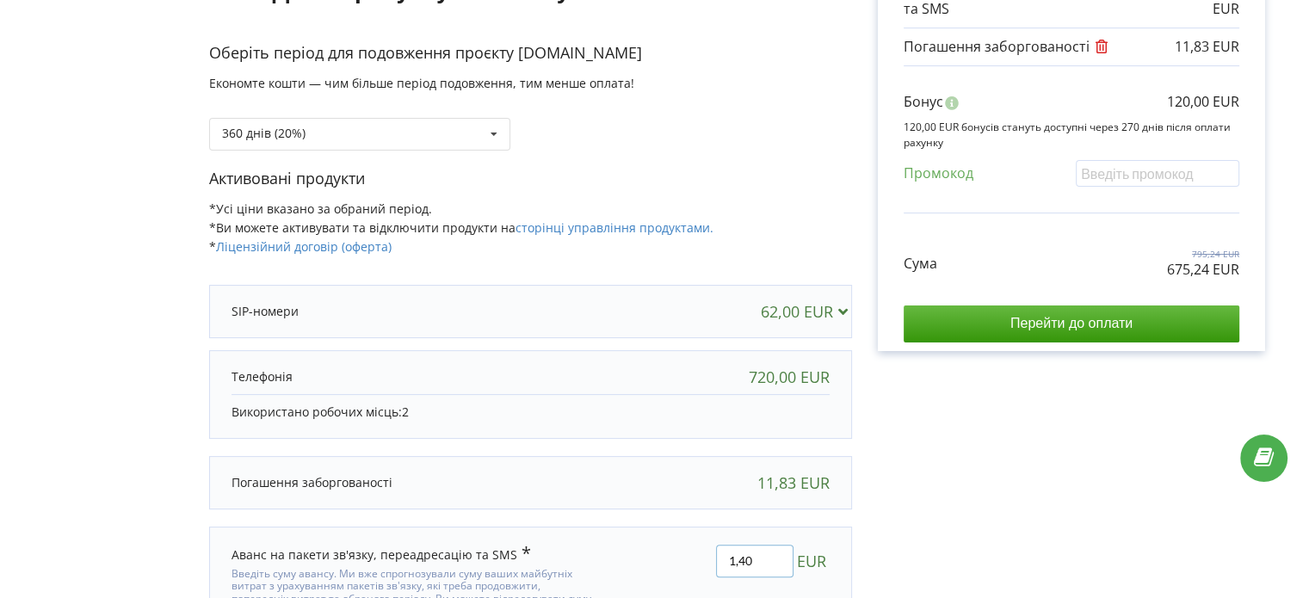
drag, startPoint x: 762, startPoint y: 555, endPoint x: 694, endPoint y: 555, distance: 68.0
click at [694, 555] on div "1,40 EUR" at bounding box center [724, 581] width 233 height 97
type input "3500"
click at [1036, 526] on div "До рахунку включено продукти, що ви раніше використовували. Ви можете змінити н…" at bounding box center [654, 218] width 1272 height 940
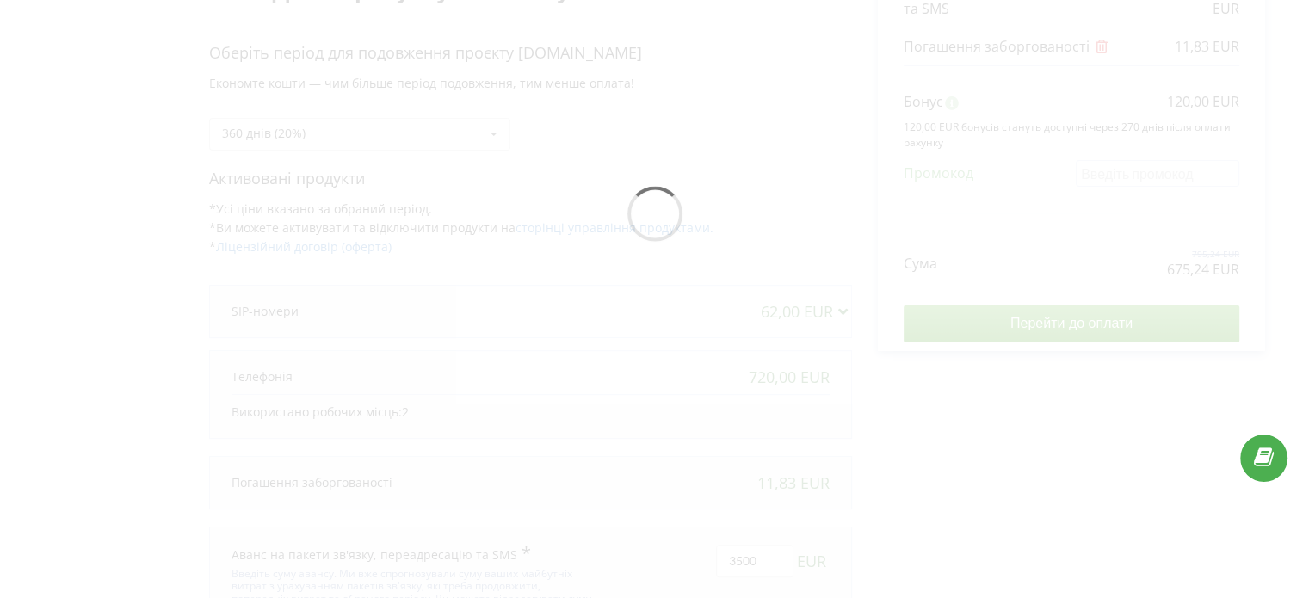
click at [502, 132] on div at bounding box center [654, 218] width 1272 height 940
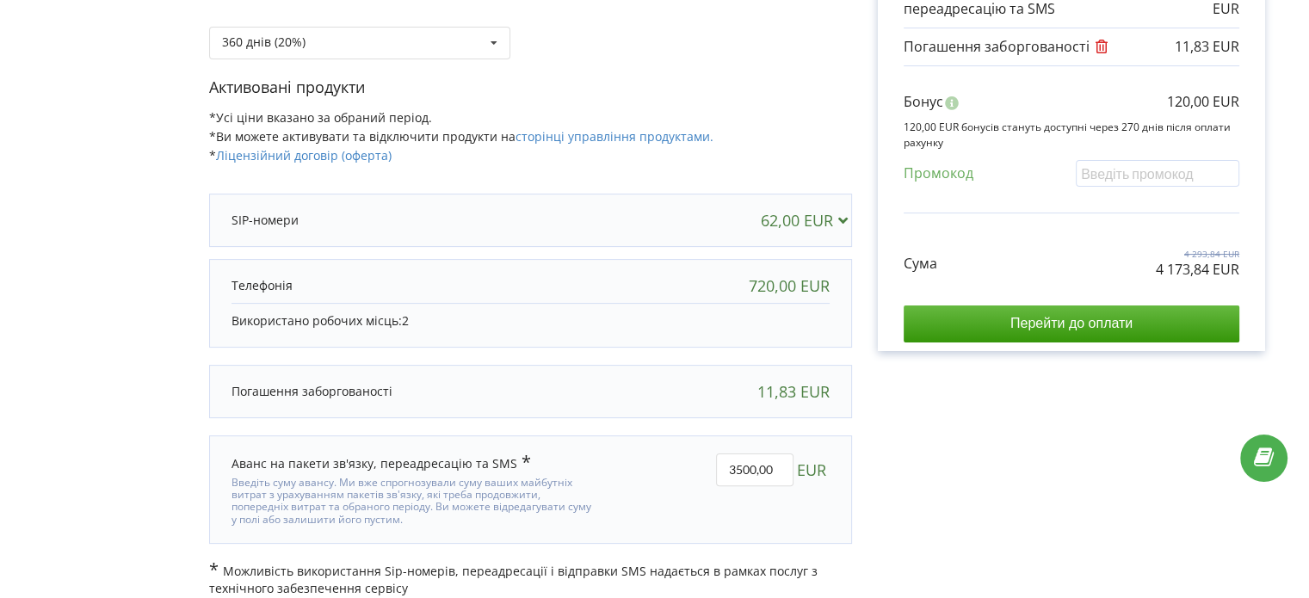
scroll to position [299, 0]
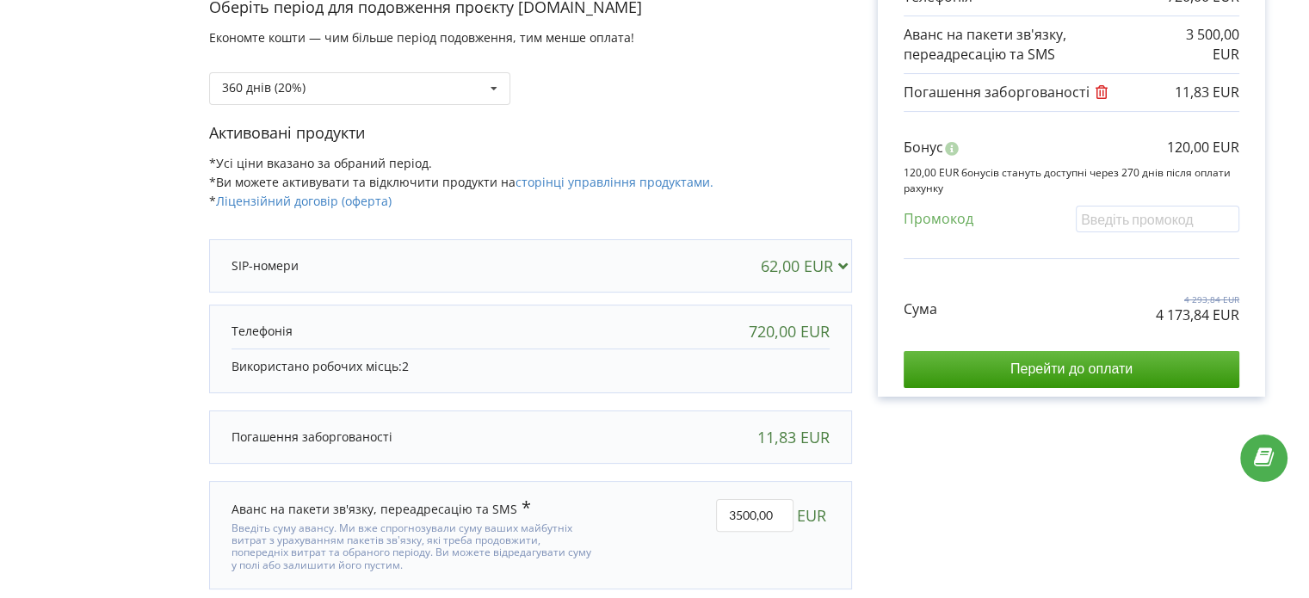
click at [183, 413] on form "В цьому проєкті є незавершений платіж. Перейти на сторінку неоплачених рахунків…" at bounding box center [654, 218] width 1272 height 849
drag, startPoint x: 736, startPoint y: 509, endPoint x: 756, endPoint y: 512, distance: 20.8
click at [756, 512] on input "3500,00" at bounding box center [754, 515] width 77 height 33
type input "3420,00"
click at [926, 484] on div "В цьому проєкті є незавершений платіж. Перейти на сторінку неоплачених рахунків…" at bounding box center [654, 218] width 1272 height 849
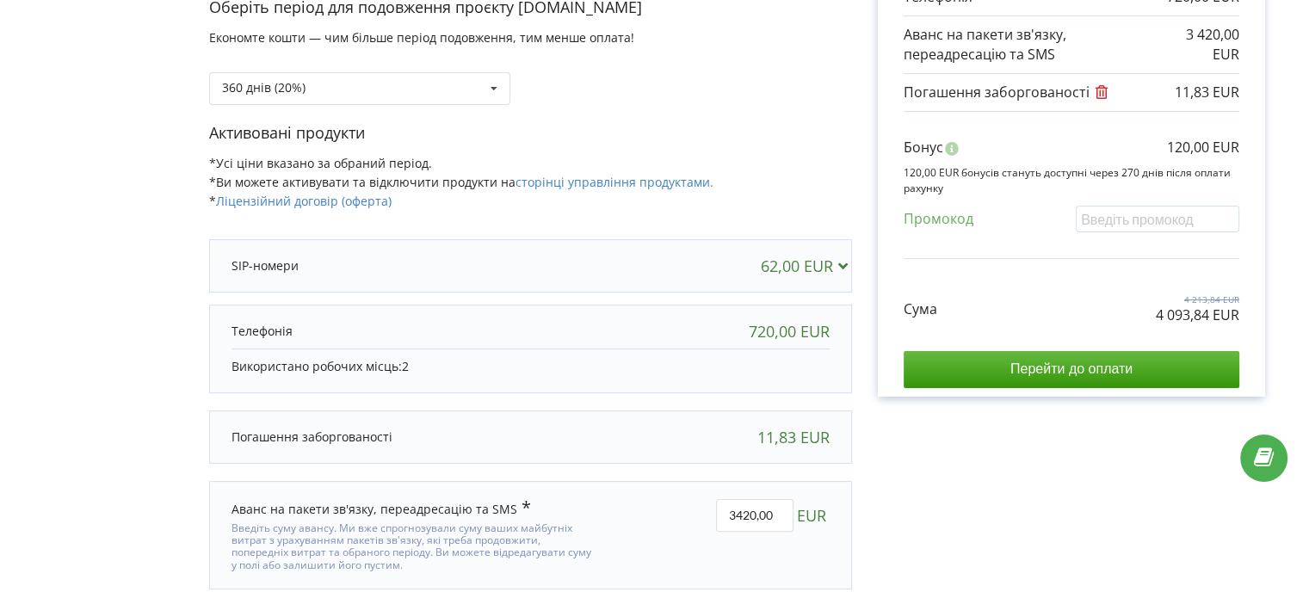
click at [1232, 512] on div at bounding box center [654, 218] width 1272 height 849
click at [745, 509] on input "3420,00" at bounding box center [754, 515] width 77 height 33
type input "3433,00"
click at [927, 512] on div "В цьому проєкті є незавершений платіж. Перейти на сторінку неоплачених рахунків…" at bounding box center [654, 218] width 1272 height 849
click at [754, 511] on div "В цьому проєкті є незавершений платіж. Перейти на сторінку неоплачених рахунків…" at bounding box center [654, 218] width 1272 height 849
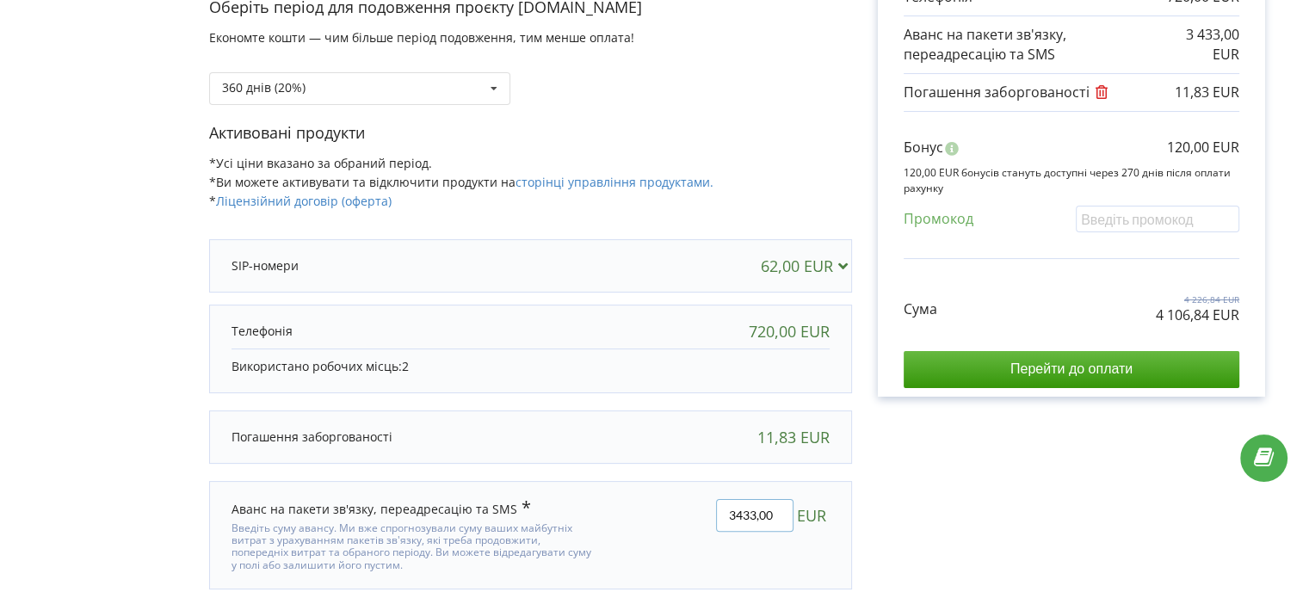
click at [754, 511] on input "3433,00" at bounding box center [754, 515] width 77 height 33
type input "3432,00"
click at [1014, 544] on div "В цьому проєкті є незавершений платіж. Перейти на сторінку неоплачених рахунків…" at bounding box center [654, 218] width 1272 height 849
click at [1007, 436] on div "Рахунок Обрані продукти Період 360 днів 62,00 EUR 720,00 EUR 3 432,00 EUR 11,83…" at bounding box center [1071, 218] width 439 height 849
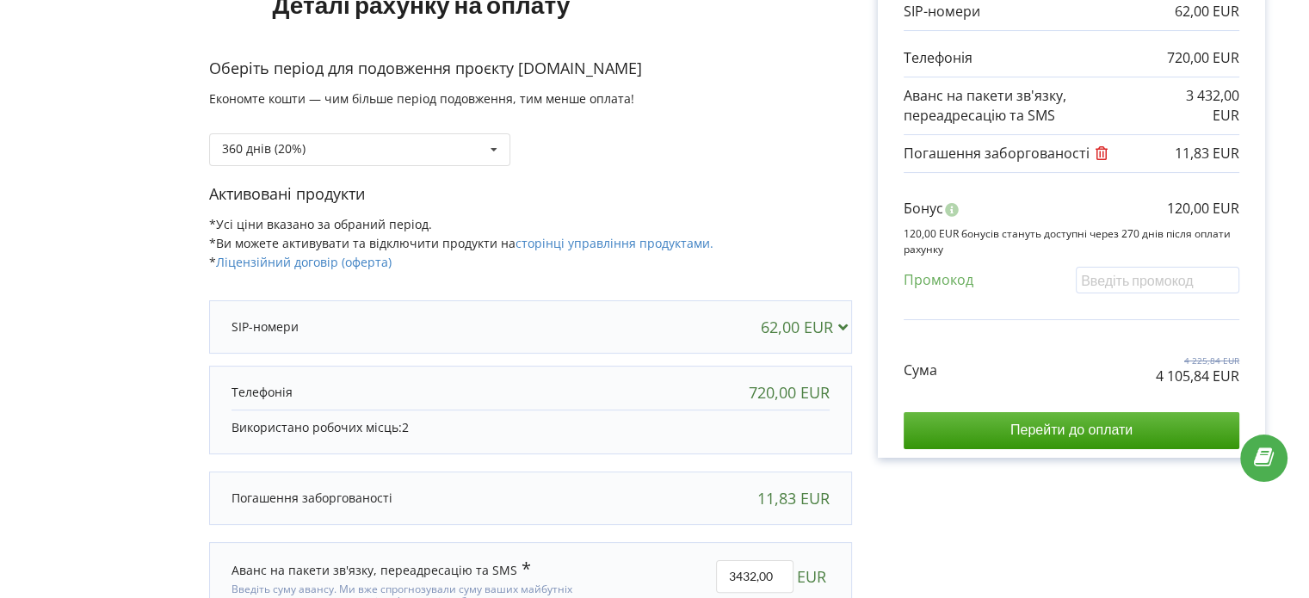
scroll to position [212, 0]
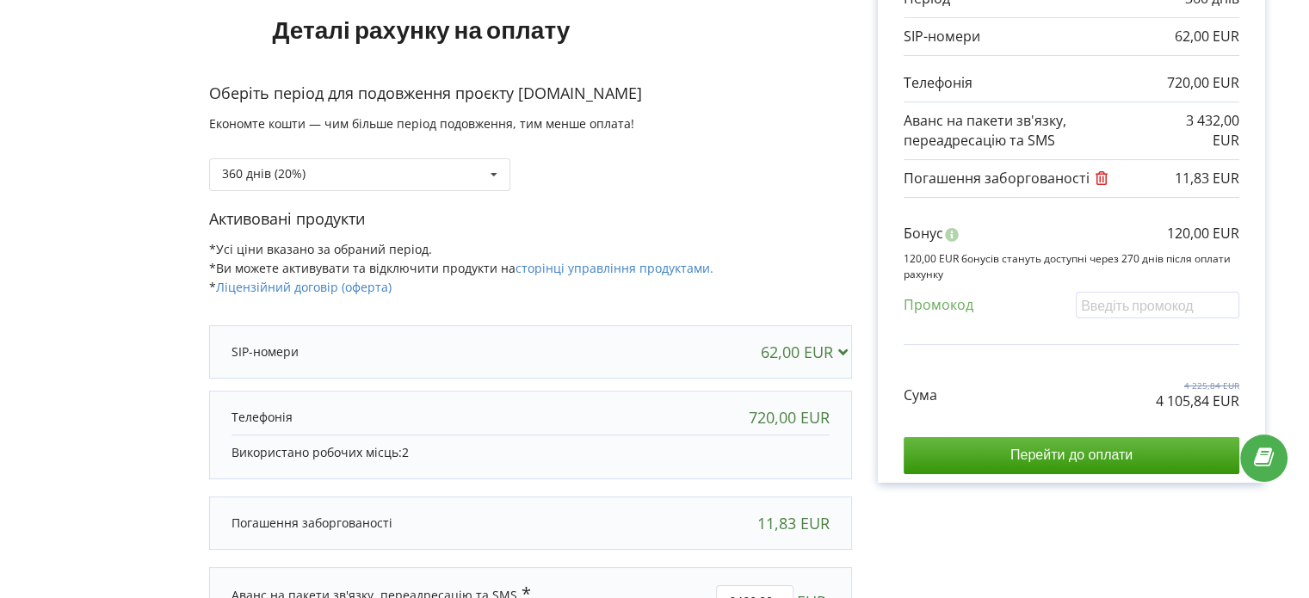
click at [1097, 176] on icon at bounding box center [1101, 176] width 16 height 14
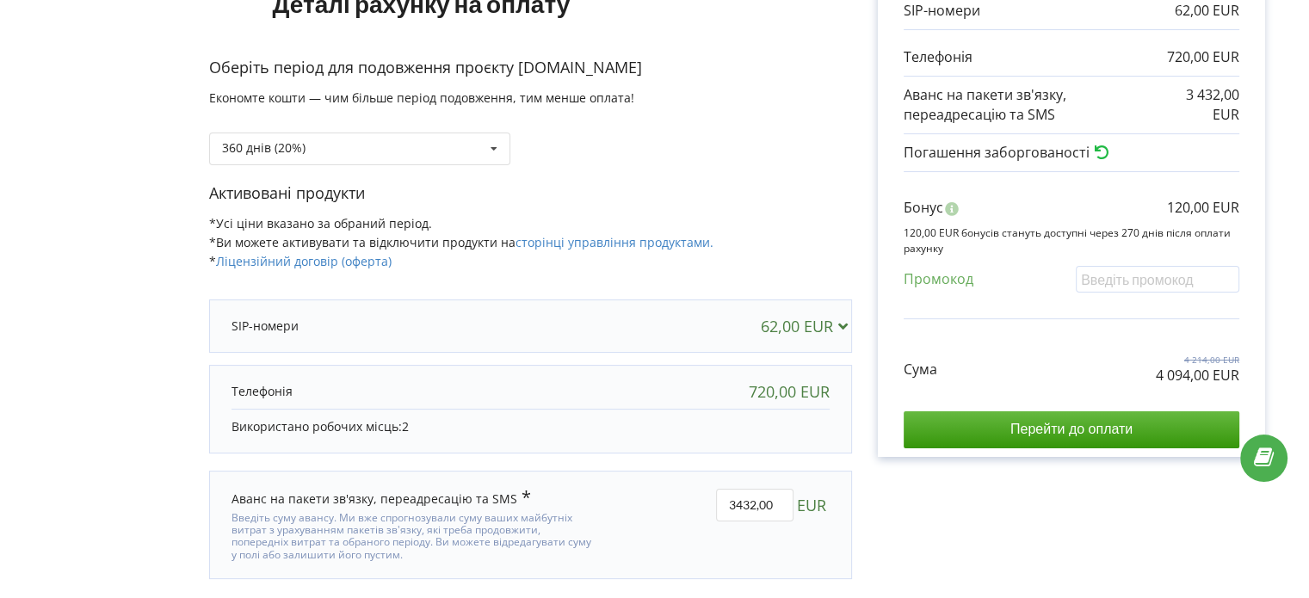
scroll to position [288, 0]
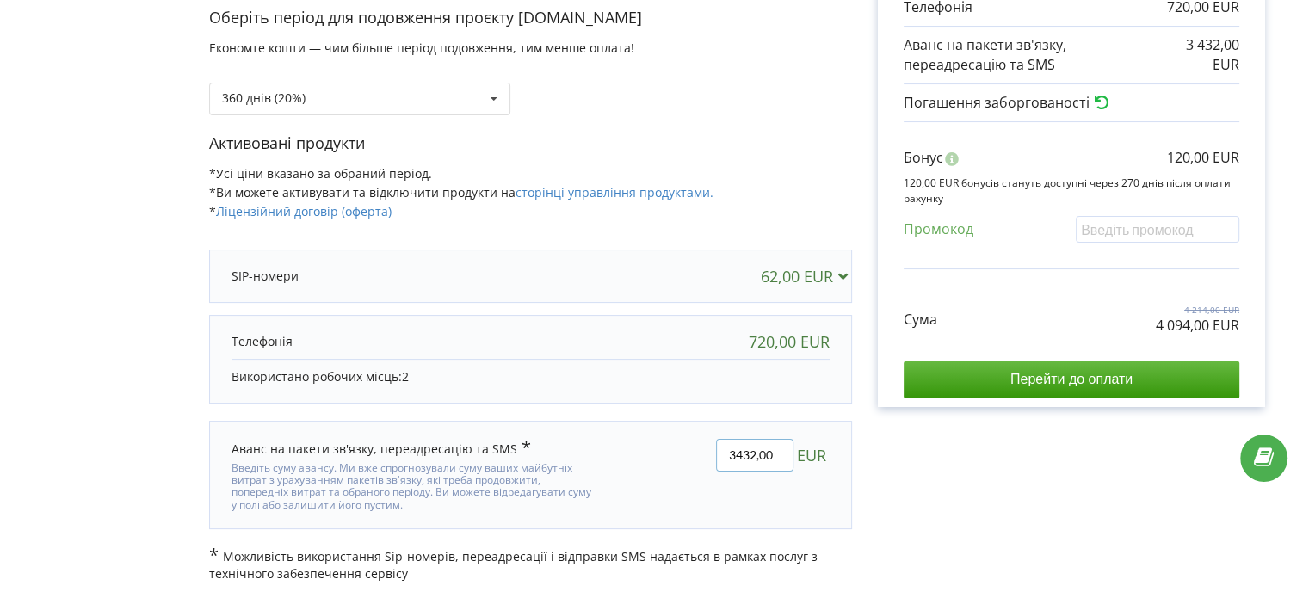
click at [749, 450] on input "3432,00" at bounding box center [754, 455] width 77 height 33
type input "3452,00"
click at [923, 485] on div "В цьому проєкті є незавершений платіж. Перейти на сторінку неоплачених рахунків…" at bounding box center [654, 193] width 1272 height 779
click at [745, 449] on input "3452,00" at bounding box center [754, 455] width 77 height 33
type input "3443,00"
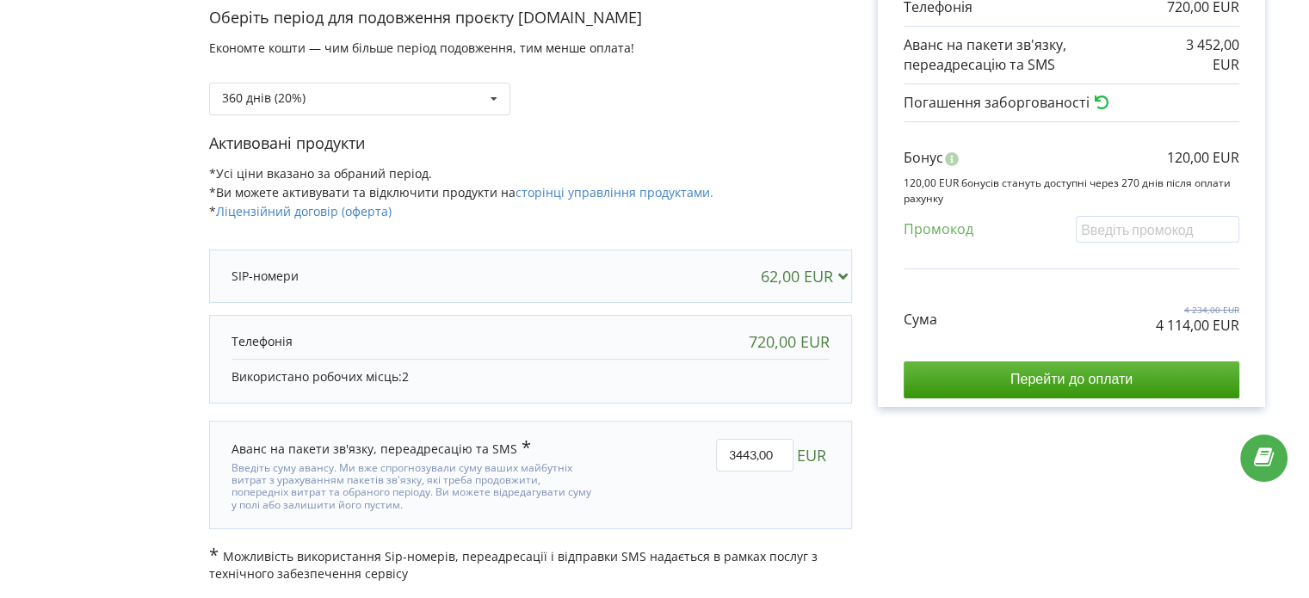
click at [1009, 465] on div "В цьому проєкті є незавершений платіж. Перейти на сторінку неоплачених рахунків…" at bounding box center [654, 193] width 1272 height 779
click at [986, 536] on div "Рахунок Обрані продукти Період 360 днів 62,00 EUR 720,00 EUR 3 443,00 EUR Бонус" at bounding box center [1071, 193] width 439 height 779
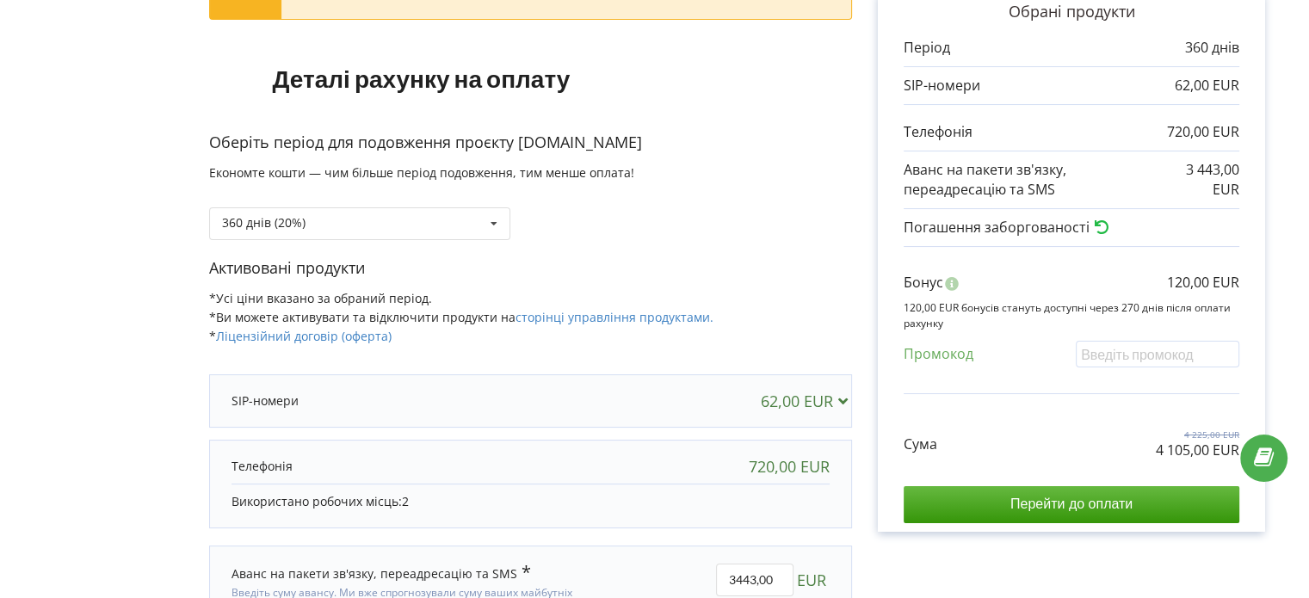
scroll to position [202, 0]
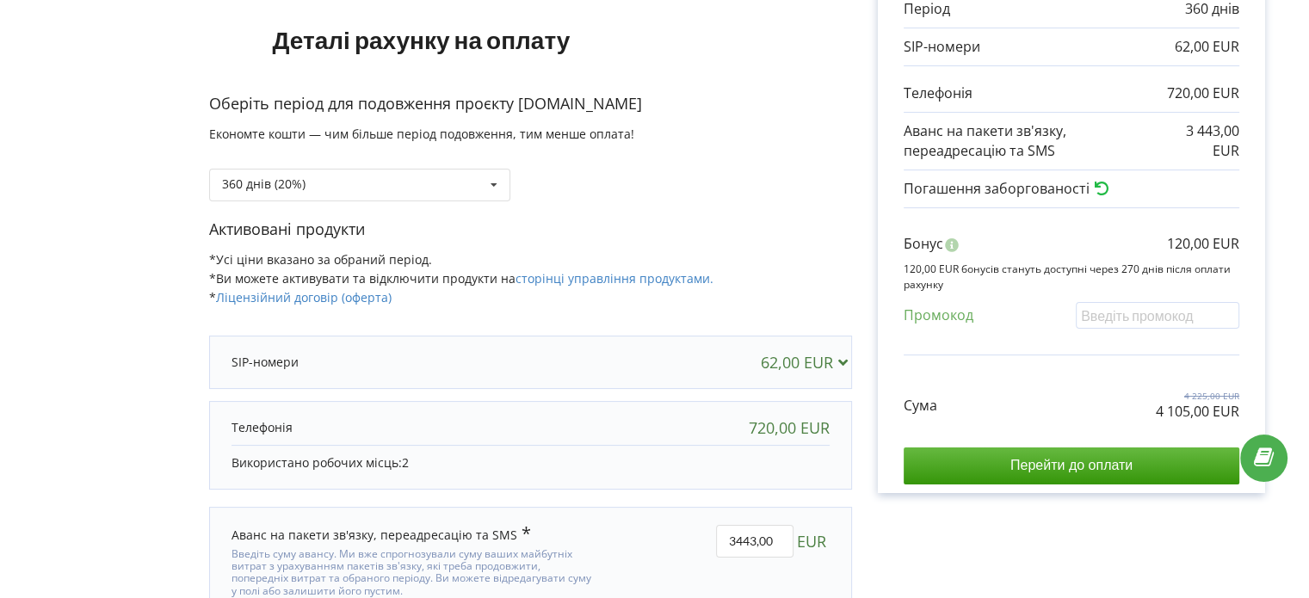
click at [673, 353] on div "62,00 EUR" at bounding box center [530, 362] width 632 height 34
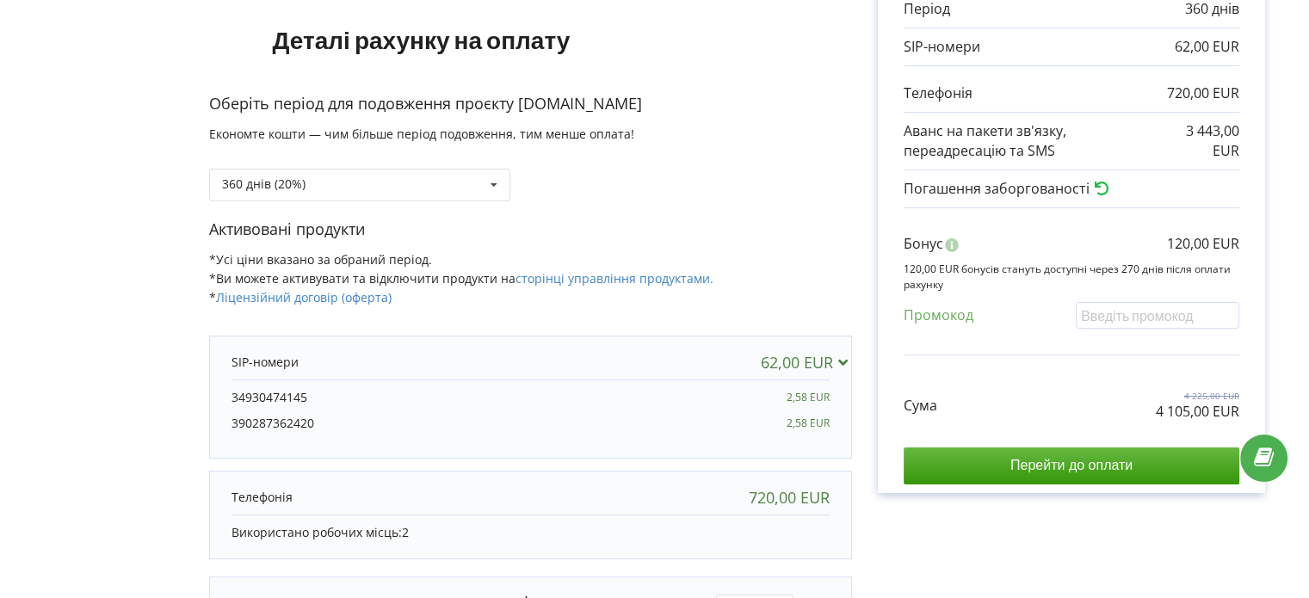
click at [673, 353] on div "62,00 EUR" at bounding box center [530, 362] width 632 height 34
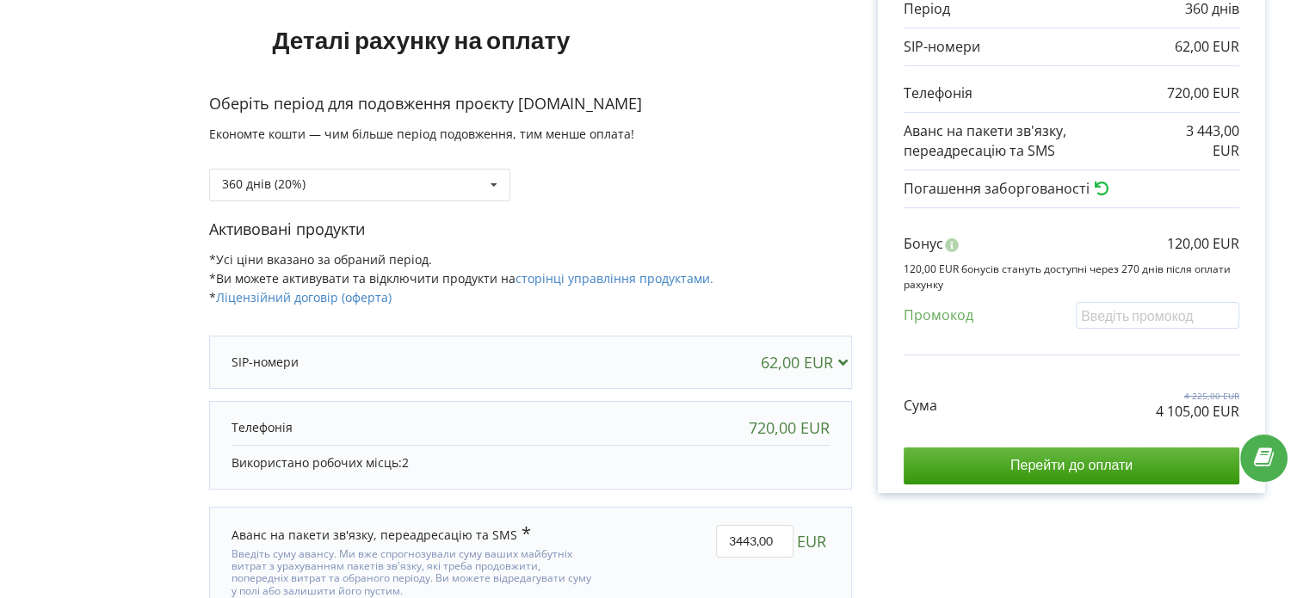
click at [1001, 535] on div "Рахунок Обрані продукти Період 360 днів 62,00 EUR 720,00 EUR 3 443,00 EUR Бонус" at bounding box center [1071, 279] width 439 height 779
click at [1229, 519] on div "Рахунок Обрані продукти Період 360 днів 62,00 EUR 720,00 EUR 3 443,00 EUR Бонус" at bounding box center [1071, 279] width 439 height 779
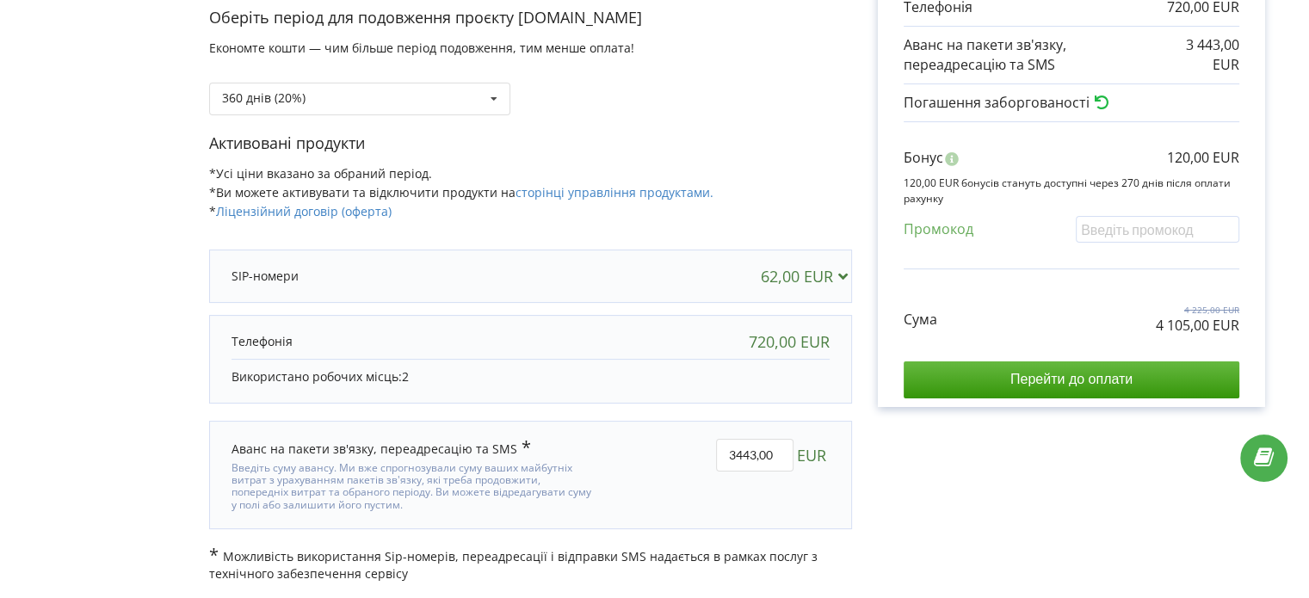
click at [1012, 508] on div "Рахунок Обрані продукти Період 360 днів 62,00 EUR 720,00 EUR 3 443,00 EUR Бонус" at bounding box center [1071, 193] width 439 height 779
click at [999, 510] on div "Рахунок Обрані продукти Період 360 днів 62,00 EUR 720,00 EUR 3 443,00 EUR Бонус" at bounding box center [1071, 193] width 439 height 779
click at [982, 505] on div "Рахунок Обрані продукти Період 360 днів 62,00 EUR 720,00 EUR 3 443,00 EUR Бонус" at bounding box center [1071, 193] width 439 height 779
click at [989, 502] on div "Рахунок Обрані продукти Період 360 днів 62,00 EUR 720,00 EUR 3 443,00 EUR Бонус" at bounding box center [1071, 193] width 439 height 779
click at [916, 464] on div "Рахунок Обрані продукти Період 360 днів 62,00 EUR 720,00 EUR 3 443,00 EUR Бонус" at bounding box center [1071, 193] width 439 height 779
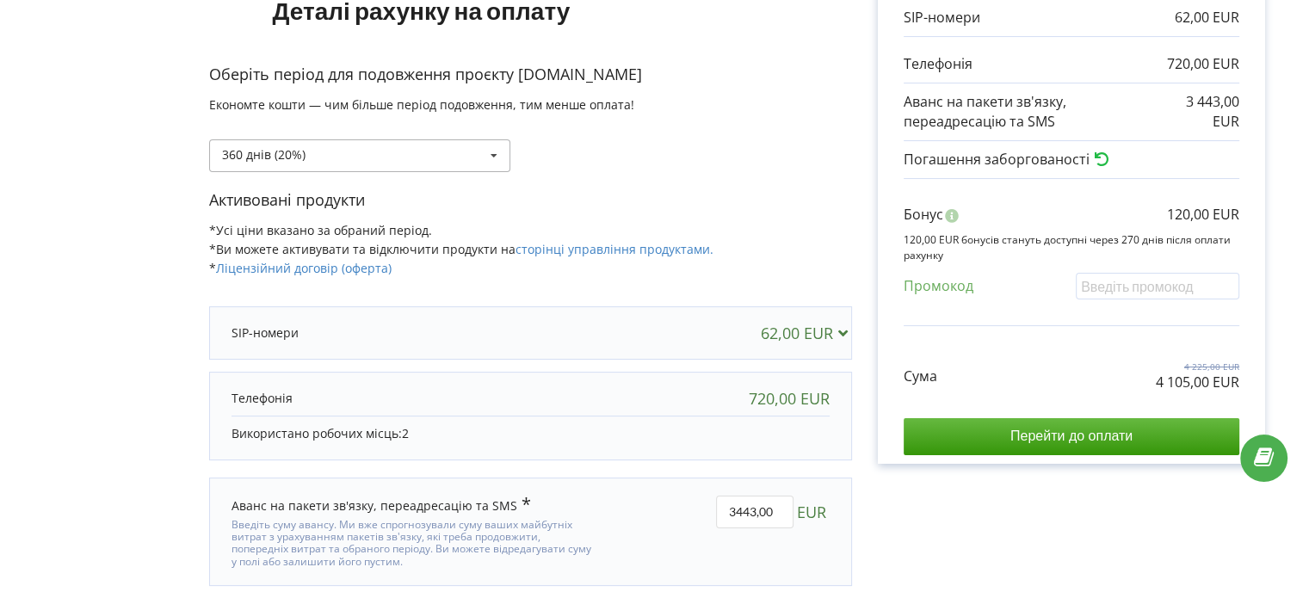
scroll to position [202, 0]
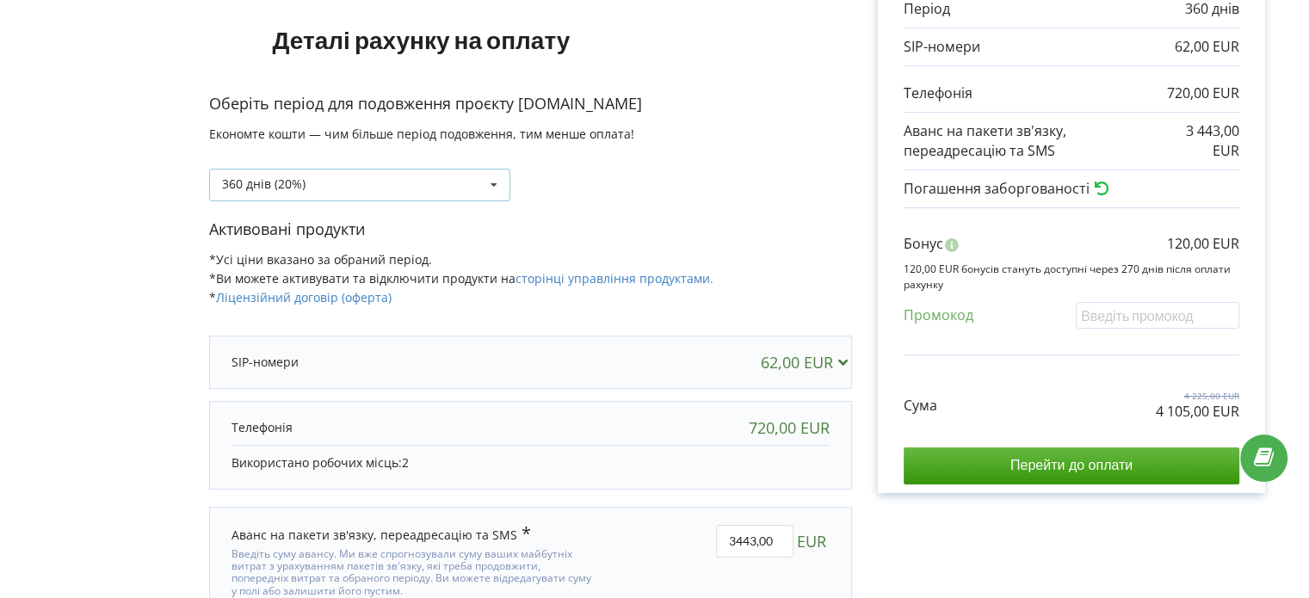
click at [434, 189] on div "360 днів (20%) Поповнити баланс без подовження" at bounding box center [359, 185] width 301 height 33
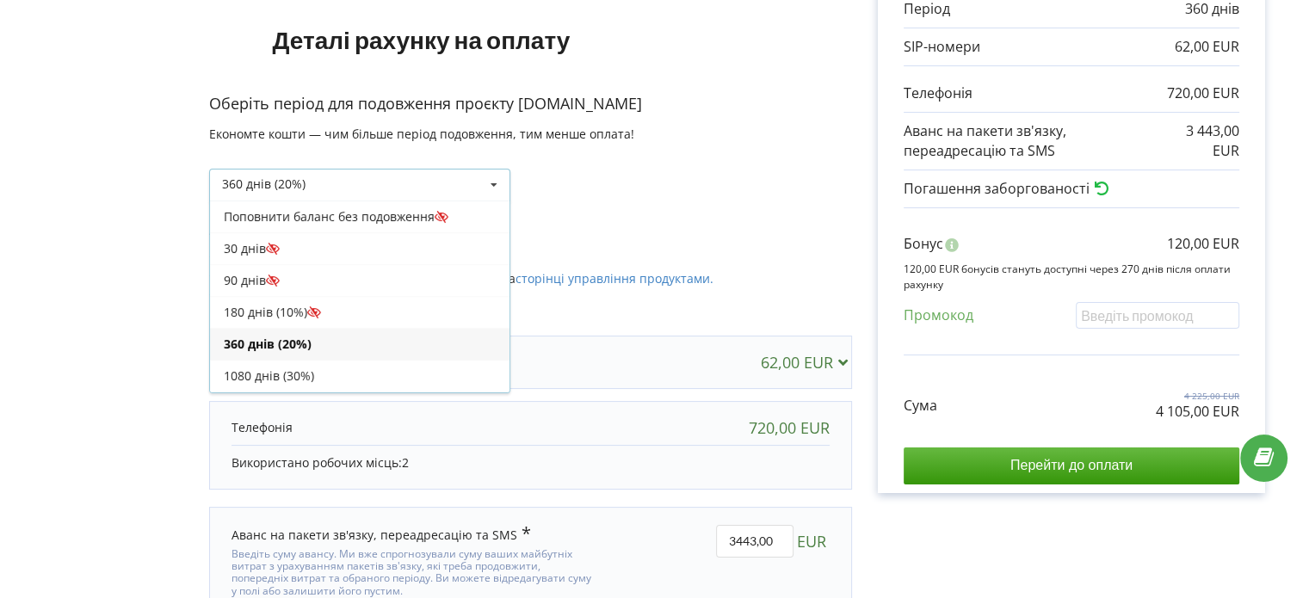
scroll to position [28, 0]
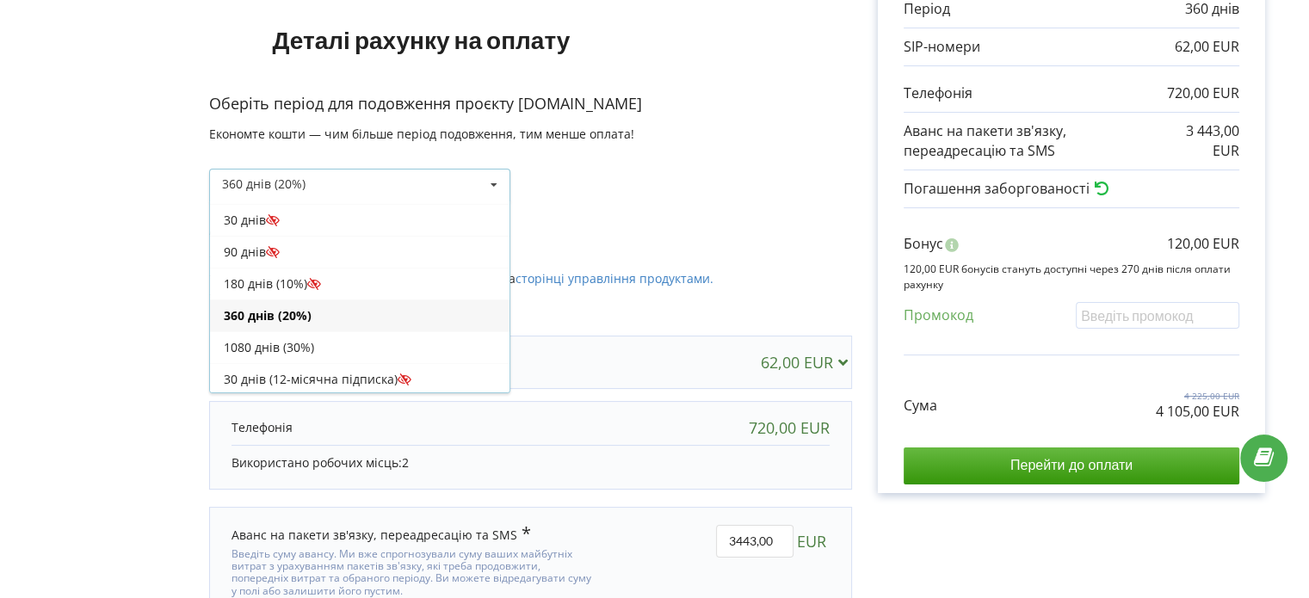
click at [594, 201] on div "Оберіть період для подовження проєкту vikonda.es Економте кошти — чим більше пе…" at bounding box center [530, 156] width 643 height 126
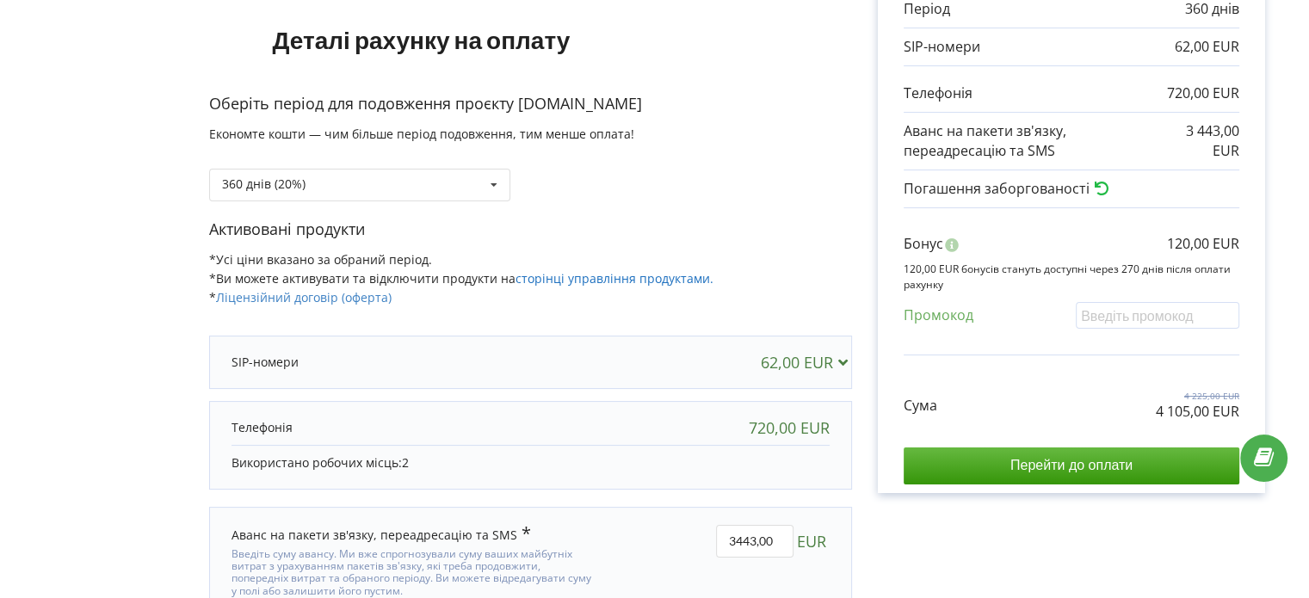
click at [601, 274] on link "сторінці управління продуктами." at bounding box center [614, 278] width 198 height 16
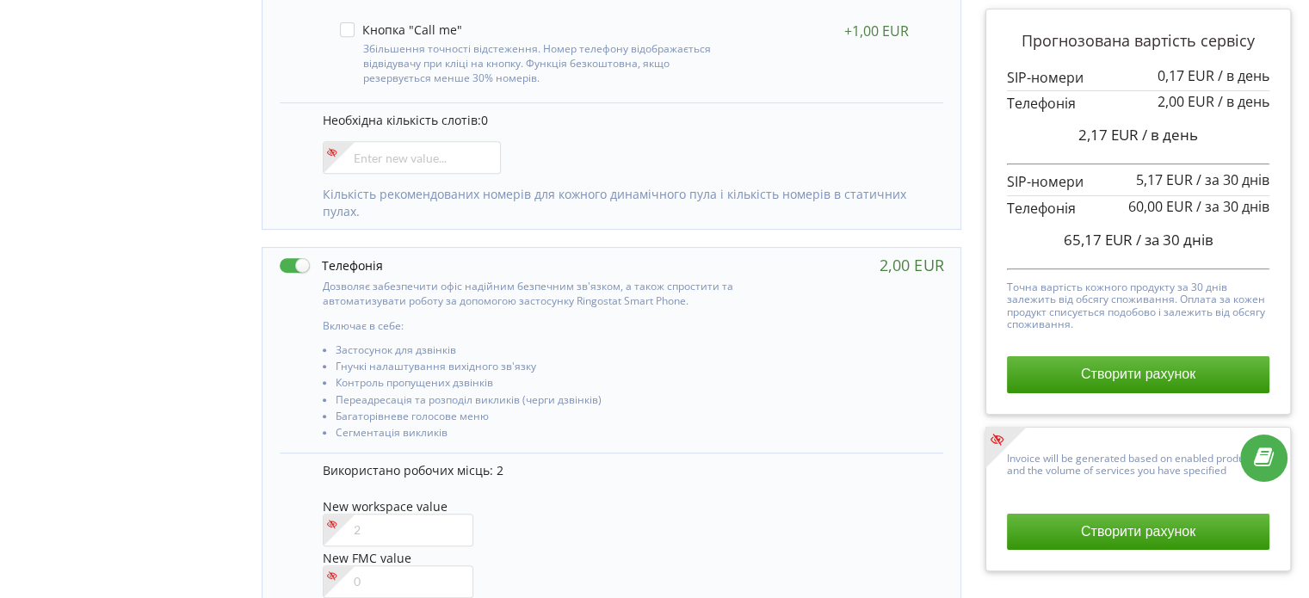
scroll to position [1041, 0]
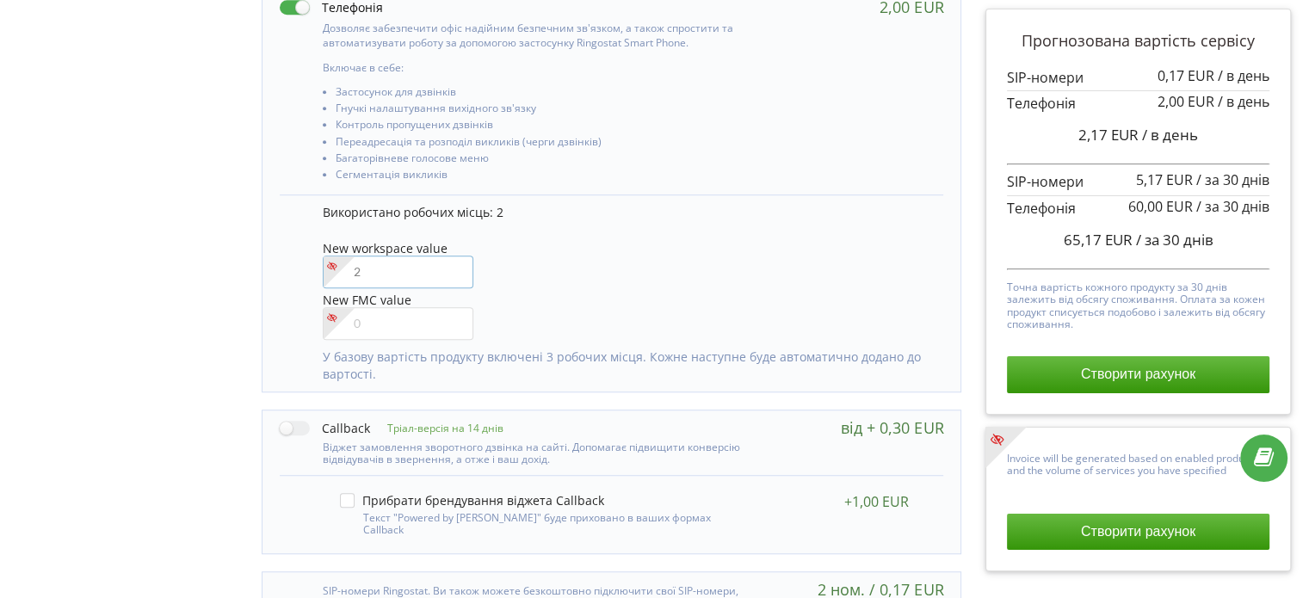
click at [363, 277] on input"] "number" at bounding box center [398, 272] width 151 height 33
click at [370, 284] on input"] "number" at bounding box center [398, 272] width 151 height 33
drag, startPoint x: 368, startPoint y: 269, endPoint x: 342, endPoint y: 271, distance: 25.9
click at [342, 271] on div at bounding box center [398, 272] width 151 height 33
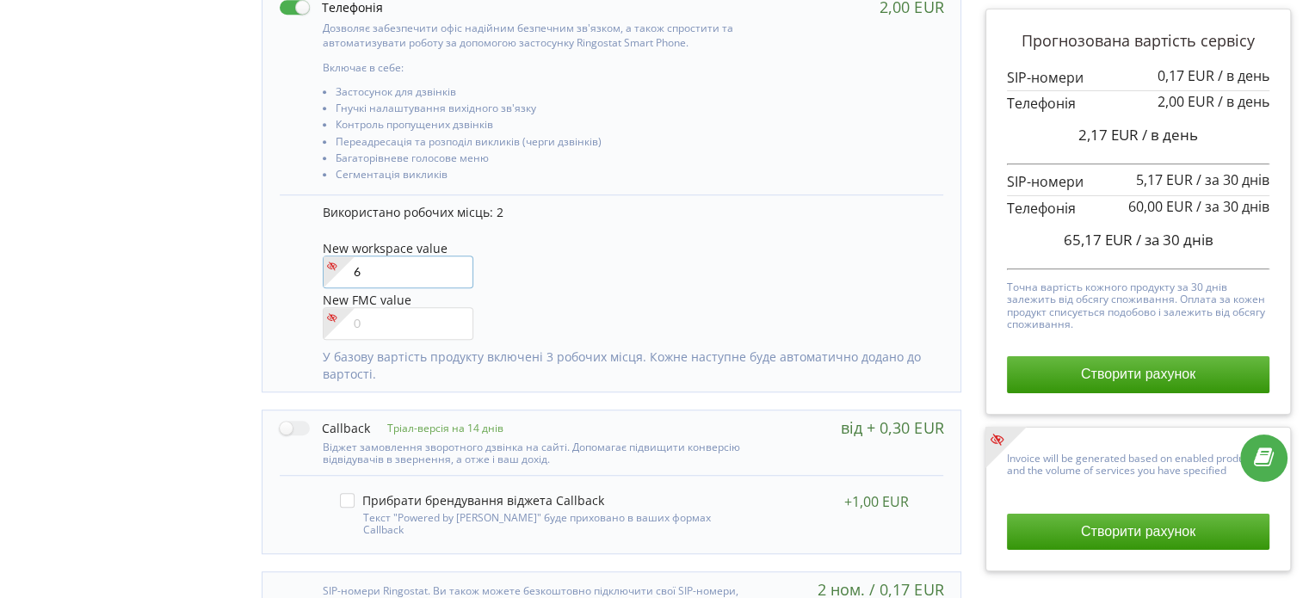
type input"] "6"
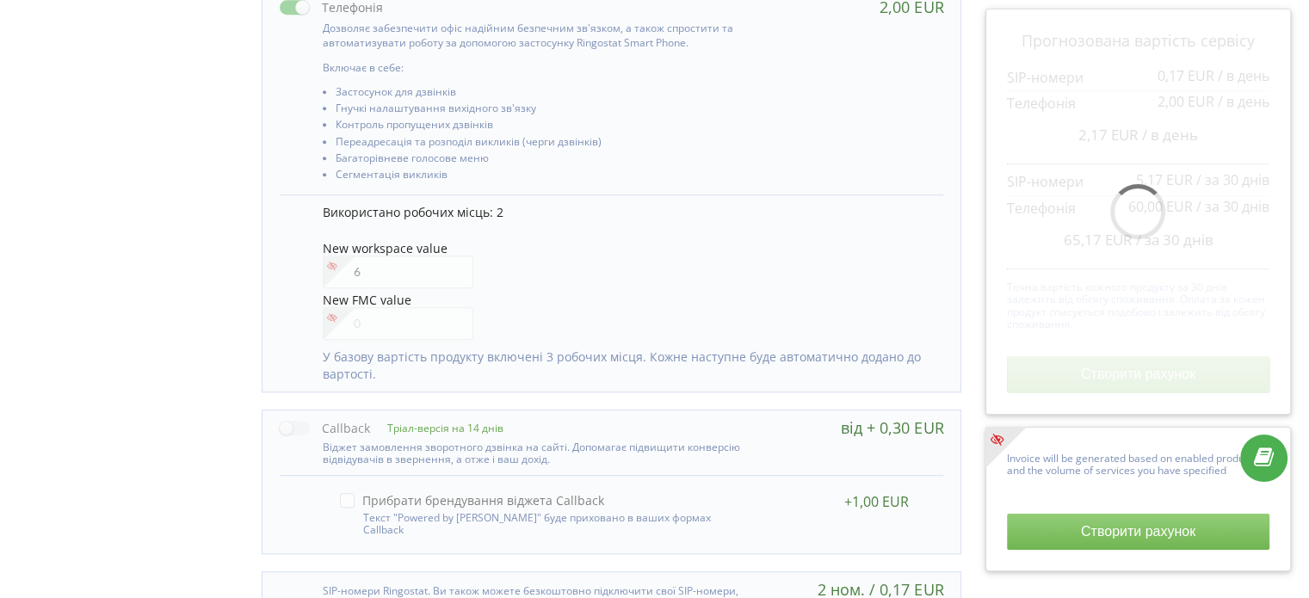
click at [543, 274] on div "New workspace value 6" at bounding box center [625, 266] width 604 height 49
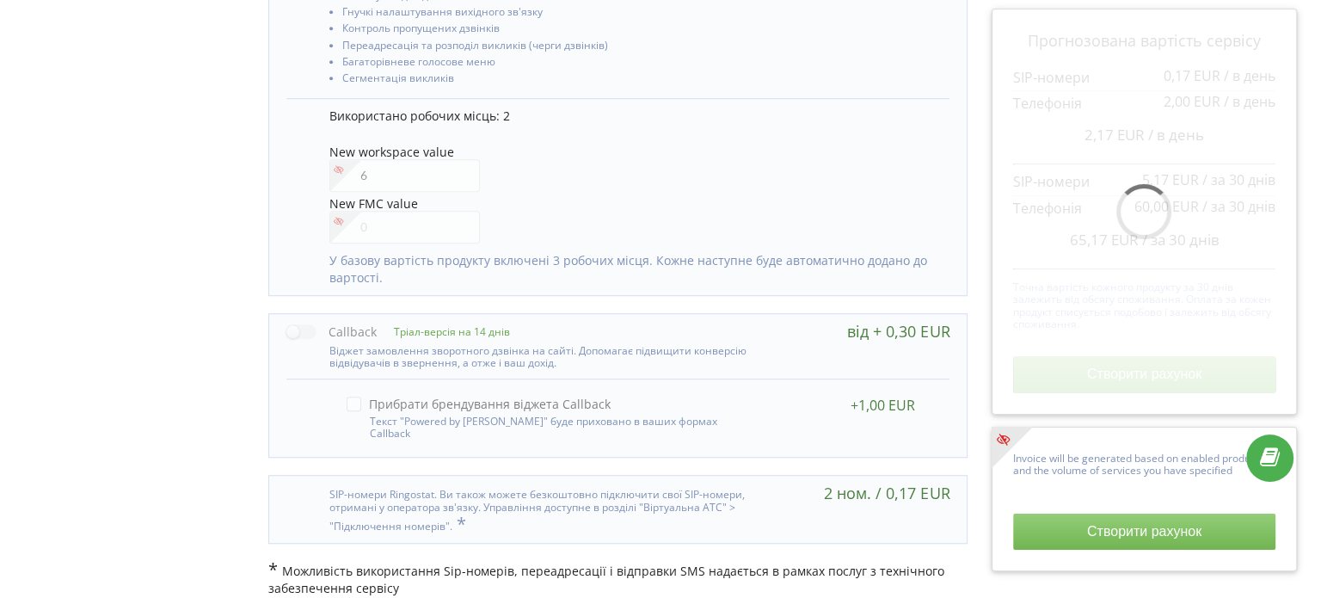
scroll to position [1138, 0]
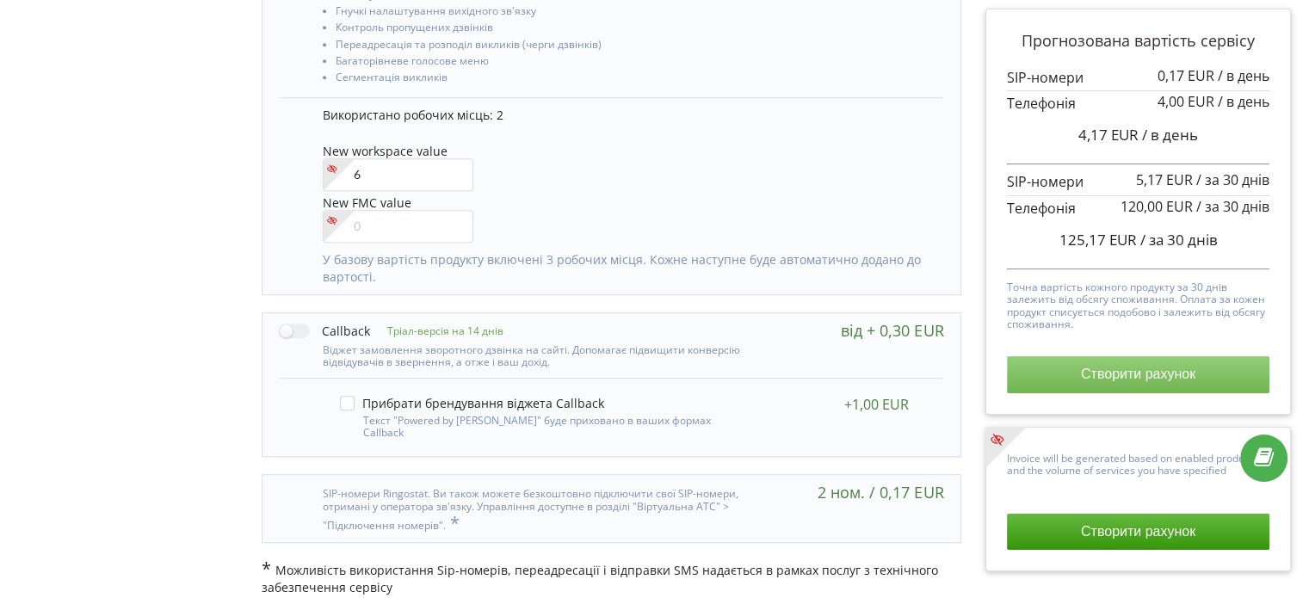
click at [1129, 375] on button "Створити рахунок" at bounding box center [1138, 374] width 262 height 36
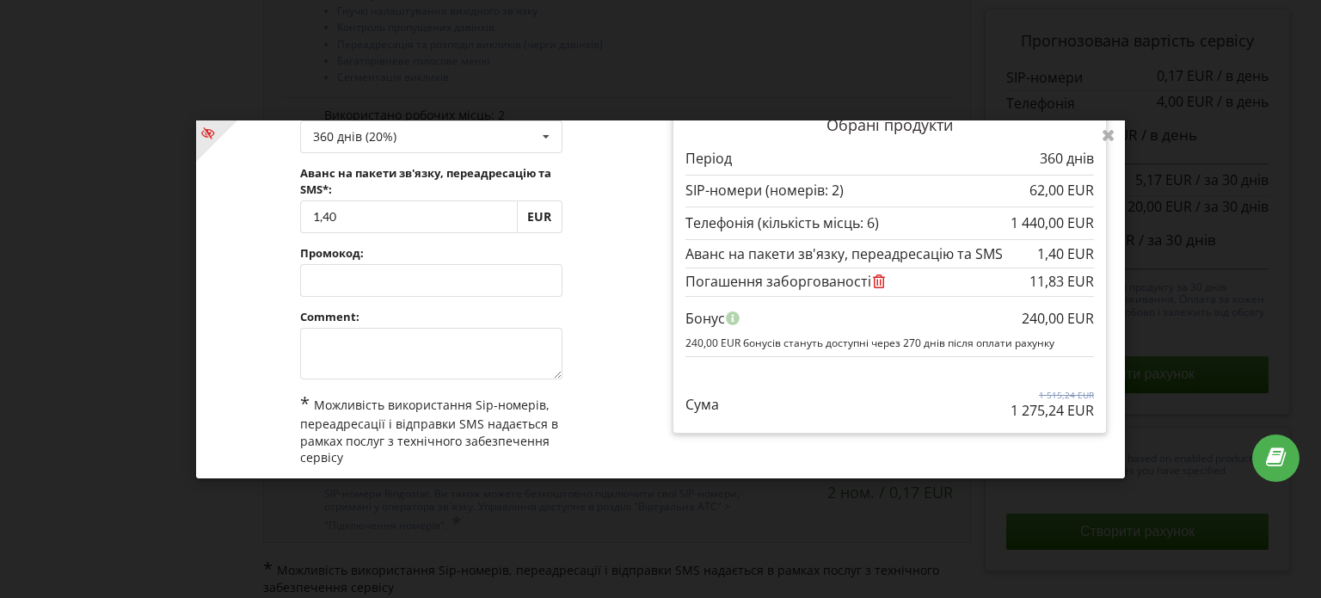
scroll to position [143, 0]
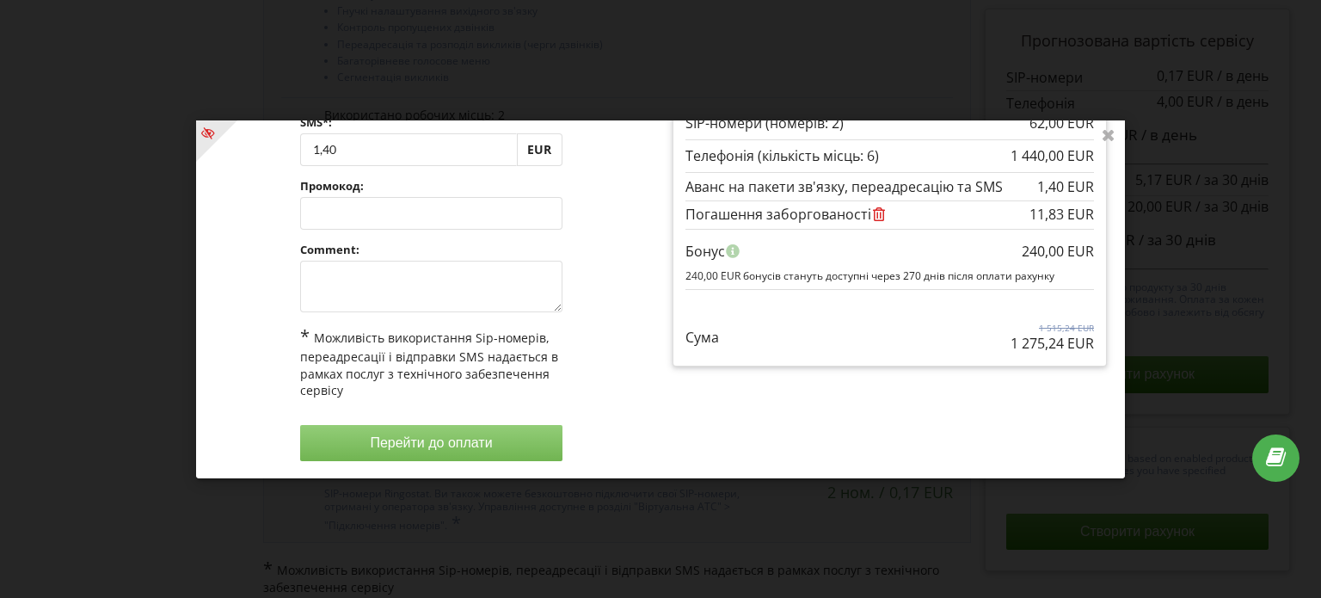
click at [877, 209] on icon at bounding box center [879, 213] width 16 height 14
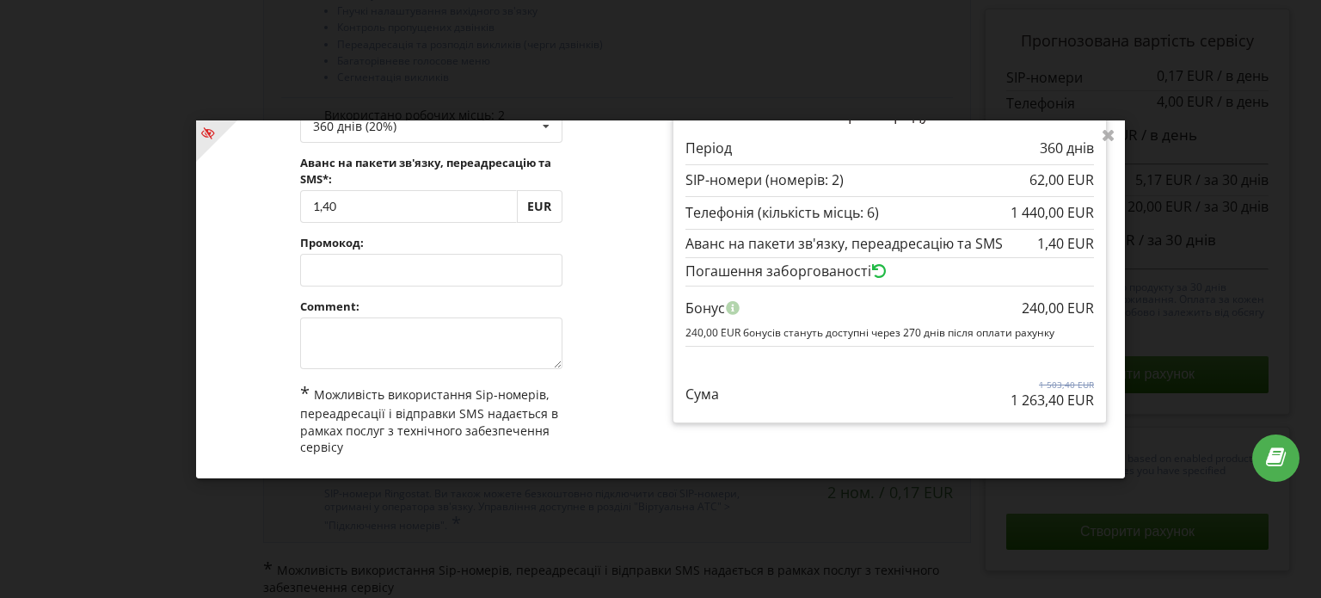
scroll to position [57, 0]
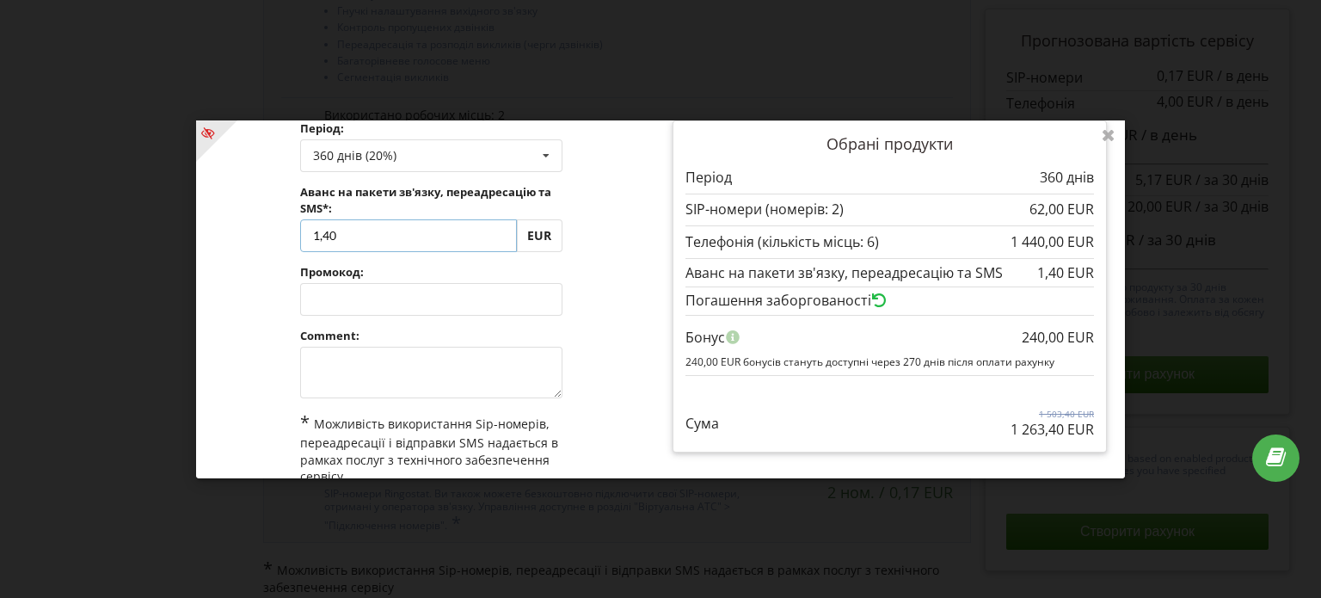
drag, startPoint x: 346, startPoint y: 231, endPoint x: 299, endPoint y: 237, distance: 46.8
click at [300, 237] on input "1,40" at bounding box center [408, 235] width 217 height 33
type input "2900"
click at [263, 251] on div "Обробка... Створити рахунок Період: 360 днів (20%) Поповнити баланс без подовже…" at bounding box center [660, 299] width 929 height 358
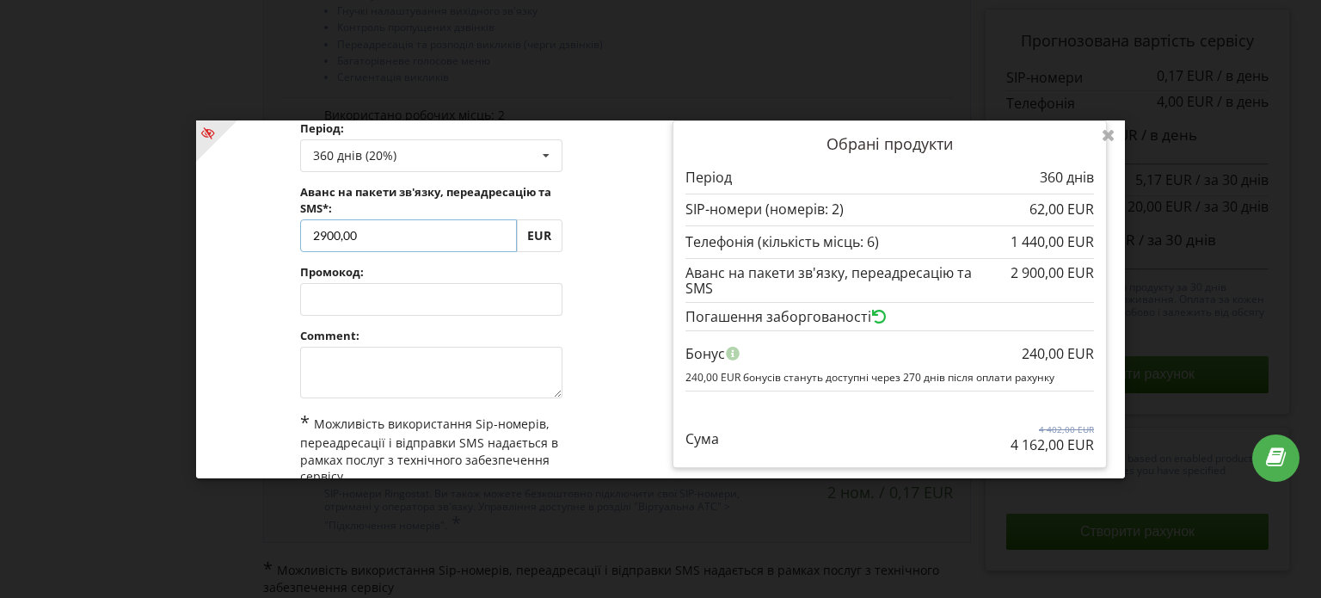
click at [320, 236] on input "2900,00" at bounding box center [408, 235] width 217 height 33
type input "2800,00"
click at [413, 270] on div "Обробка... Створити рахунок Період: 360 днів (20%) Поповнити баланс без подовже…" at bounding box center [660, 299] width 929 height 358
click at [327, 238] on input "2800,00" at bounding box center [408, 235] width 217 height 33
type input "2843,00"
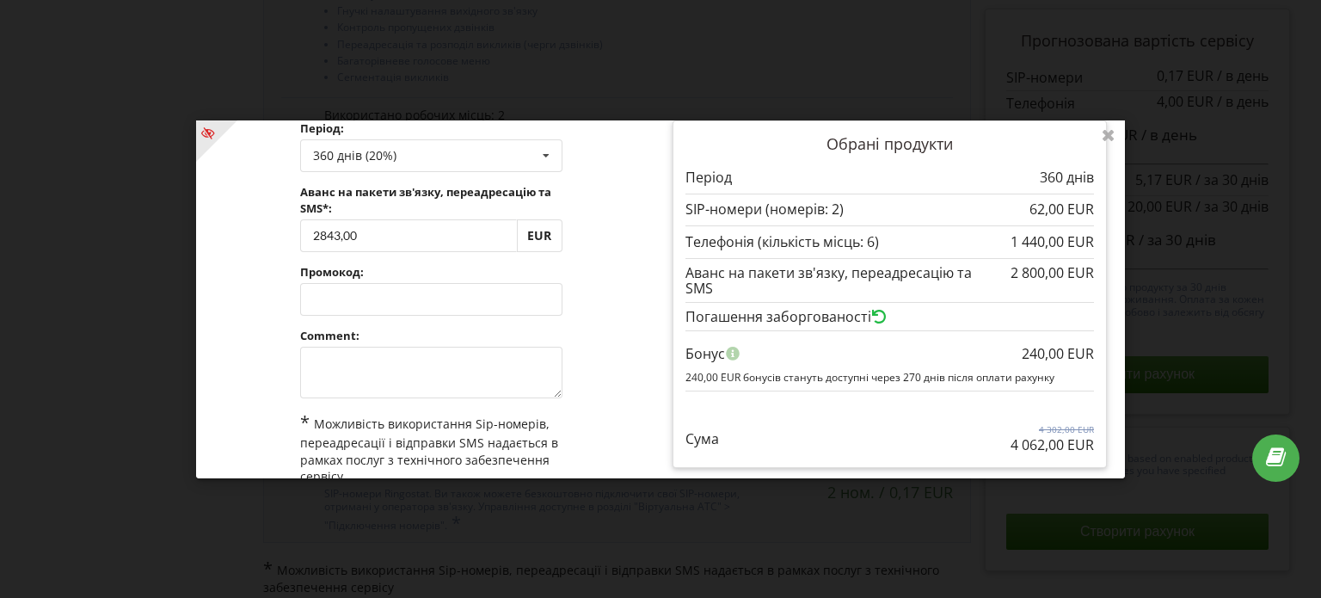
click at [274, 245] on div "Обробка... Створити рахунок Період: 360 днів (20%) Поповнити баланс без подовже…" at bounding box center [660, 299] width 929 height 358
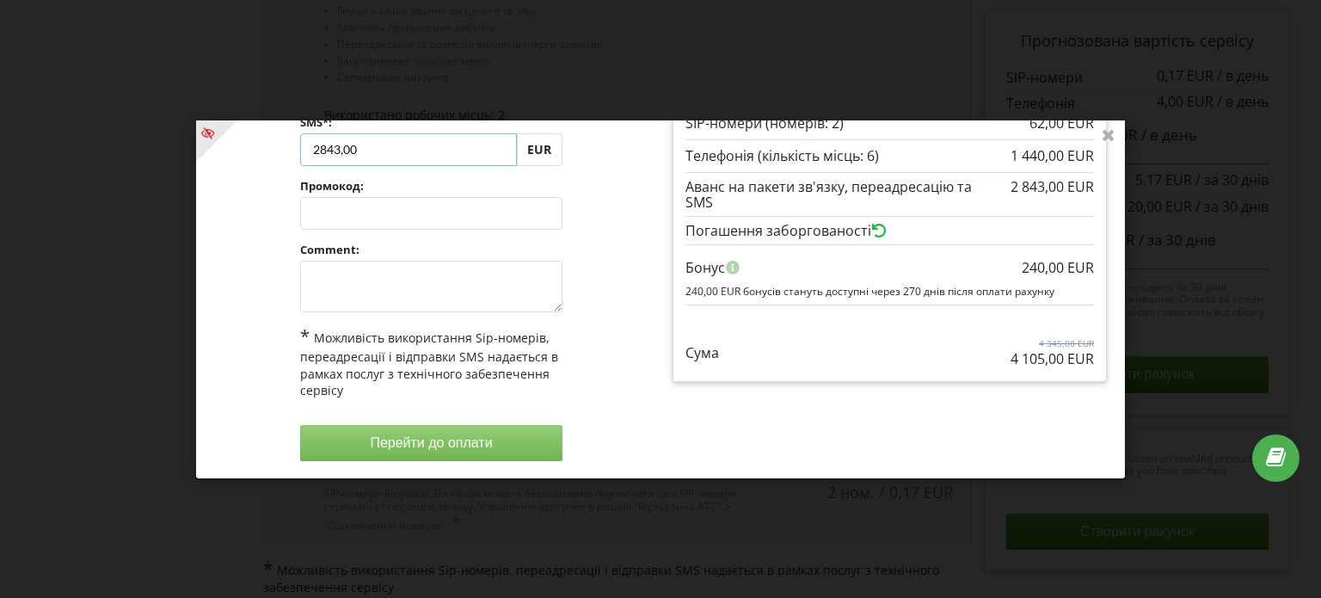
click at [337, 147] on input "2843,00" at bounding box center [408, 148] width 217 height 33
type input "2844,00"
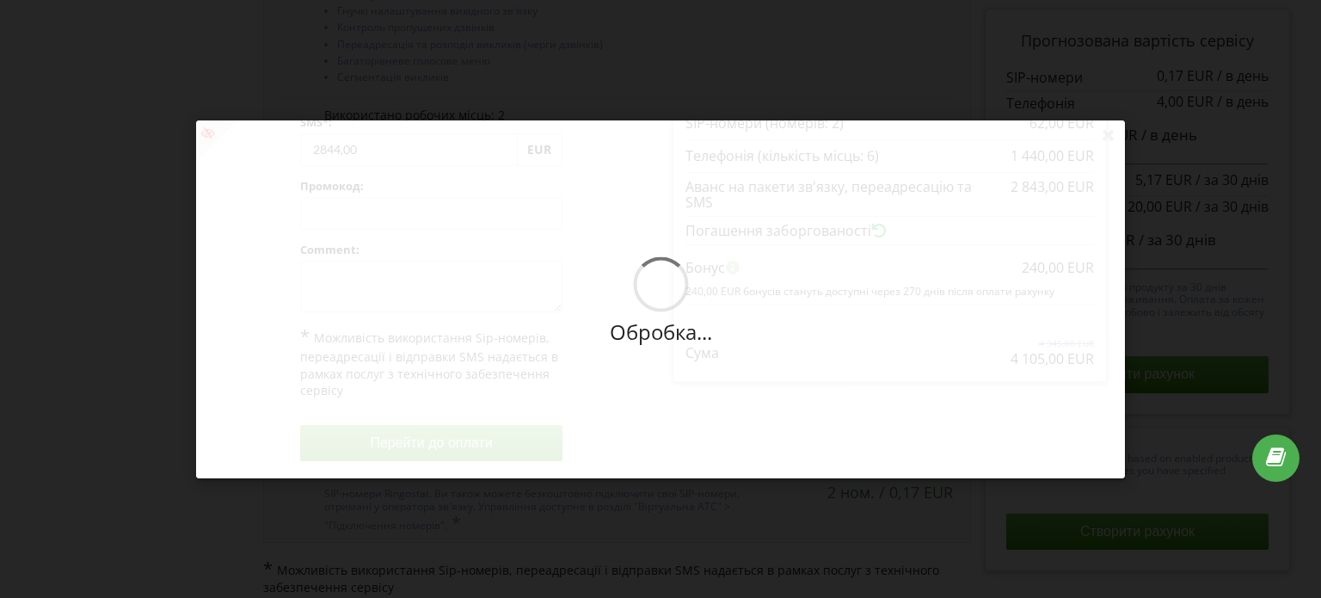
click at [534, 182] on div "Обробка... Створити рахунок Період: 360 днів (20%) Поповнити баланс без подовже…" at bounding box center [660, 299] width 929 height 358
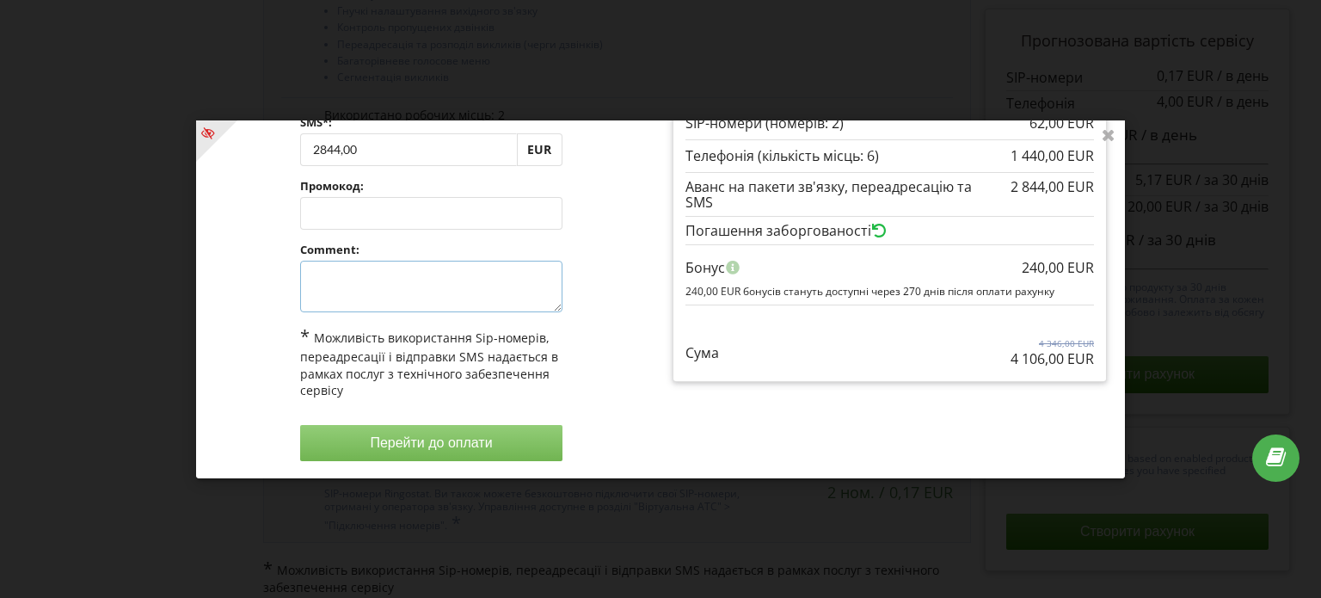
click at [348, 272] on textarea at bounding box center [431, 287] width 262 height 52
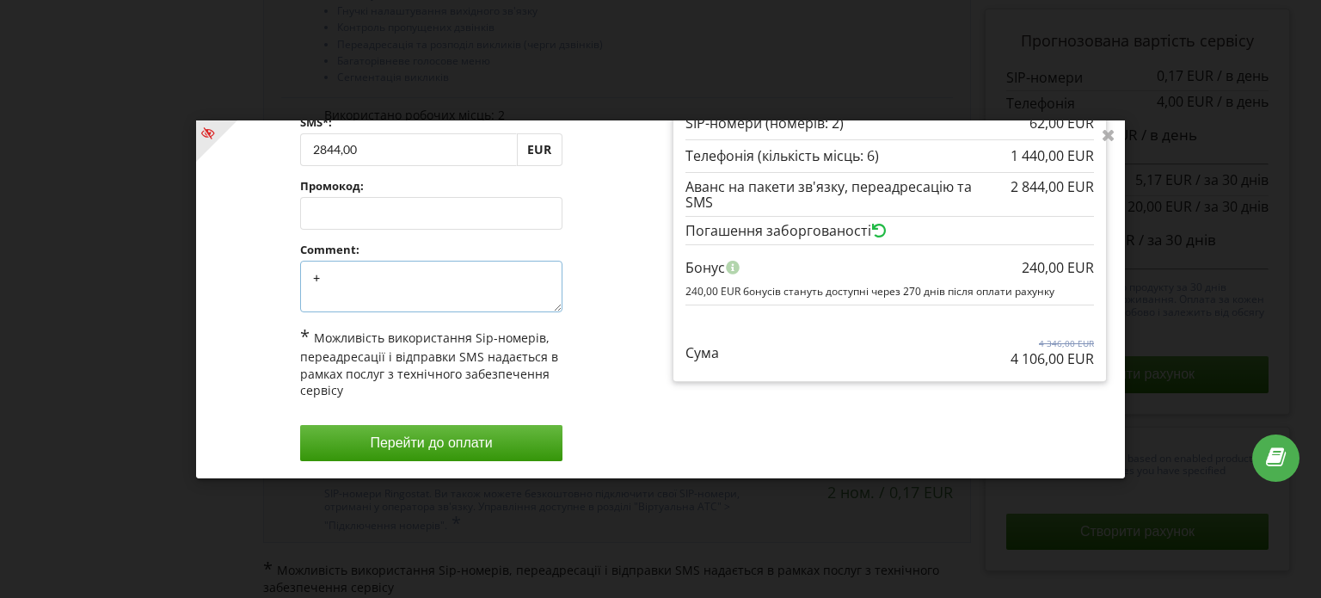
type textarea "+"
click at [613, 295] on div "Період: 360 днів (20%) Поповнити баланс без подовження 30 днів 2844,00 +" at bounding box center [431, 247] width 459 height 451
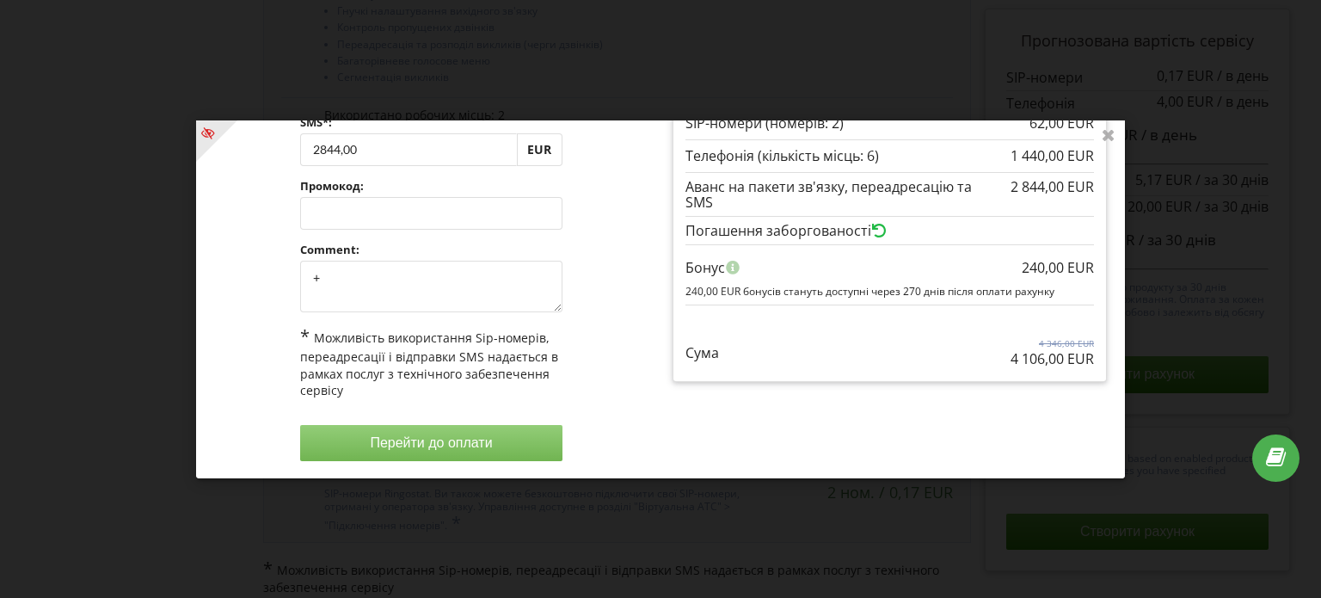
click at [444, 440] on button "Перейти до оплати" at bounding box center [431, 442] width 262 height 36
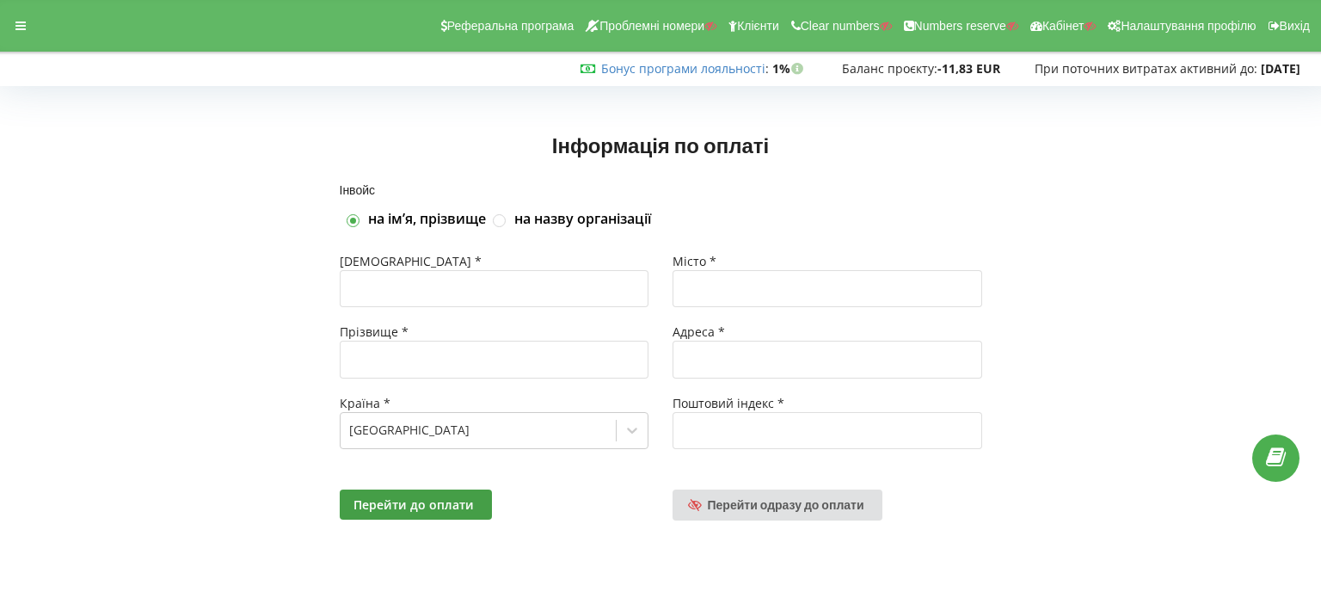
click at [31, 11] on div "Реферальна програма Проблемні номери Клієнти Clear numbers Numbers reserve Кабі…" at bounding box center [661, 26] width 1346 height 52
click at [15, 35] on div at bounding box center [20, 26] width 31 height 24
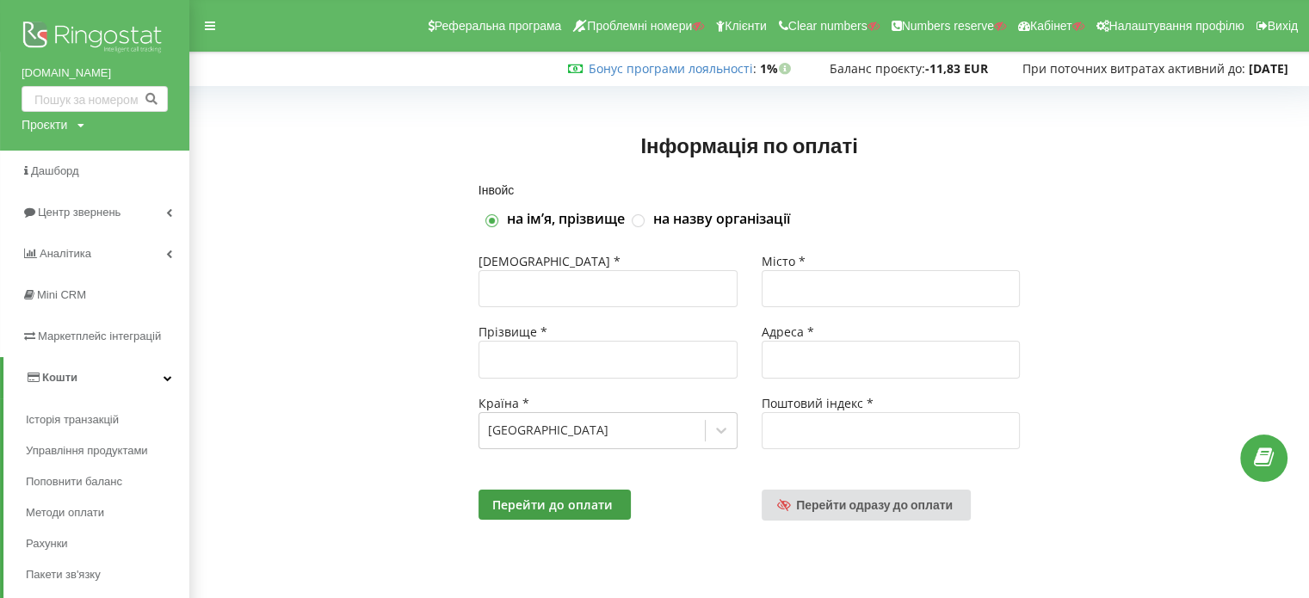
click at [51, 114] on div "[DOMAIN_NAME] Проєкти Пошук" at bounding box center [94, 75] width 189 height 151
click at [52, 119] on div "Проєкти" at bounding box center [45, 124] width 46 height 17
click at [62, 151] on input "text" at bounding box center [75, 160] width 86 height 25
type input "[DOMAIN_NAME]"
click at [145, 163] on span "Пошук" at bounding box center [141, 160] width 31 height 15
